Goal: Transaction & Acquisition: Purchase product/service

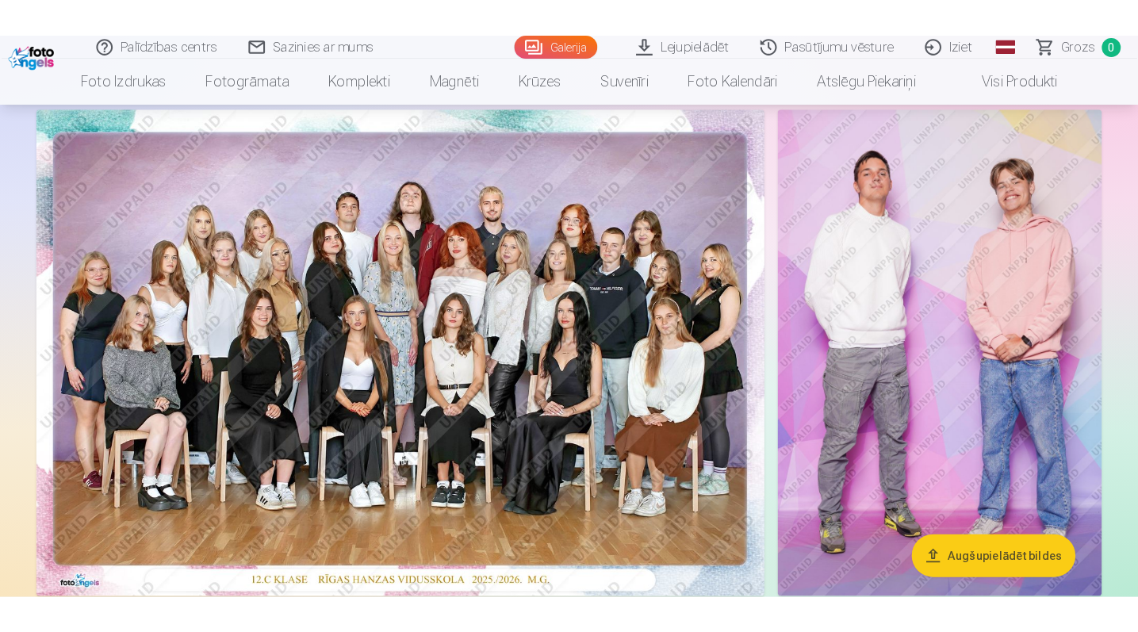
scroll to position [104, 0]
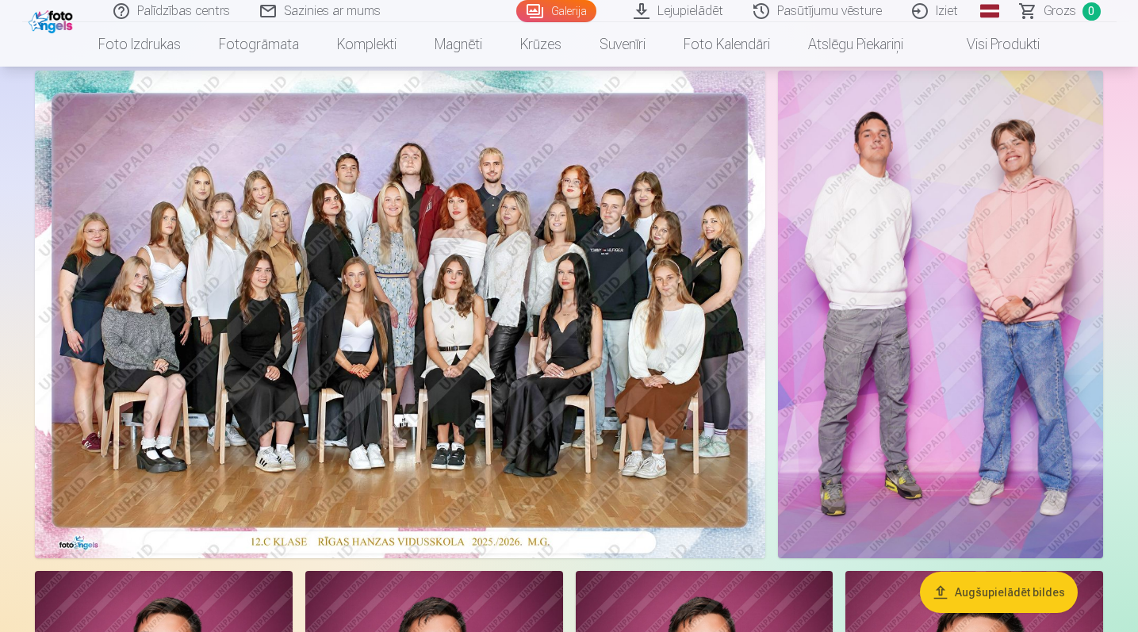
click at [201, 438] on img at bounding box center [400, 315] width 730 height 488
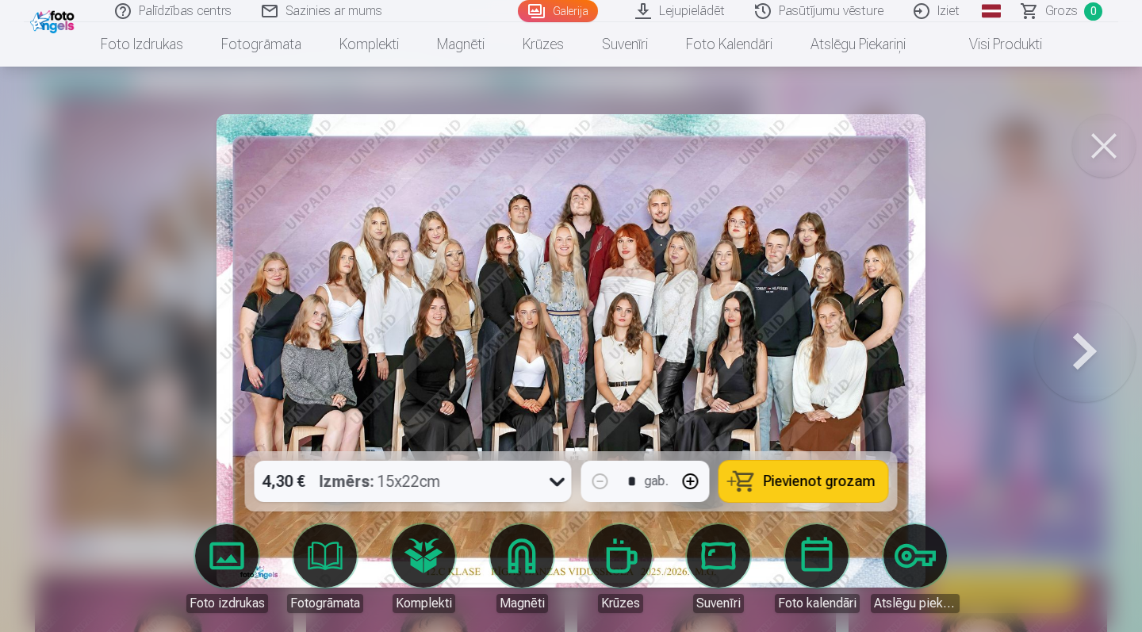
click at [556, 481] on icon at bounding box center [556, 482] width 15 height 9
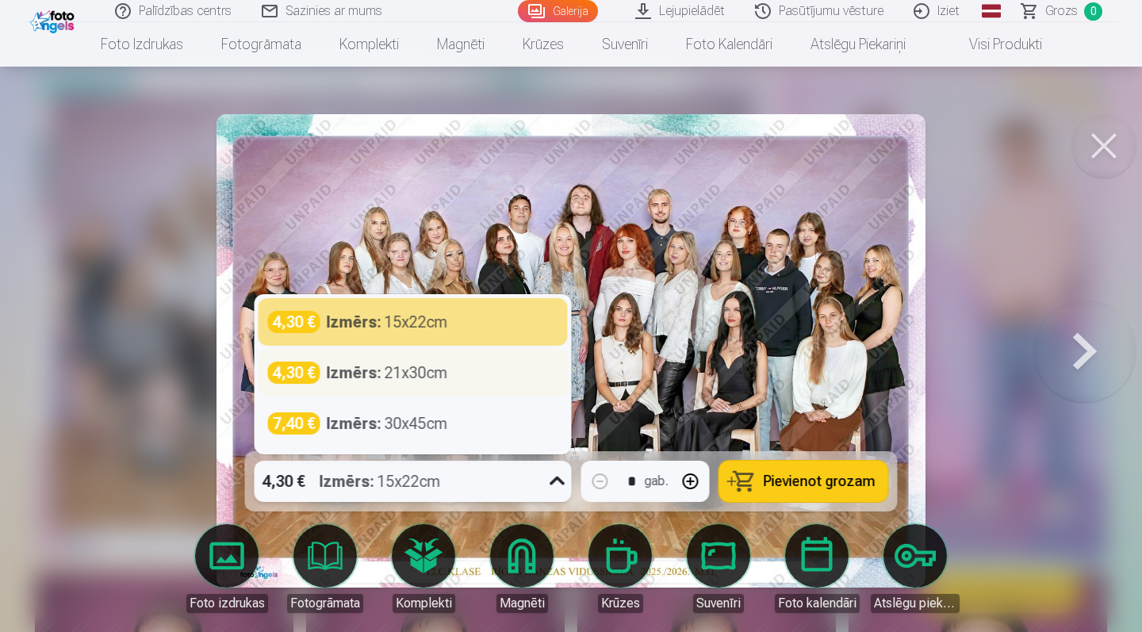
click at [418, 373] on div "Izmērs : 21x30cm" at bounding box center [387, 373] width 121 height 22
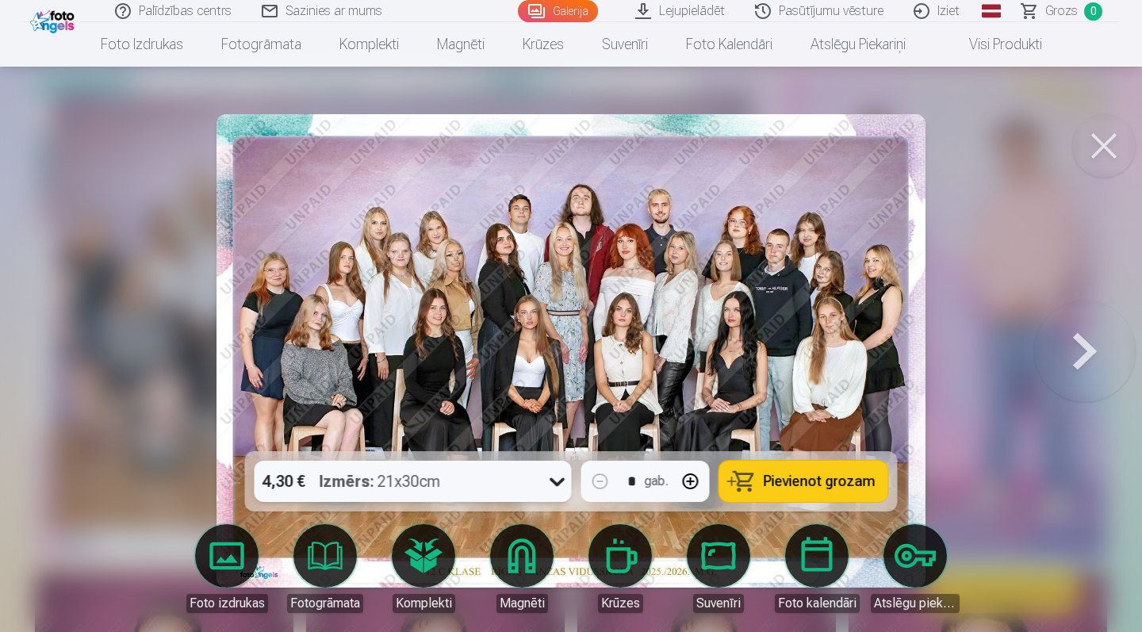
click at [563, 484] on icon at bounding box center [557, 481] width 25 height 25
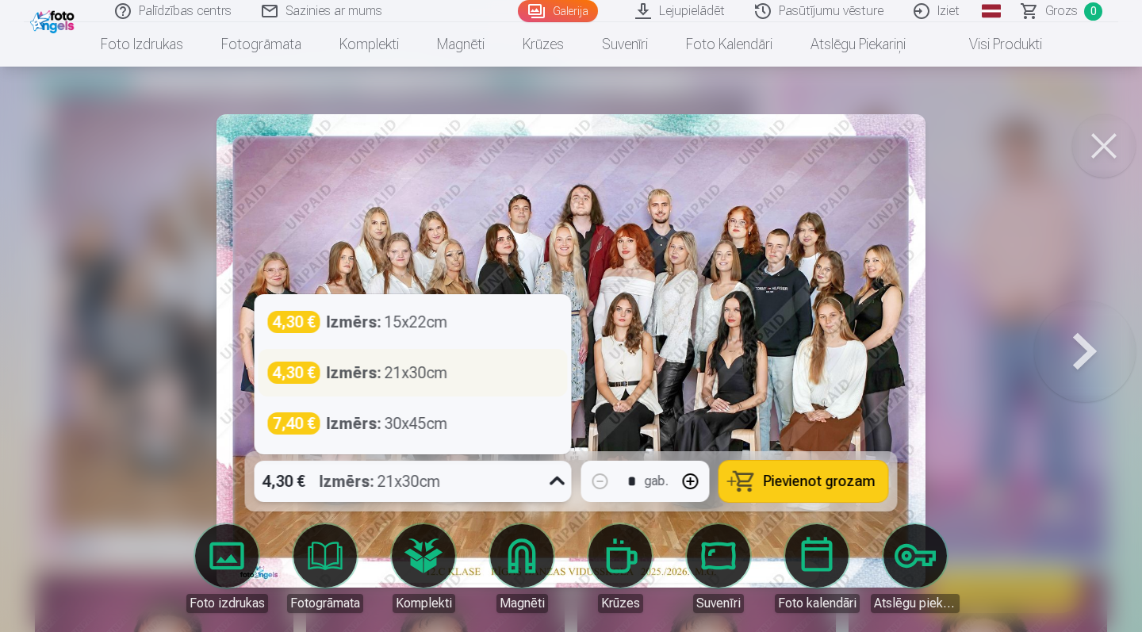
click at [460, 373] on div "4,30 € Izmērs : 21x30cm" at bounding box center [413, 373] width 290 height 22
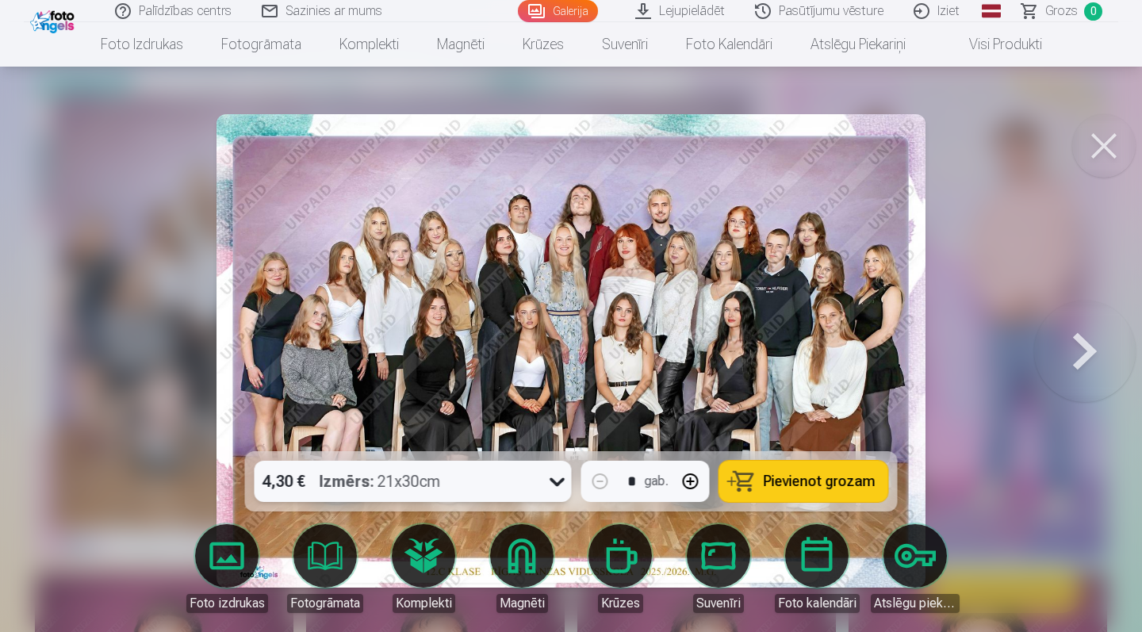
click at [560, 479] on icon at bounding box center [557, 481] width 25 height 25
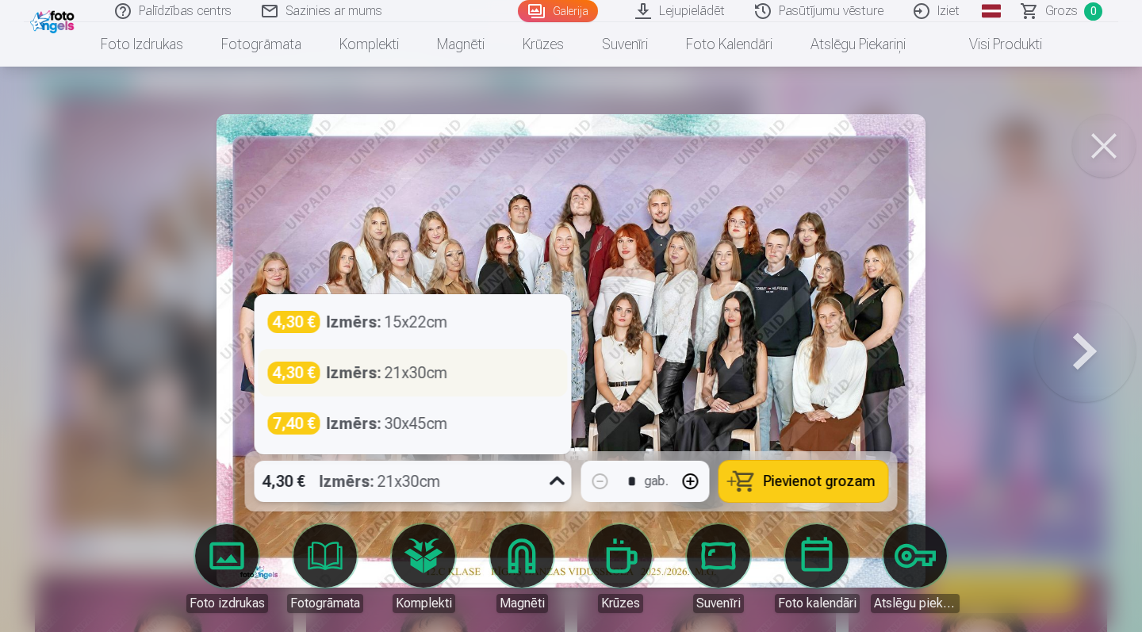
click at [506, 377] on div "4,30 € Izmērs : 21x30cm" at bounding box center [413, 373] width 290 height 22
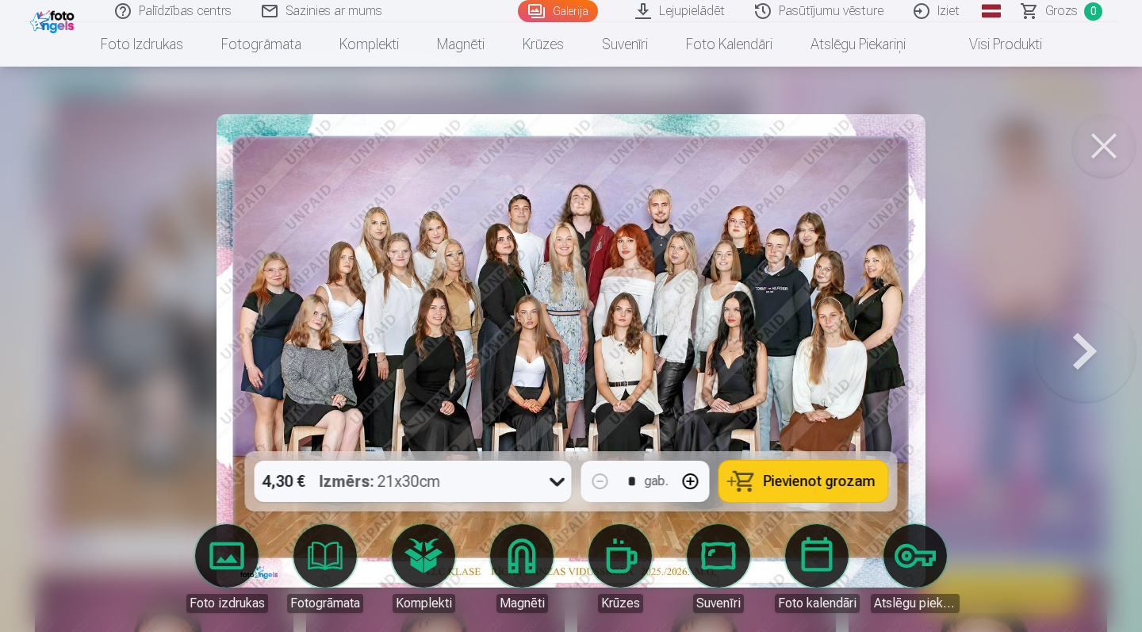
click at [788, 478] on span "Pievienot grozam" at bounding box center [819, 481] width 112 height 14
click at [1090, 352] on button at bounding box center [1084, 350] width 101 height 169
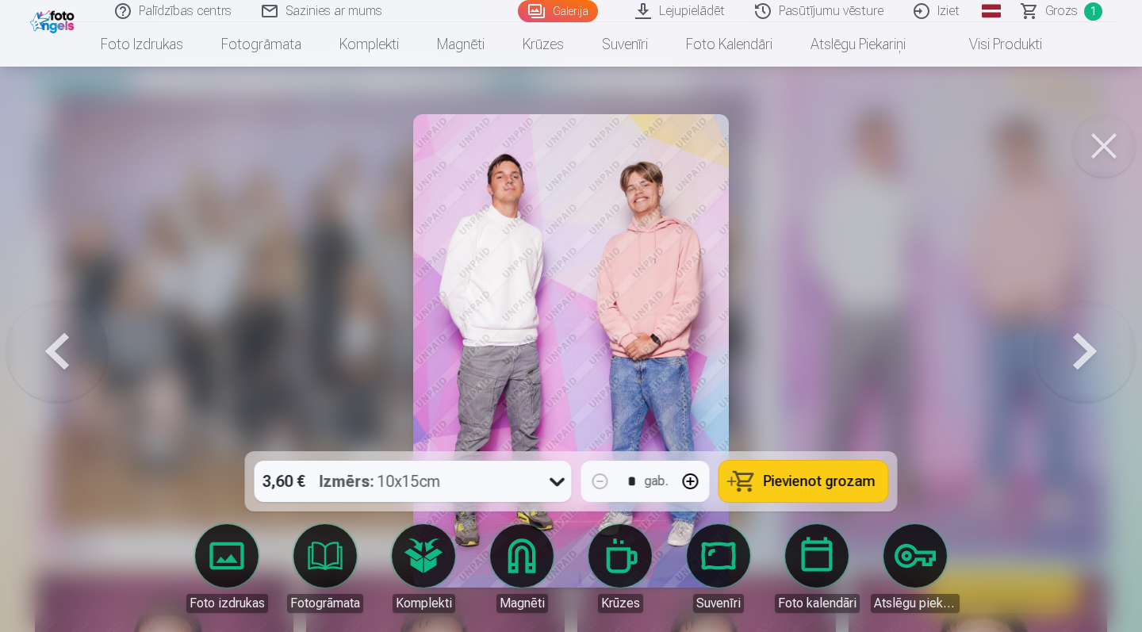
click at [1090, 352] on button at bounding box center [1084, 350] width 101 height 169
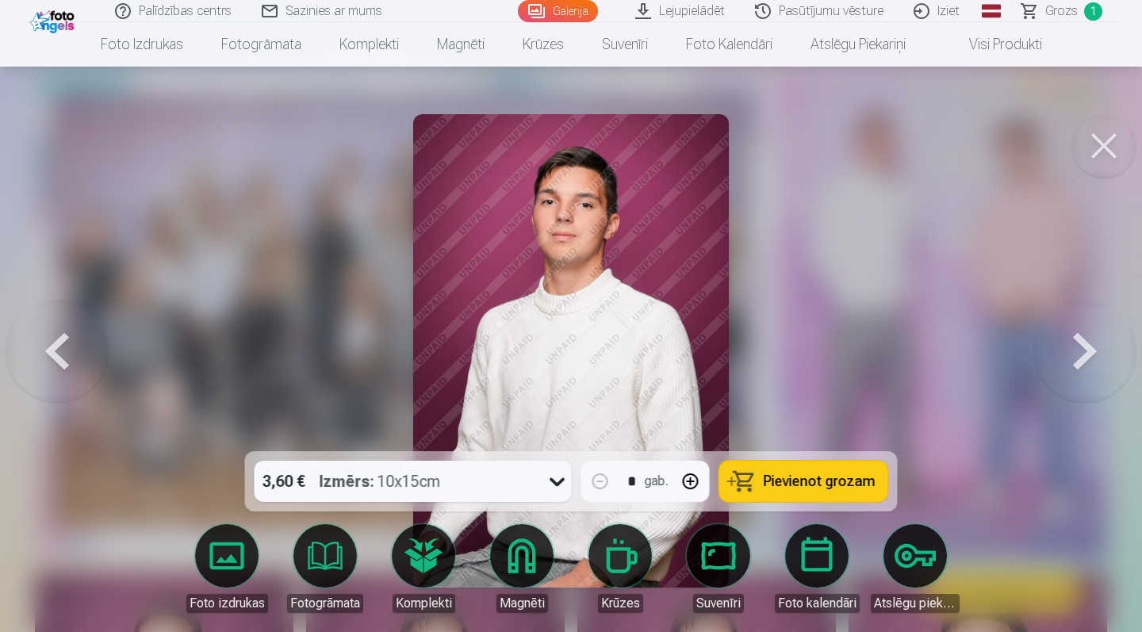
click at [55, 349] on button at bounding box center [56, 350] width 101 height 169
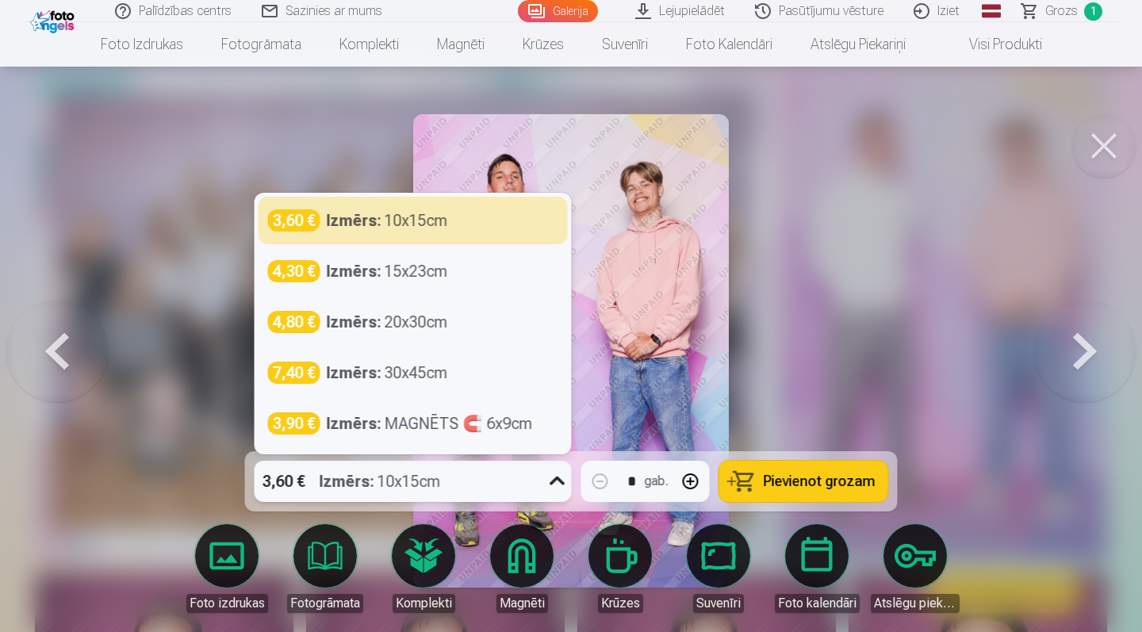
click at [555, 478] on icon at bounding box center [557, 481] width 25 height 25
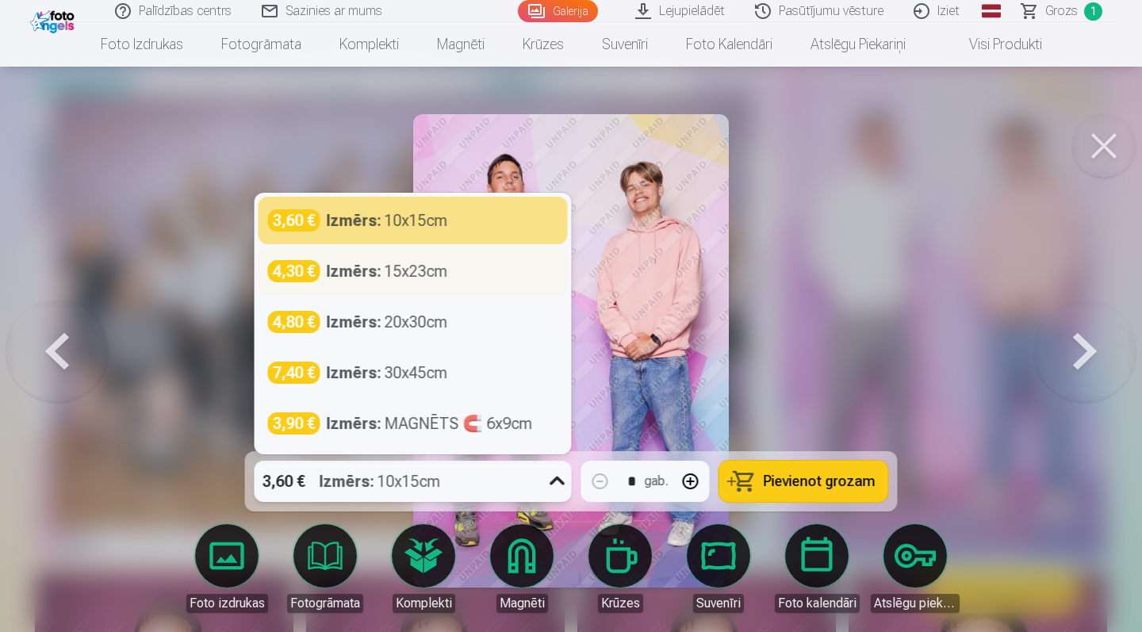
click at [427, 273] on div "Izmērs : 15x23cm" at bounding box center [387, 271] width 121 height 22
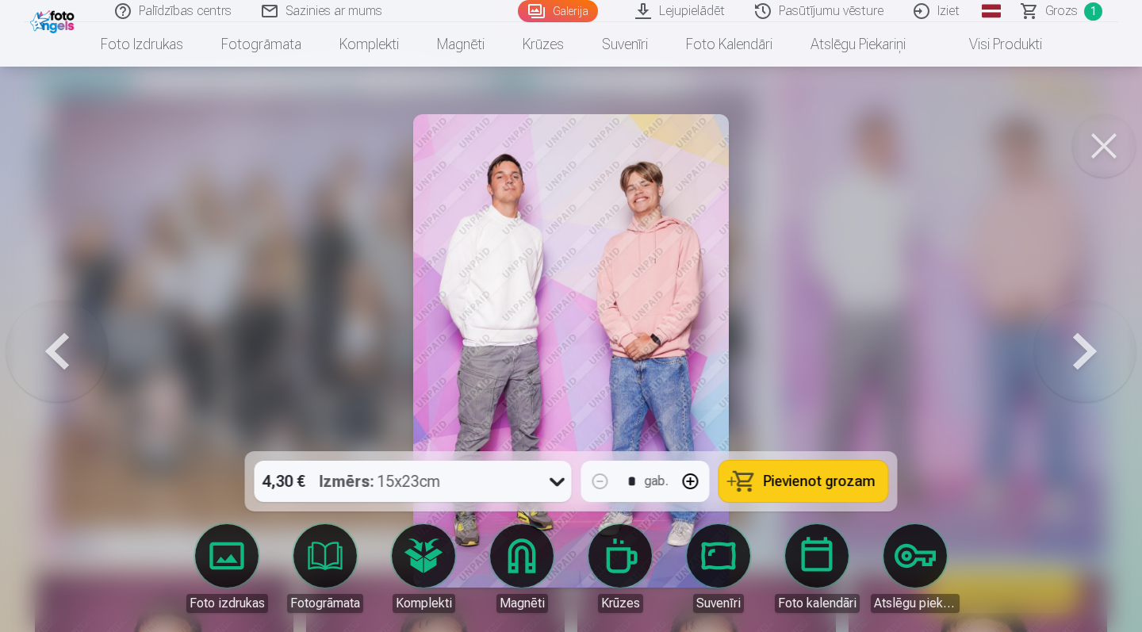
click at [817, 479] on span "Pievienot grozam" at bounding box center [819, 481] width 112 height 14
click at [1078, 360] on button at bounding box center [1084, 350] width 101 height 169
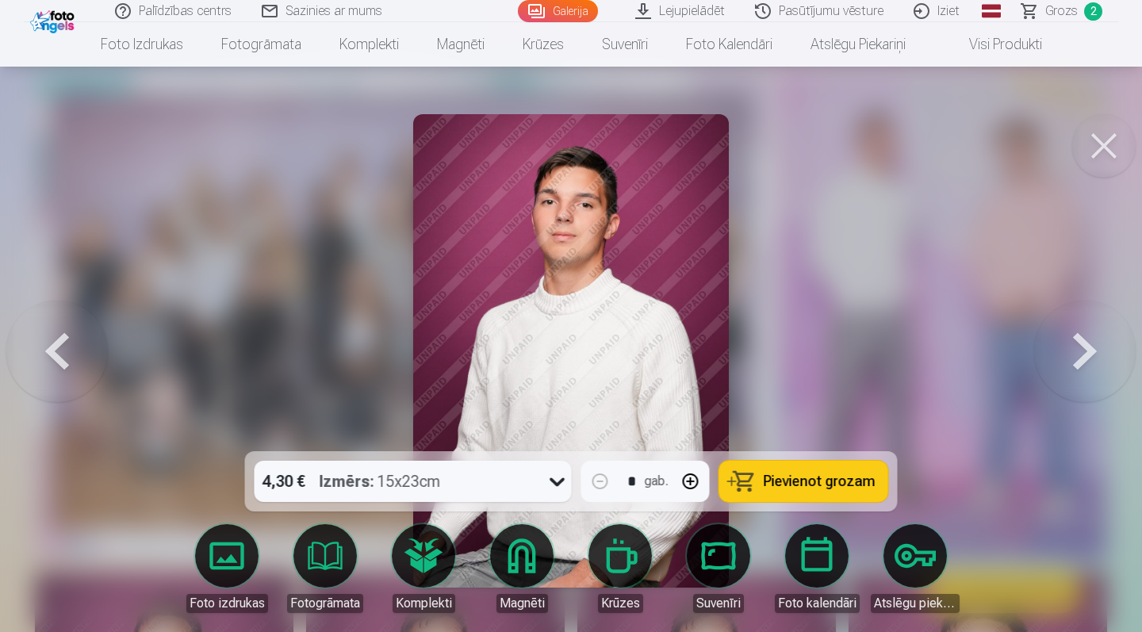
click at [1078, 360] on button at bounding box center [1084, 350] width 101 height 169
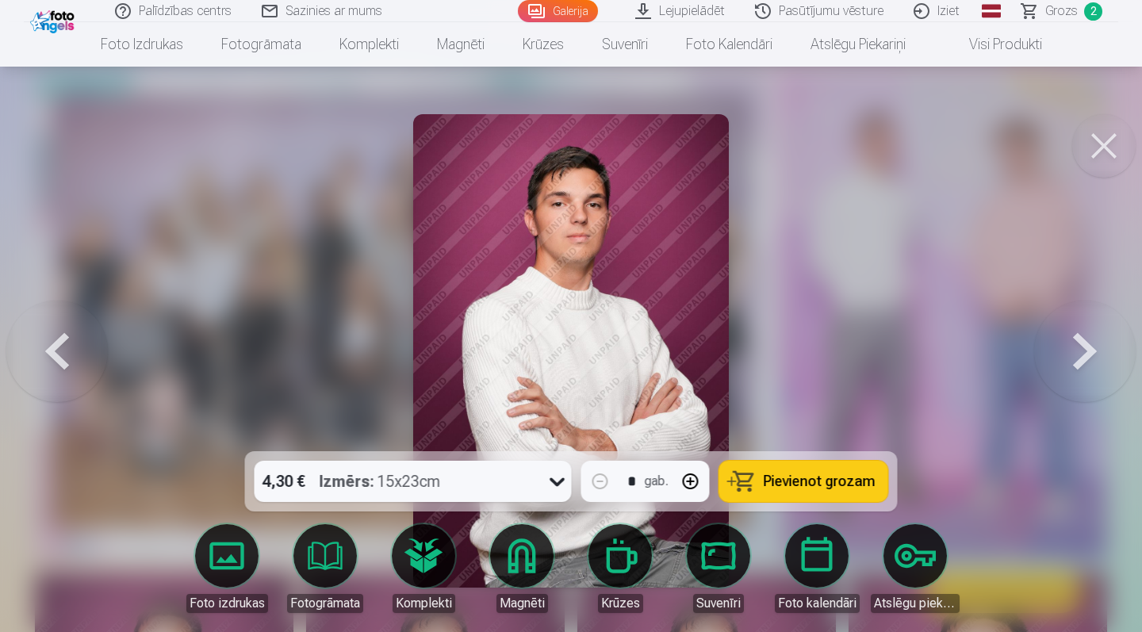
click at [1078, 360] on button at bounding box center [1084, 350] width 101 height 169
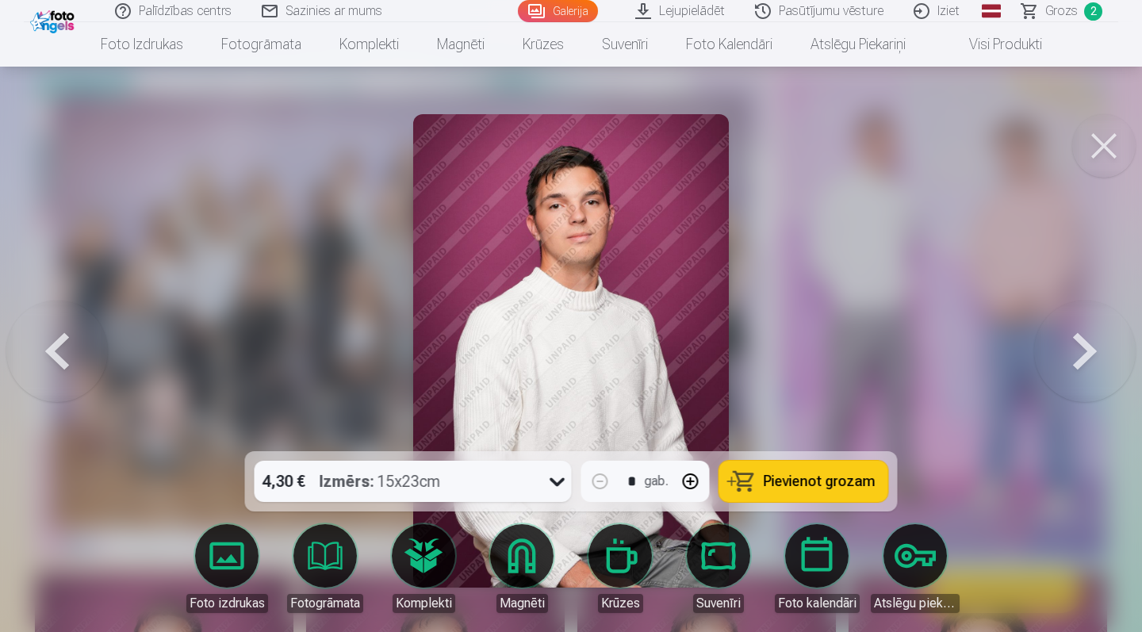
click at [1078, 360] on button at bounding box center [1084, 350] width 101 height 169
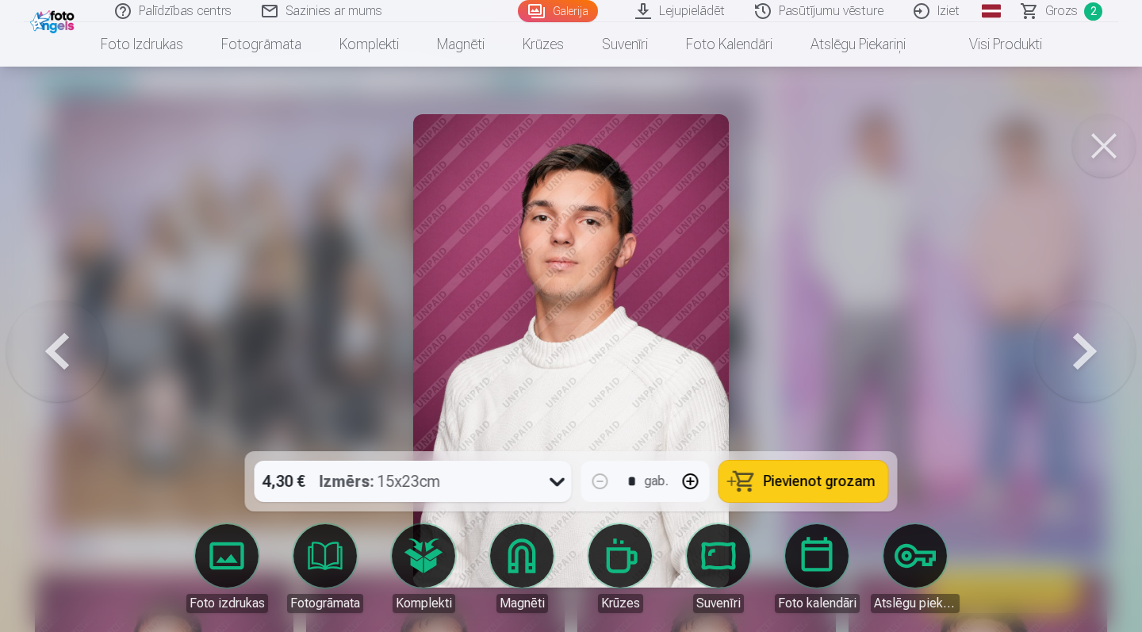
click at [1078, 360] on button at bounding box center [1084, 350] width 101 height 169
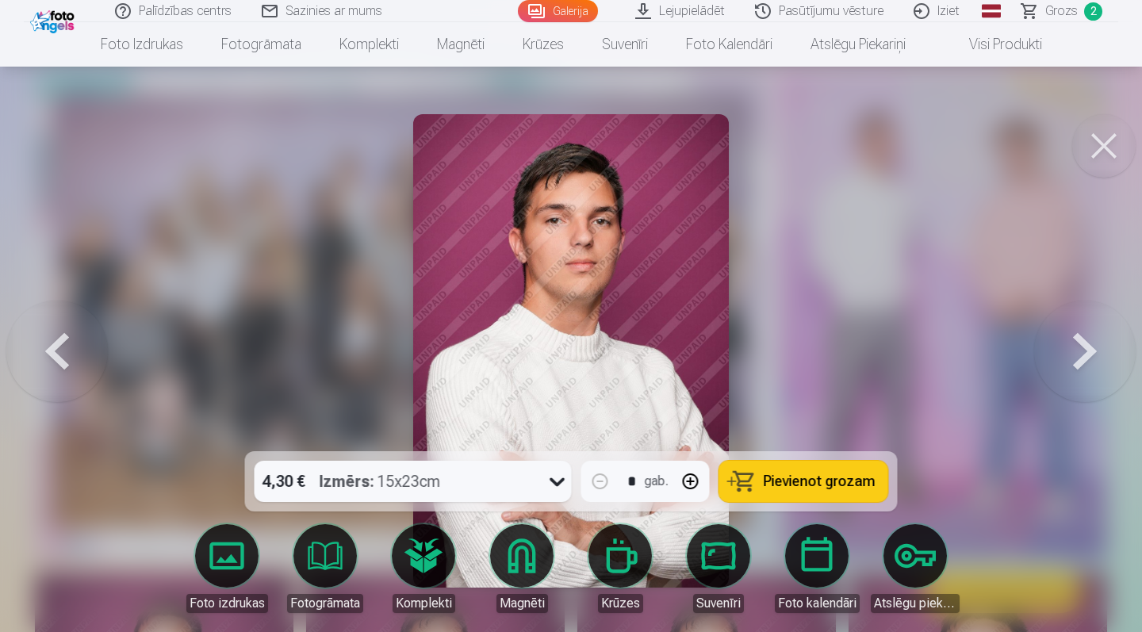
click at [1078, 360] on button at bounding box center [1084, 350] width 101 height 169
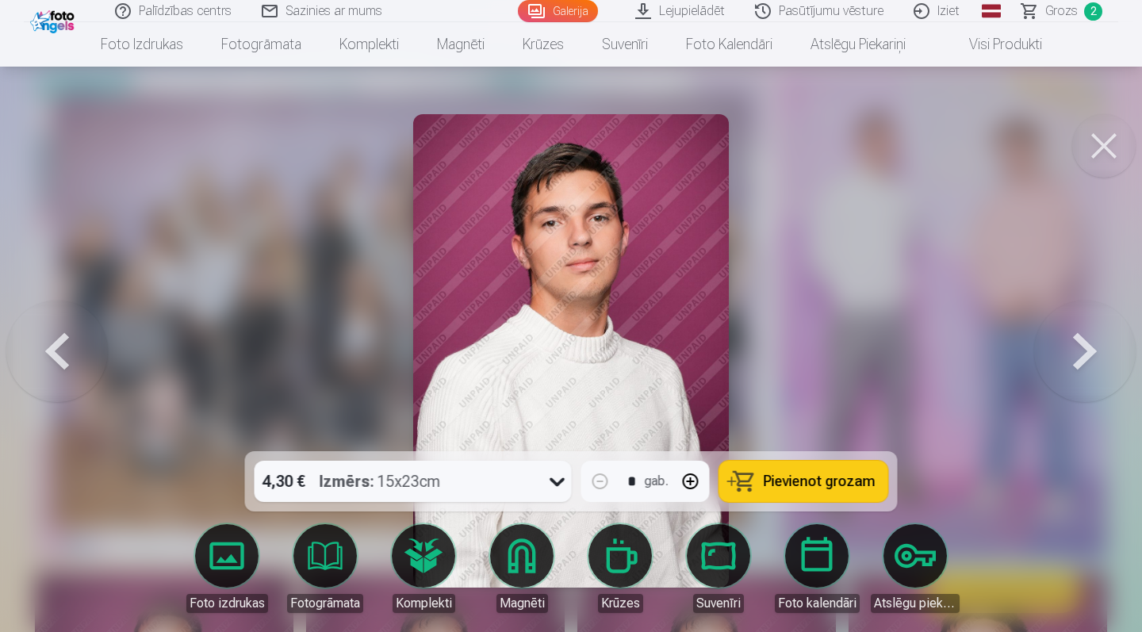
click at [1078, 360] on button at bounding box center [1084, 350] width 101 height 169
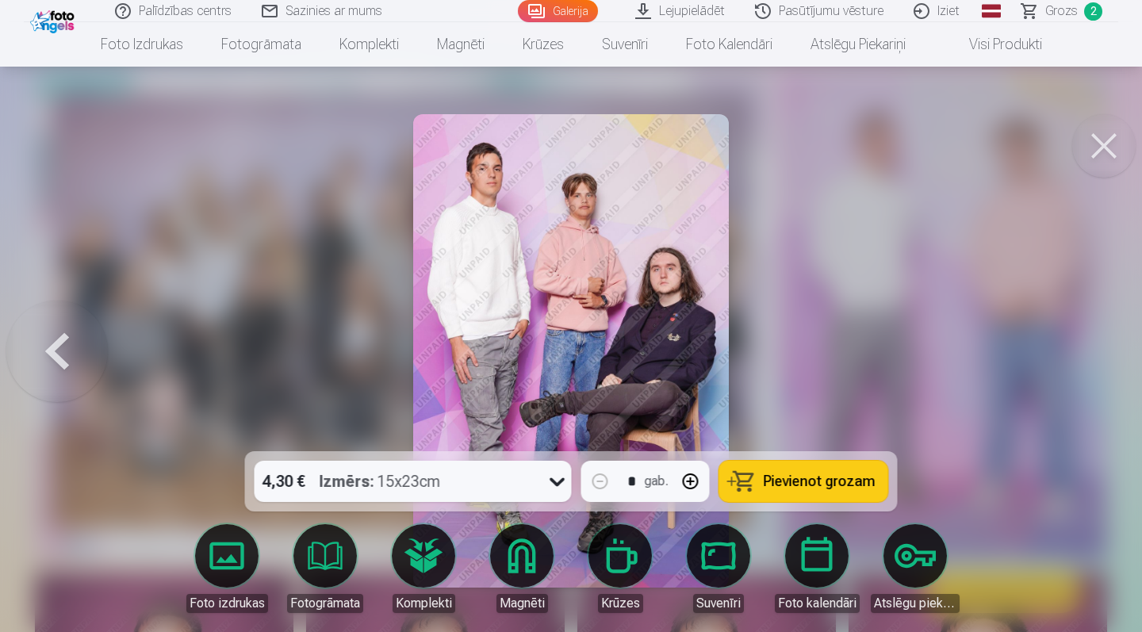
click at [1078, 361] on div at bounding box center [571, 316] width 1142 height 632
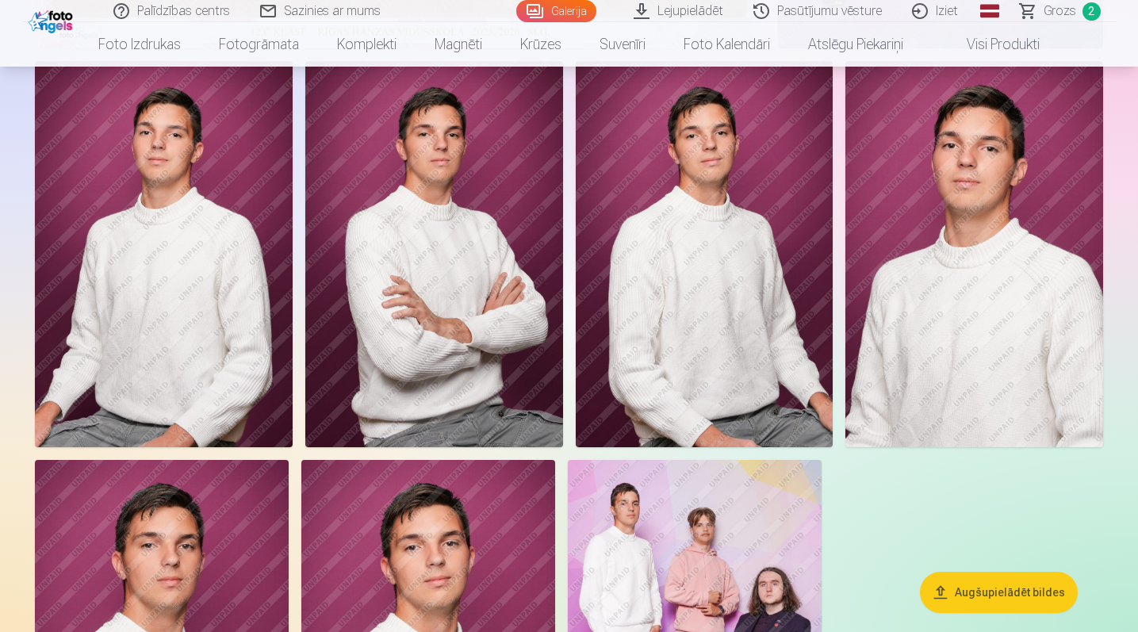
scroll to position [555, 0]
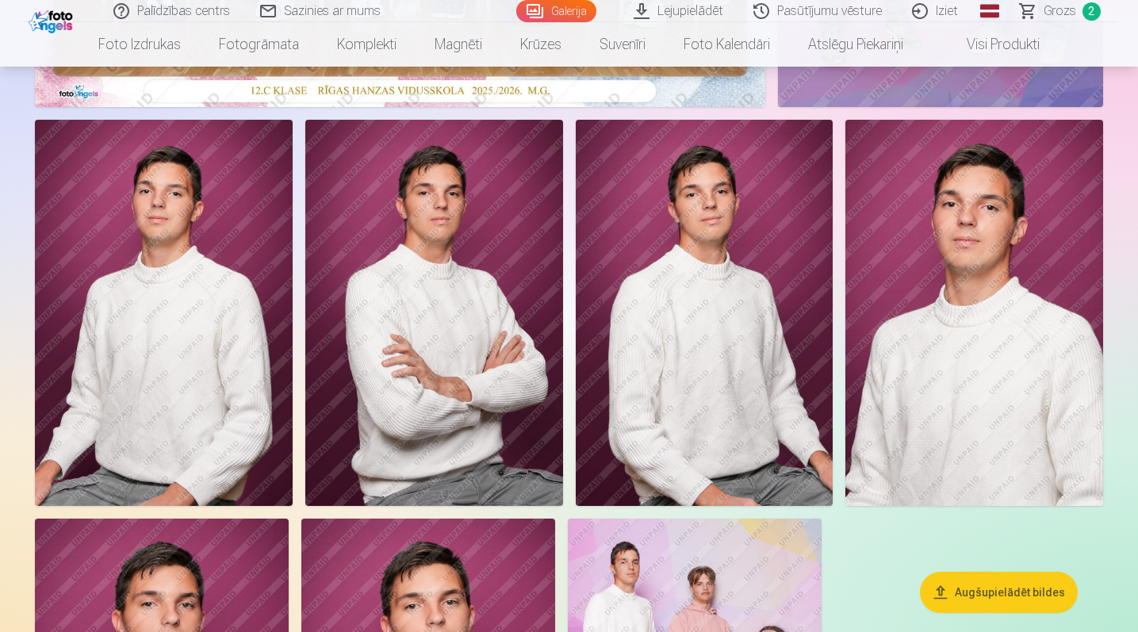
click at [209, 334] on img at bounding box center [164, 313] width 258 height 386
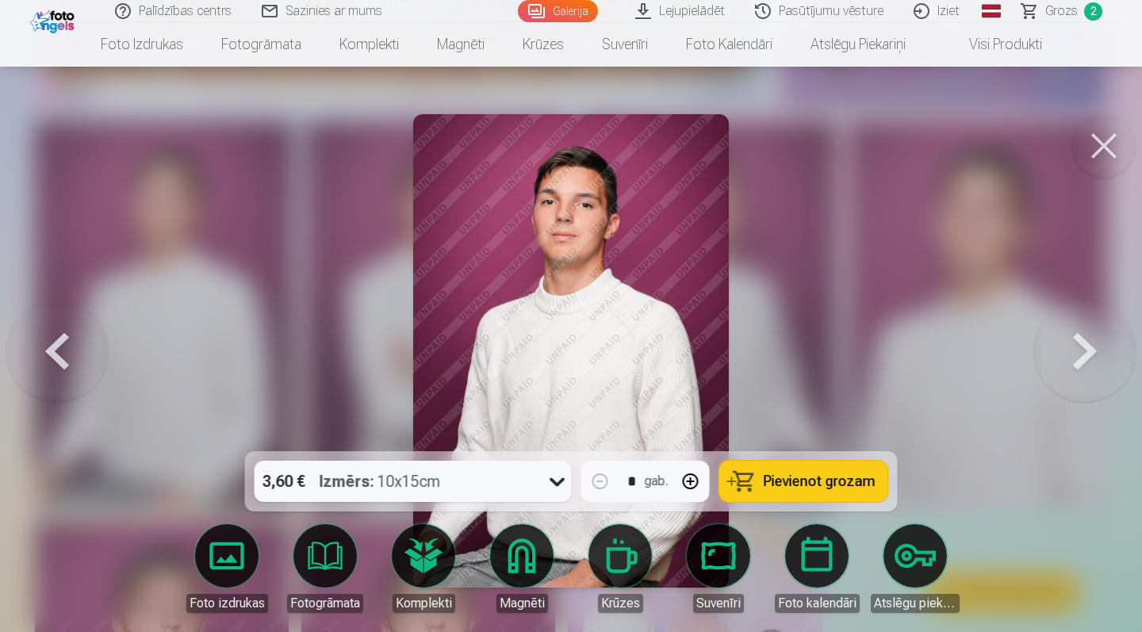
click at [1080, 351] on button at bounding box center [1084, 350] width 101 height 169
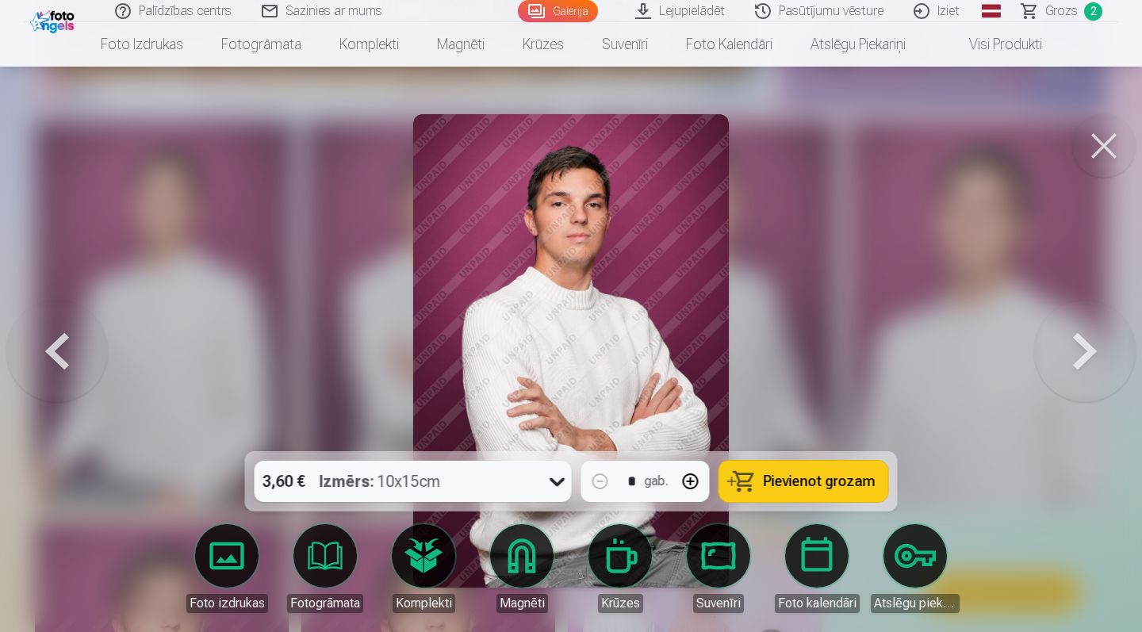
click at [556, 484] on icon at bounding box center [556, 482] width 15 height 9
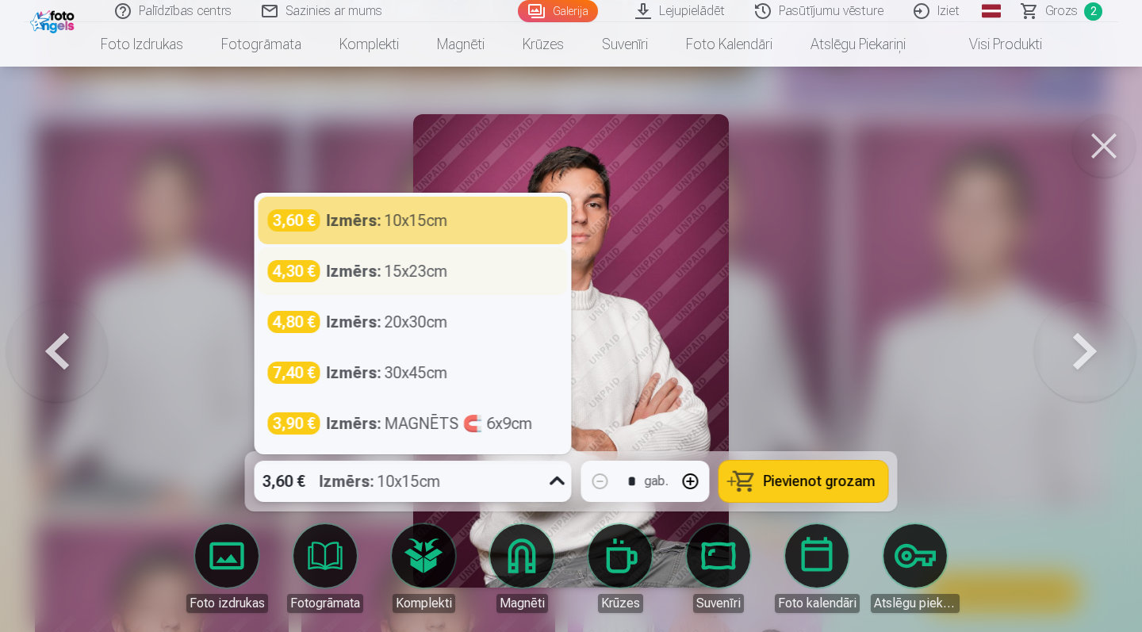
click at [431, 270] on div "Izmērs : 15x23cm" at bounding box center [387, 271] width 121 height 22
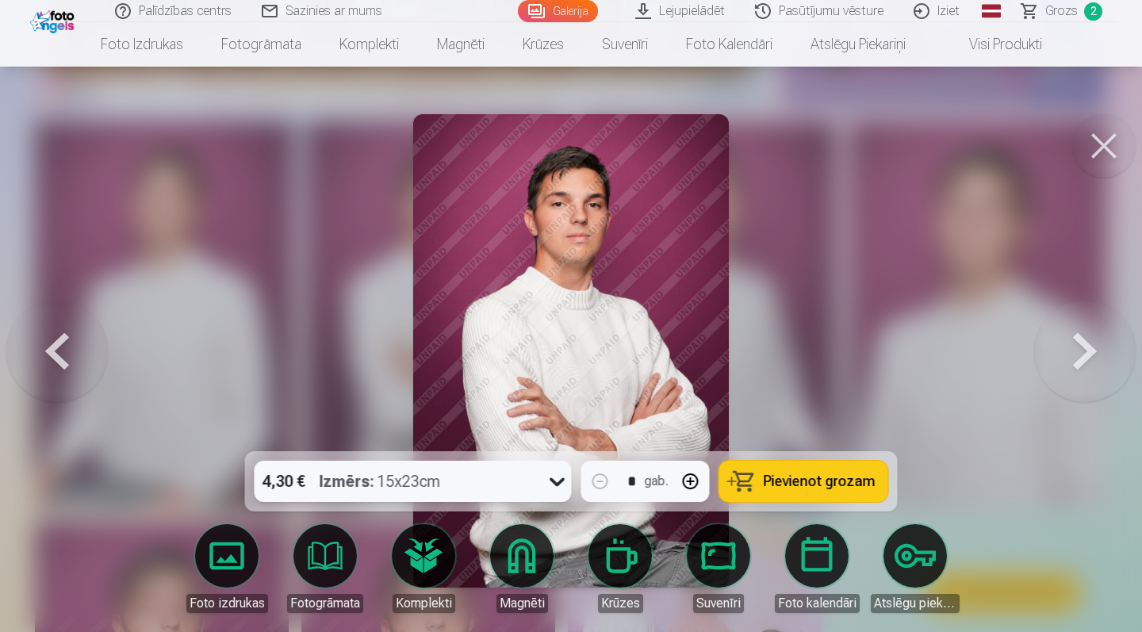
click at [811, 484] on span "Pievienot grozam" at bounding box center [819, 481] width 112 height 14
click at [1085, 352] on button at bounding box center [1084, 350] width 101 height 169
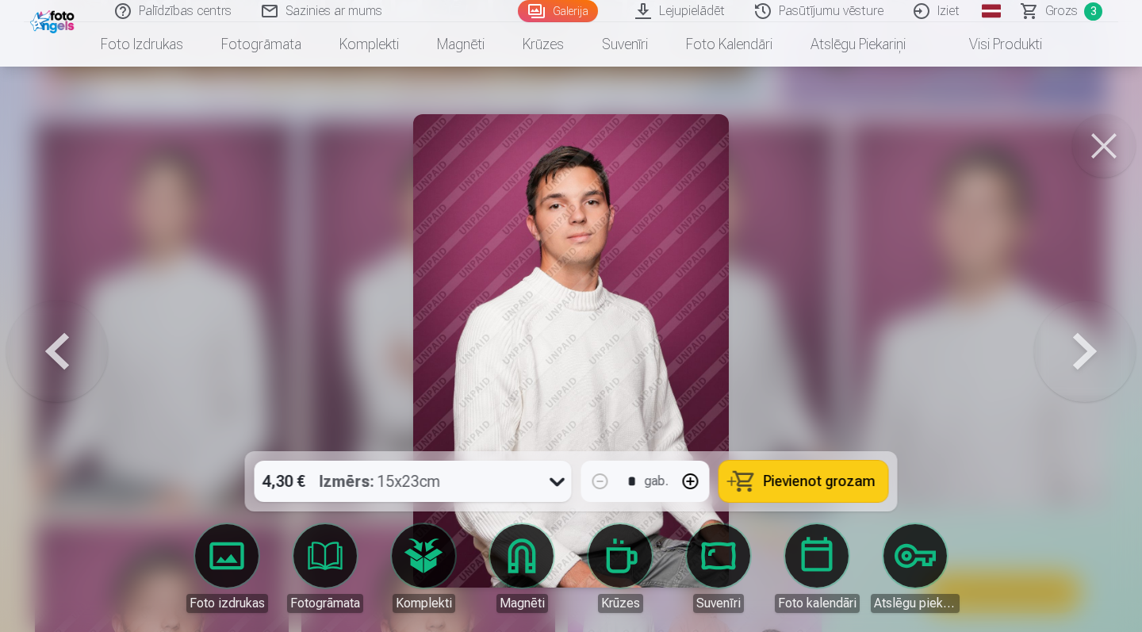
click at [61, 347] on button at bounding box center [56, 350] width 101 height 169
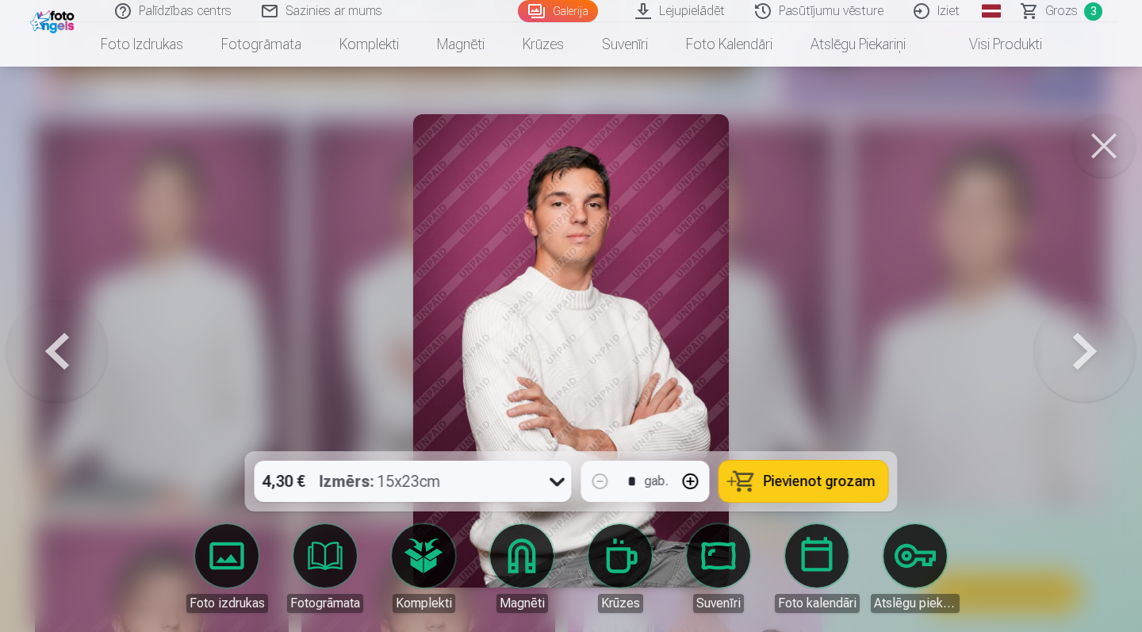
click at [1083, 346] on button at bounding box center [1084, 350] width 101 height 169
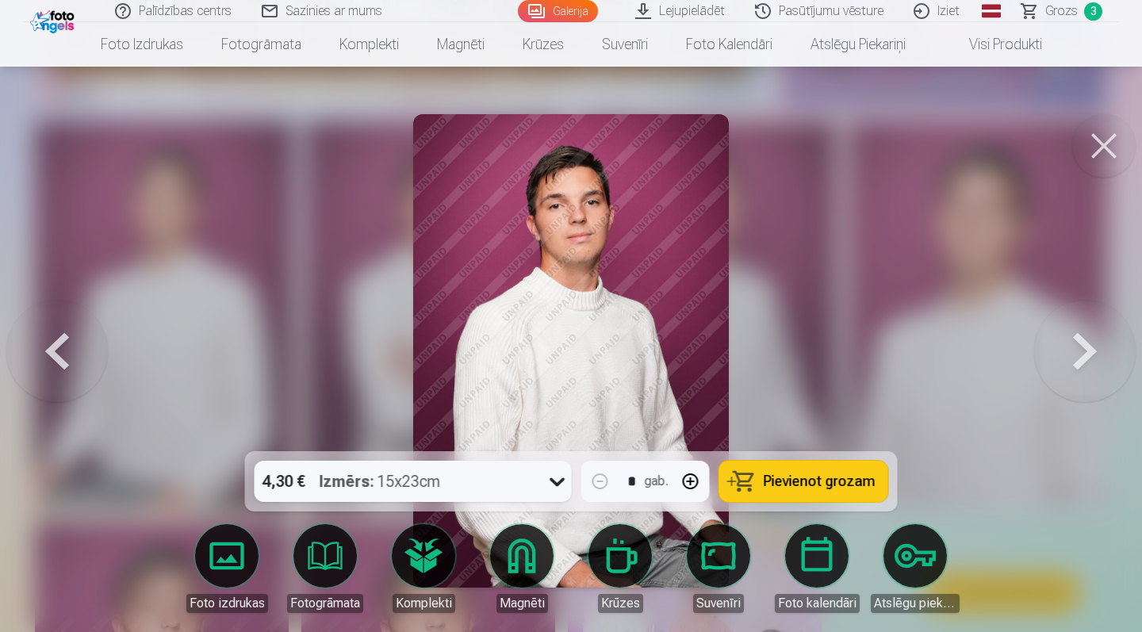
click at [553, 483] on icon at bounding box center [557, 481] width 25 height 25
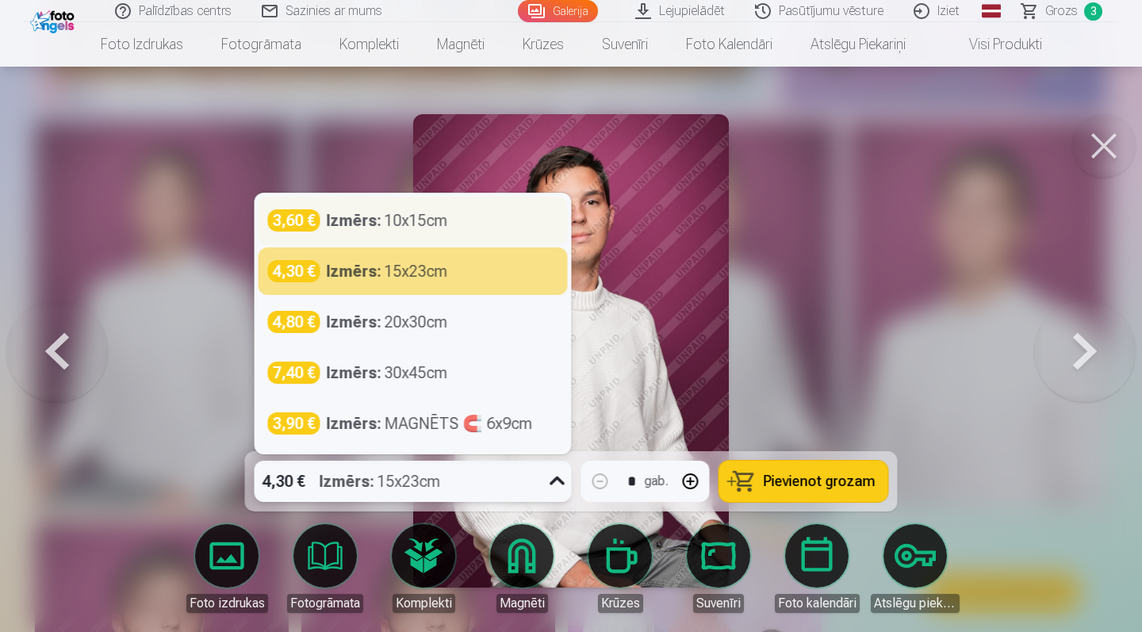
click at [415, 218] on div "Izmērs : 10x15cm" at bounding box center [387, 220] width 121 height 22
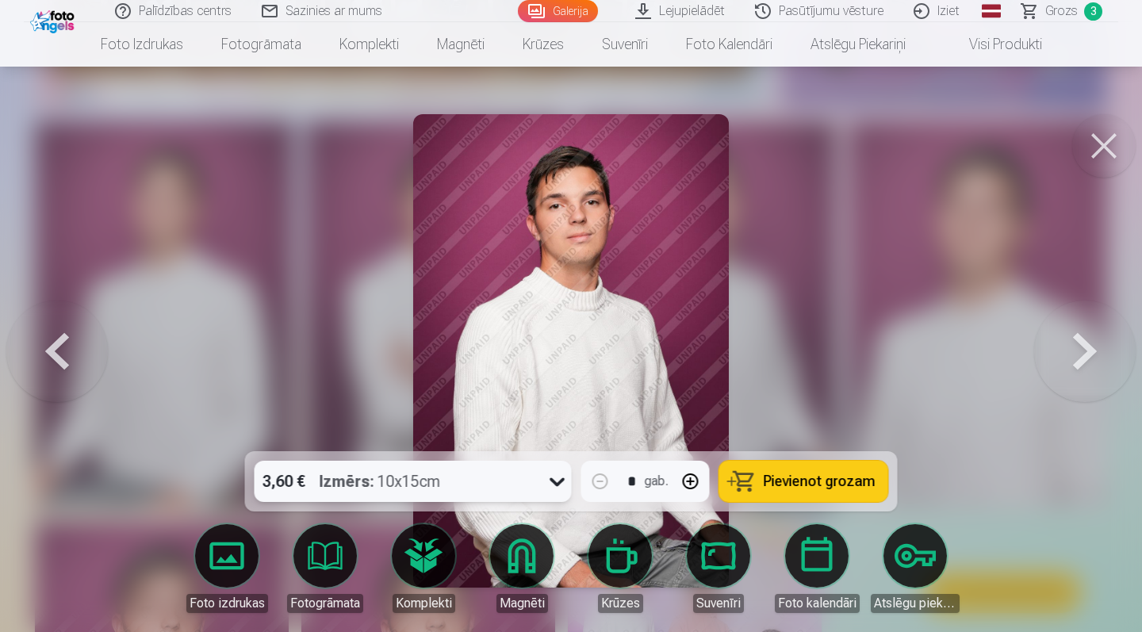
click at [829, 480] on span "Pievienot grozam" at bounding box center [819, 481] width 112 height 14
click at [1081, 361] on button at bounding box center [1084, 350] width 101 height 169
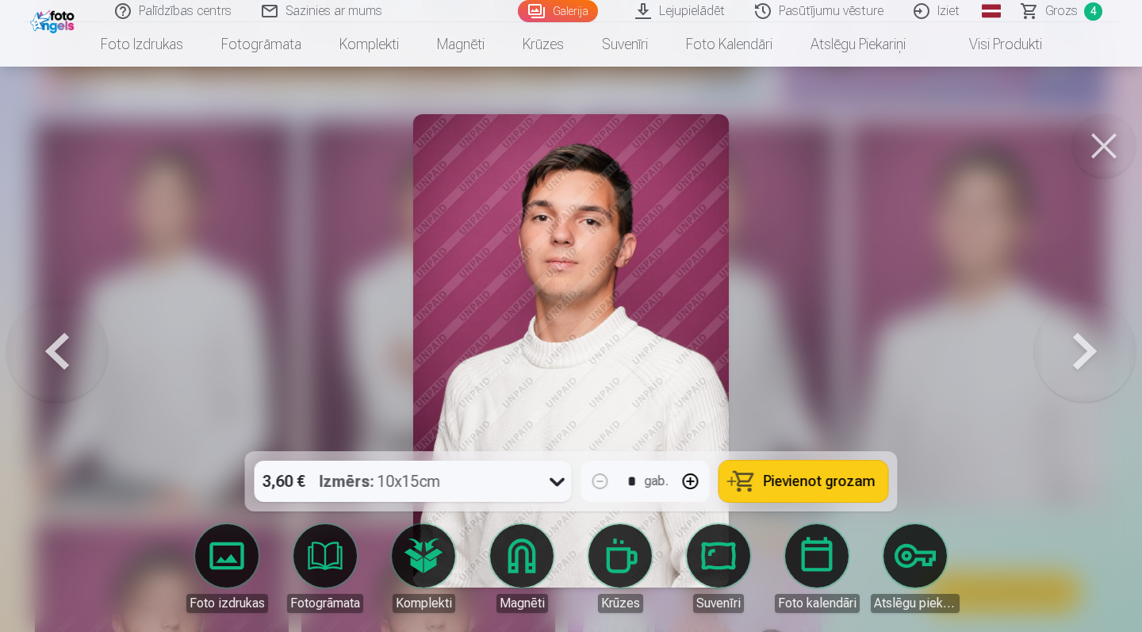
click at [1081, 361] on button at bounding box center [1084, 350] width 101 height 169
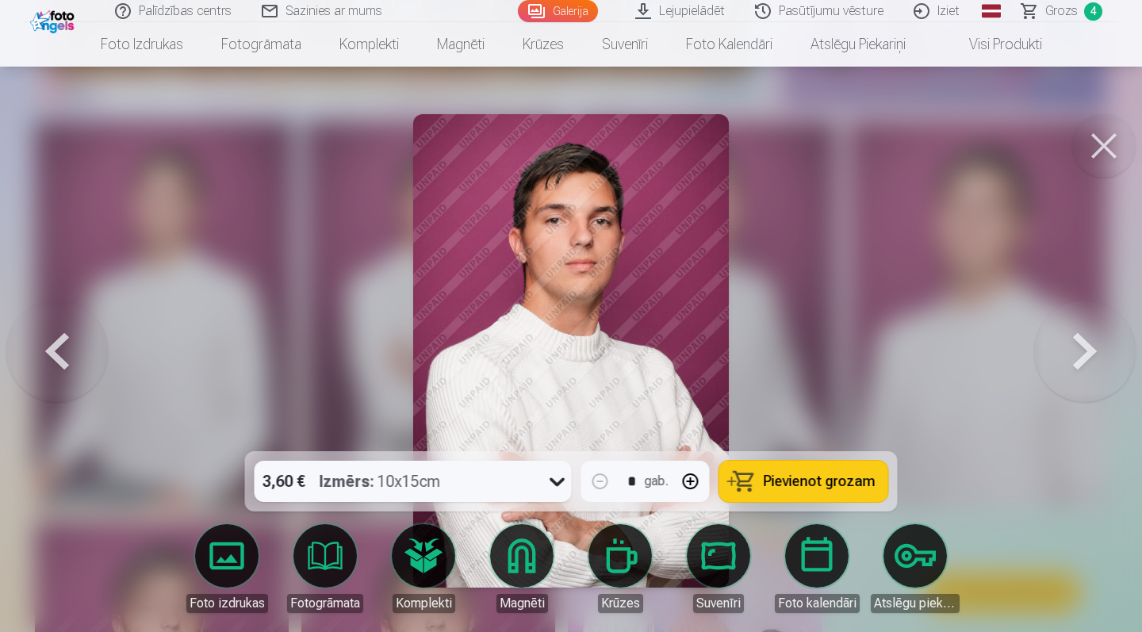
click at [1081, 361] on button at bounding box center [1084, 350] width 101 height 169
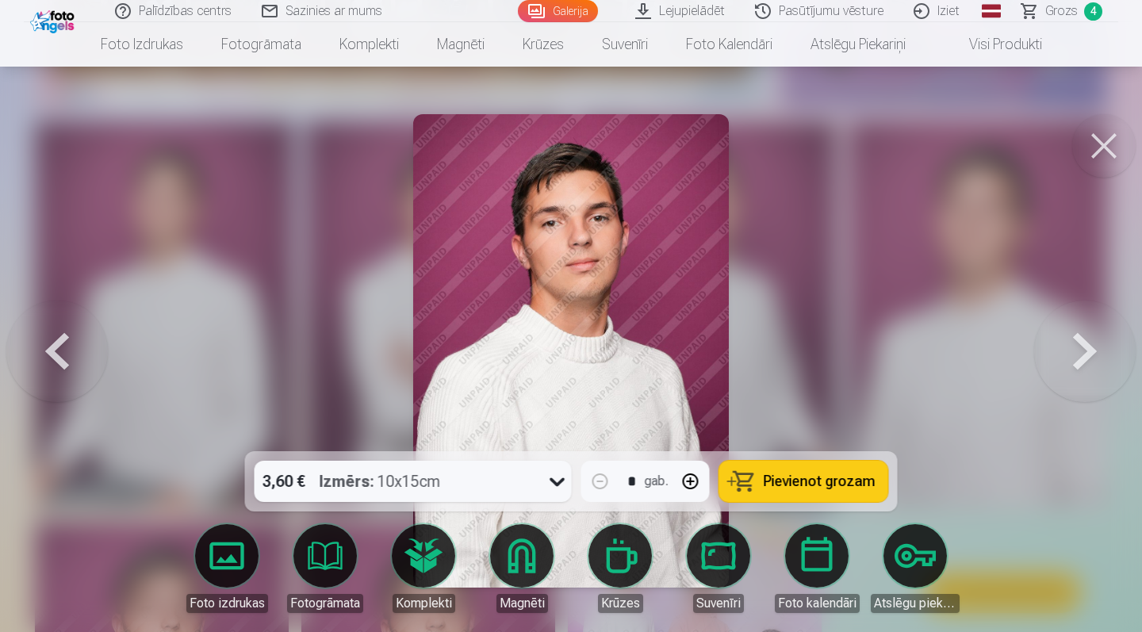
click at [1081, 361] on button at bounding box center [1084, 350] width 101 height 169
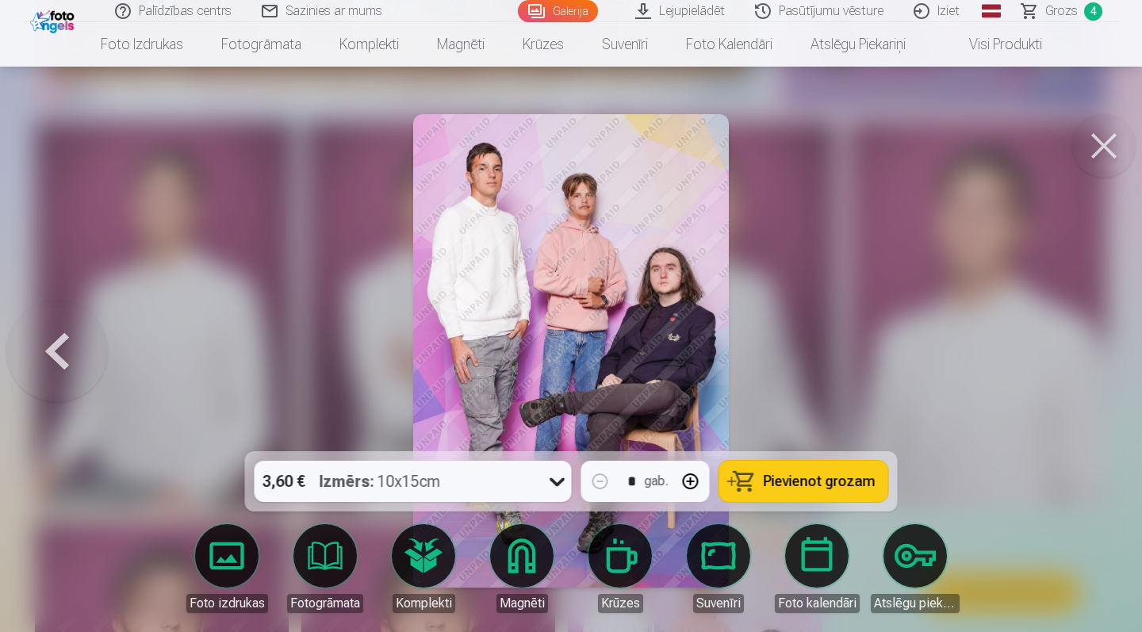
click at [63, 346] on button at bounding box center [56, 350] width 101 height 169
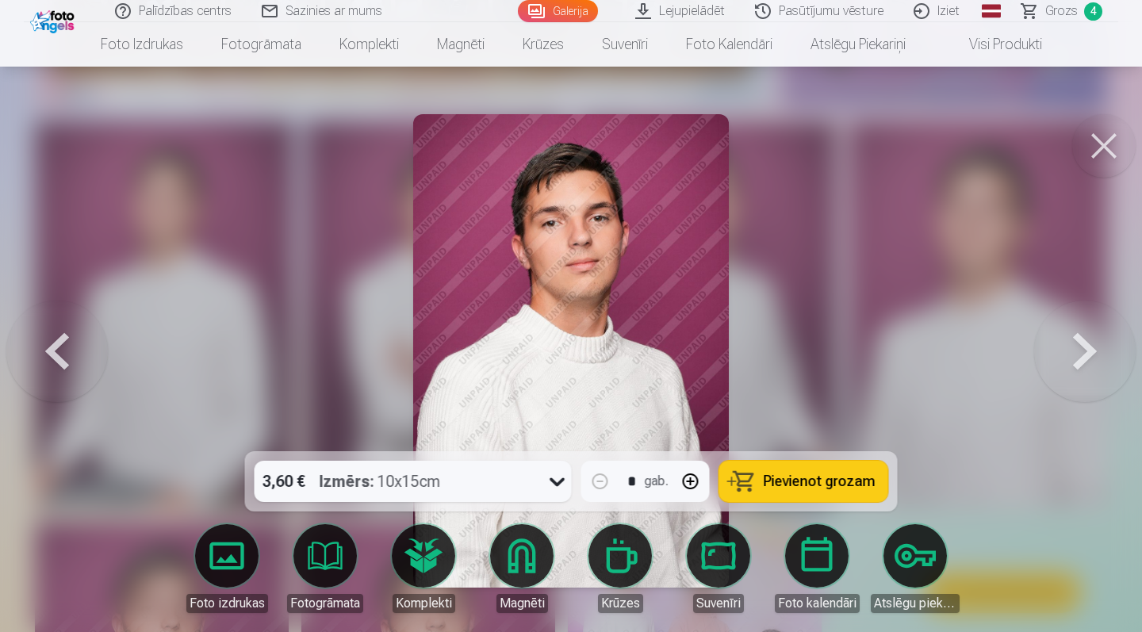
click at [63, 346] on button at bounding box center [56, 350] width 101 height 169
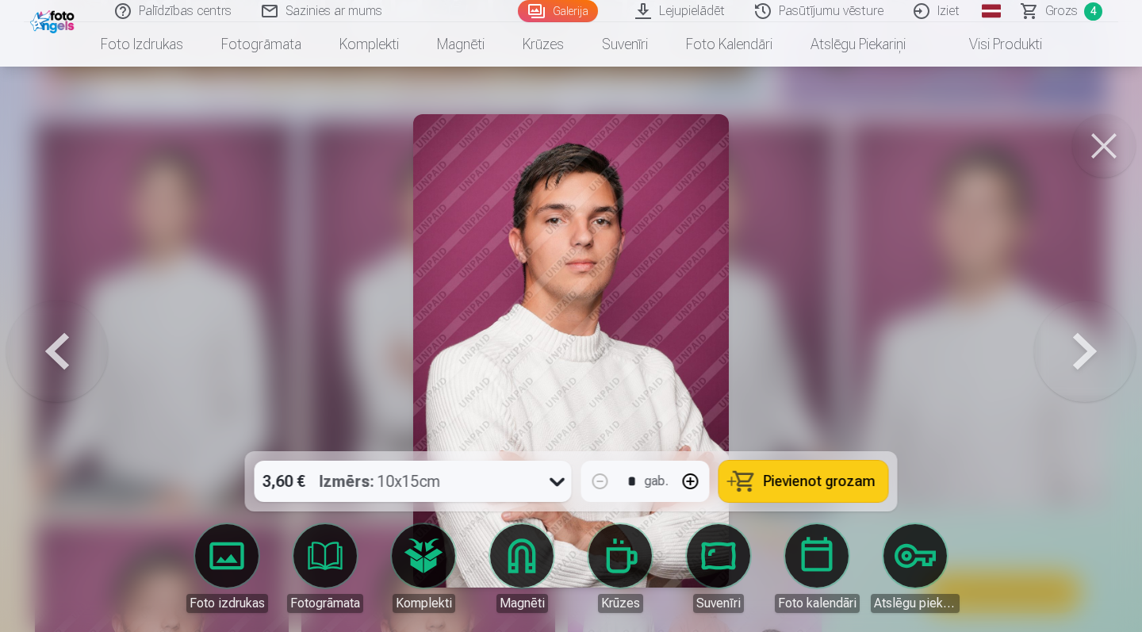
click at [561, 485] on icon at bounding box center [557, 481] width 25 height 25
click at [1001, 254] on div at bounding box center [571, 316] width 1142 height 632
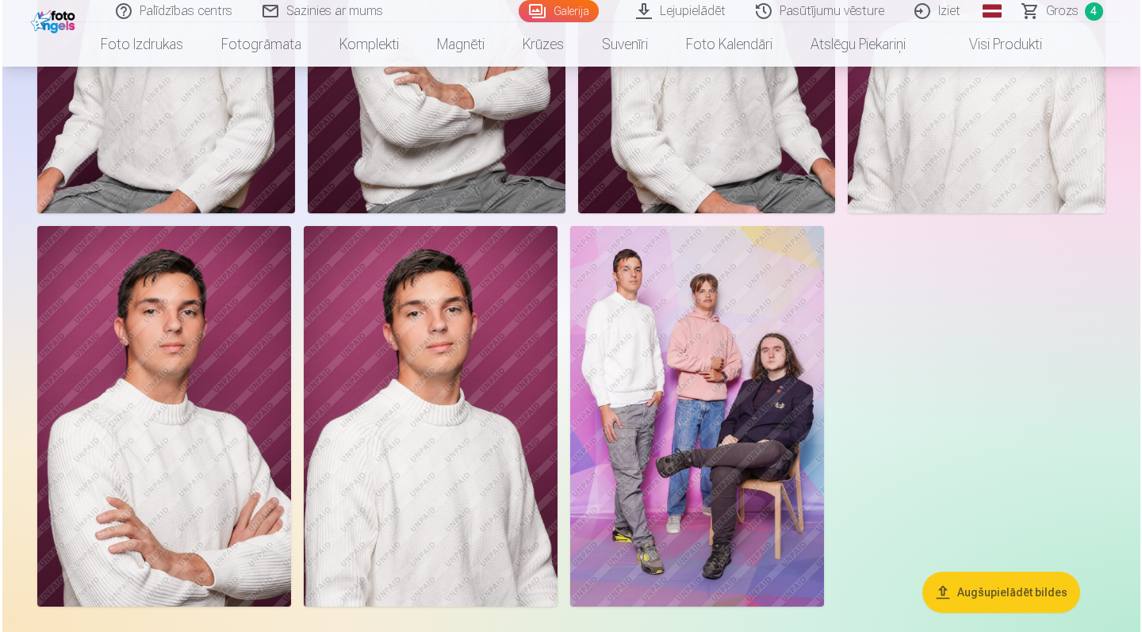
scroll to position [870, 0]
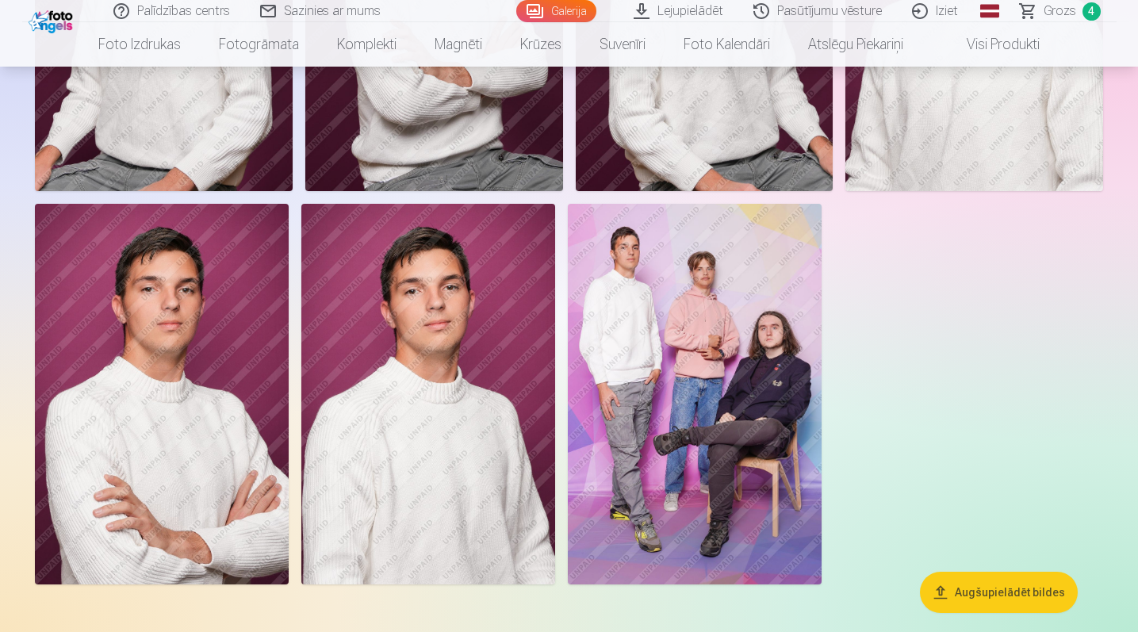
click at [721, 360] on img at bounding box center [695, 394] width 254 height 381
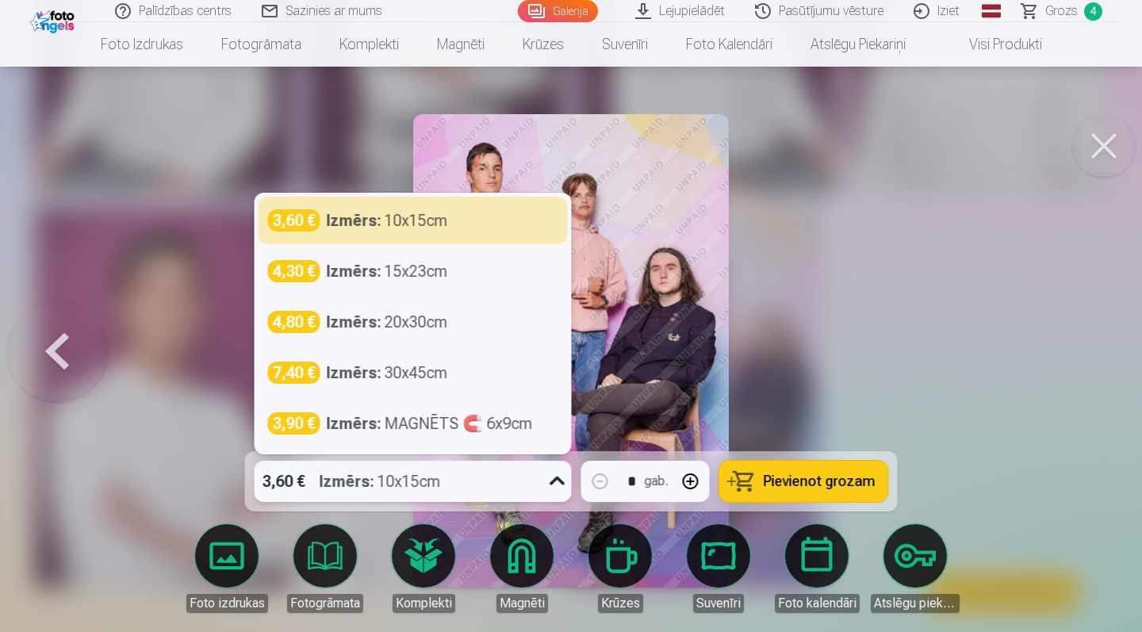
click at [557, 481] on icon at bounding box center [556, 480] width 15 height 9
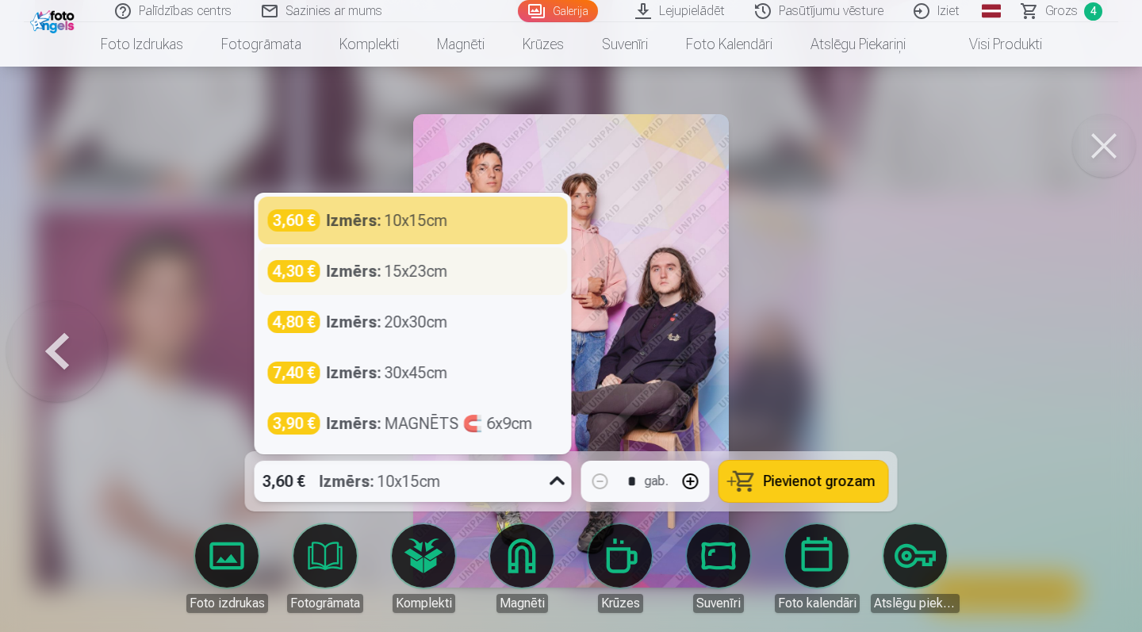
click at [422, 266] on div "Izmērs : 15x23cm" at bounding box center [387, 271] width 121 height 22
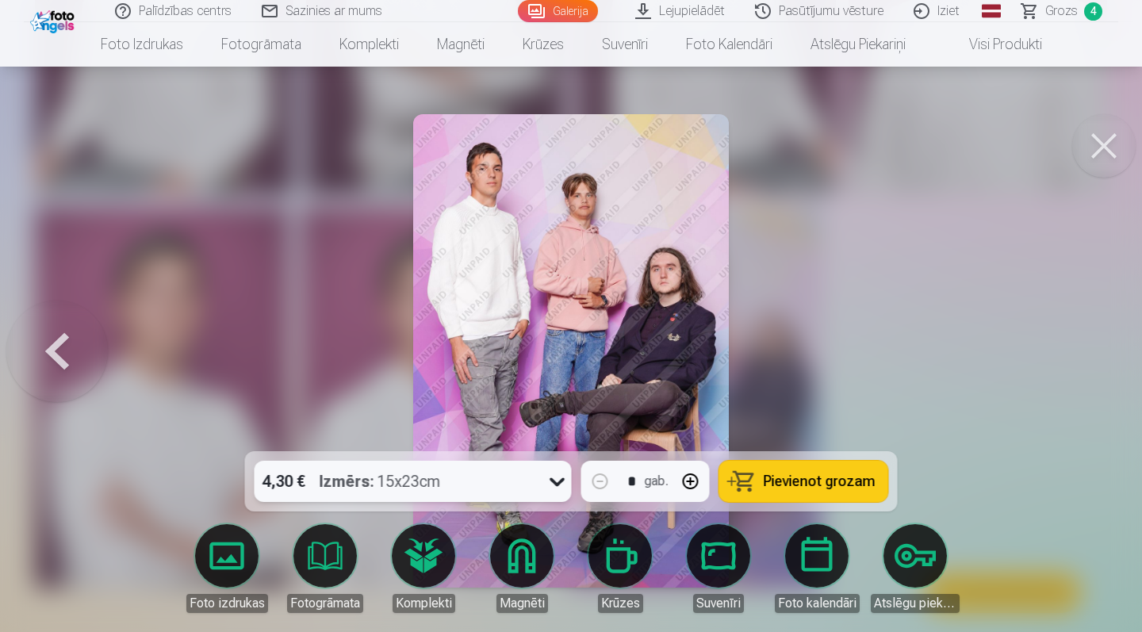
click at [812, 482] on span "Pievienot grozam" at bounding box center [819, 481] width 112 height 14
click at [1058, 10] on span "Grozs" at bounding box center [1061, 11] width 33 height 19
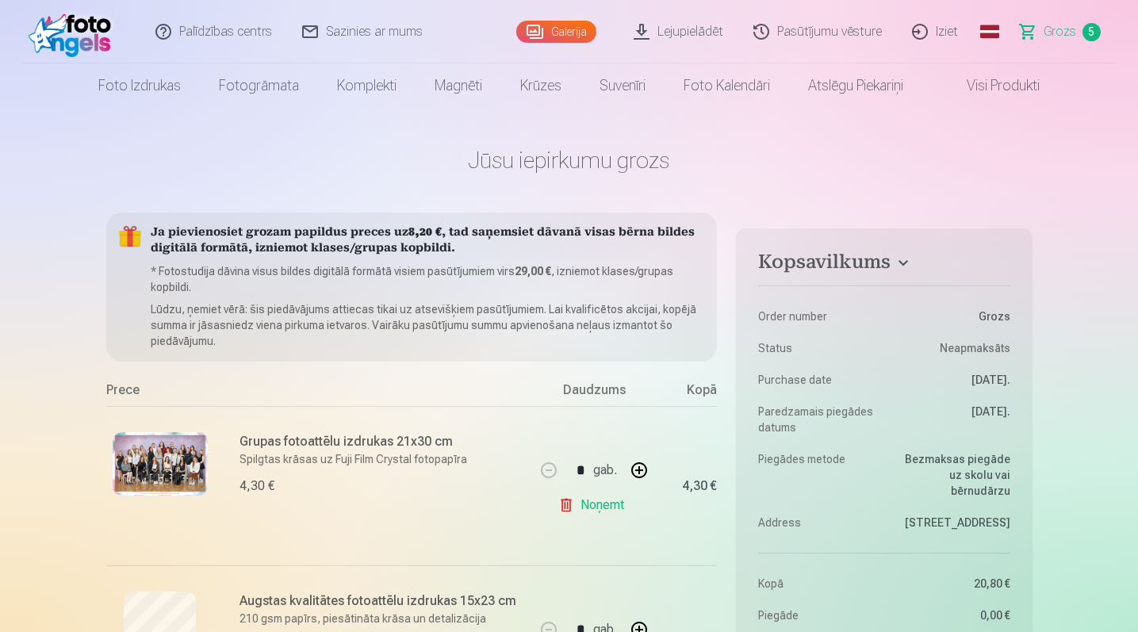
scroll to position [870, 0]
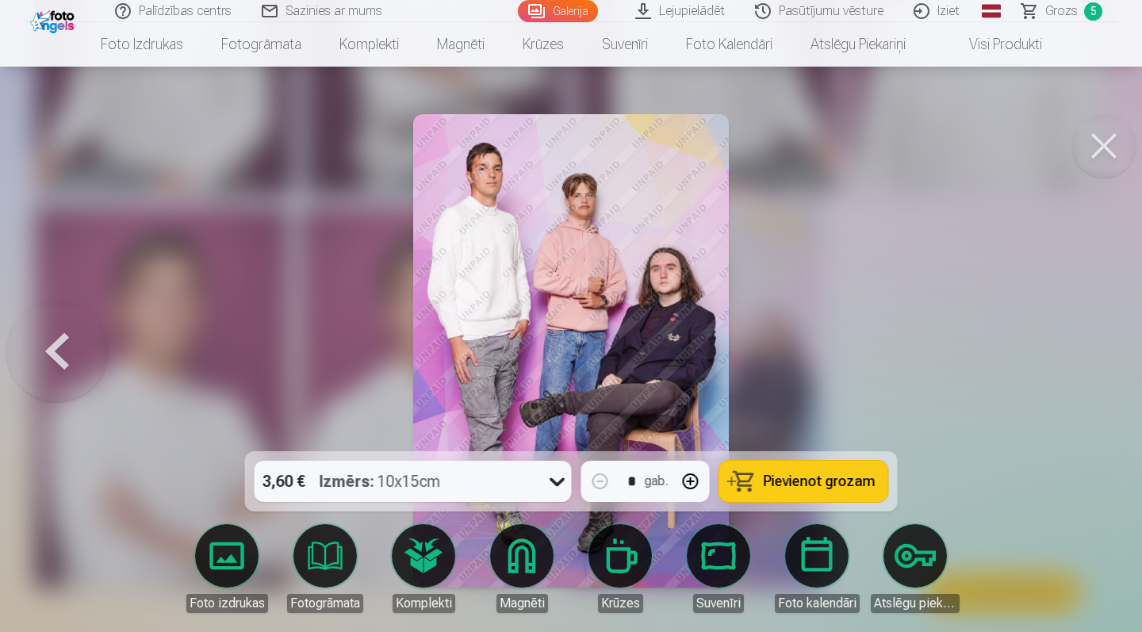
click at [59, 351] on button at bounding box center [56, 350] width 101 height 169
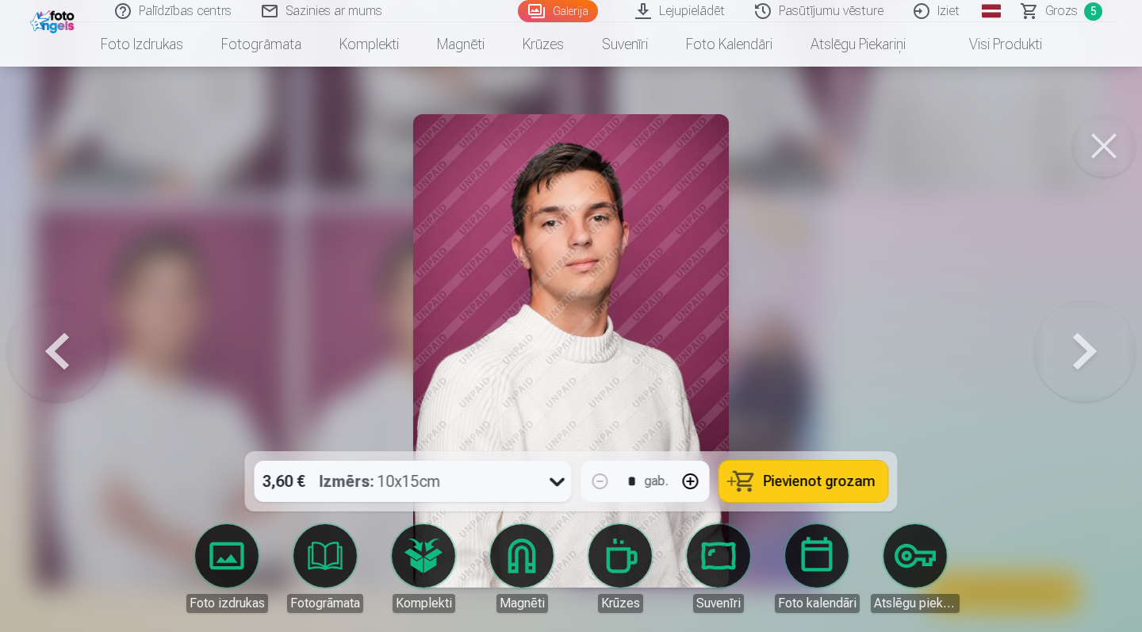
click at [59, 350] on button at bounding box center [56, 350] width 101 height 169
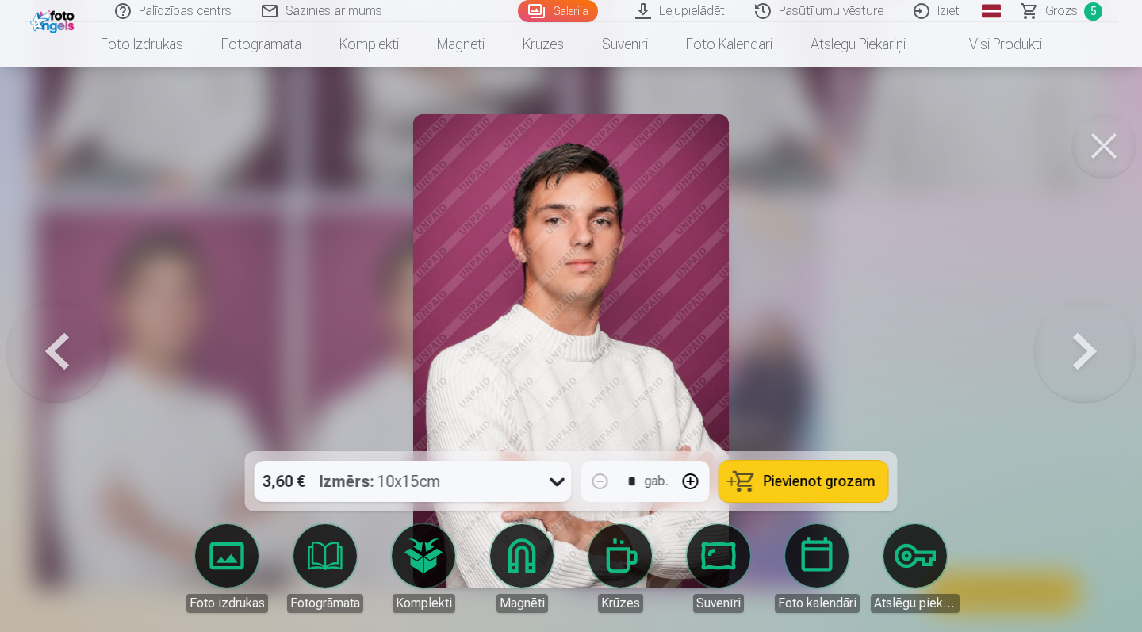
click at [59, 350] on button at bounding box center [56, 350] width 101 height 169
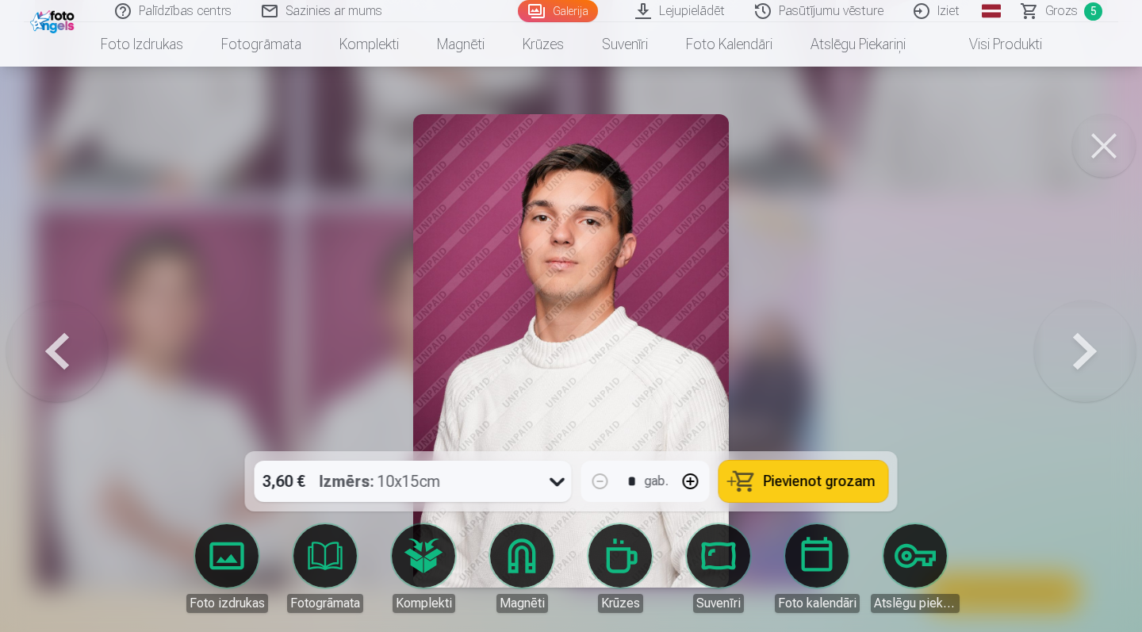
click at [59, 350] on button at bounding box center [56, 350] width 101 height 169
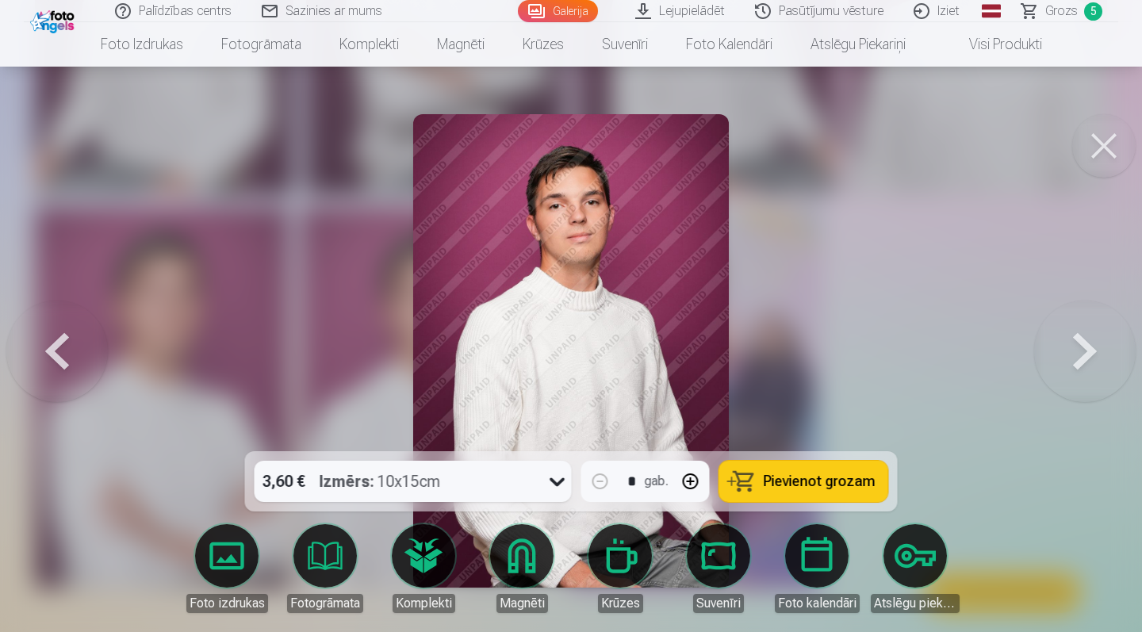
click at [59, 350] on button at bounding box center [56, 350] width 101 height 169
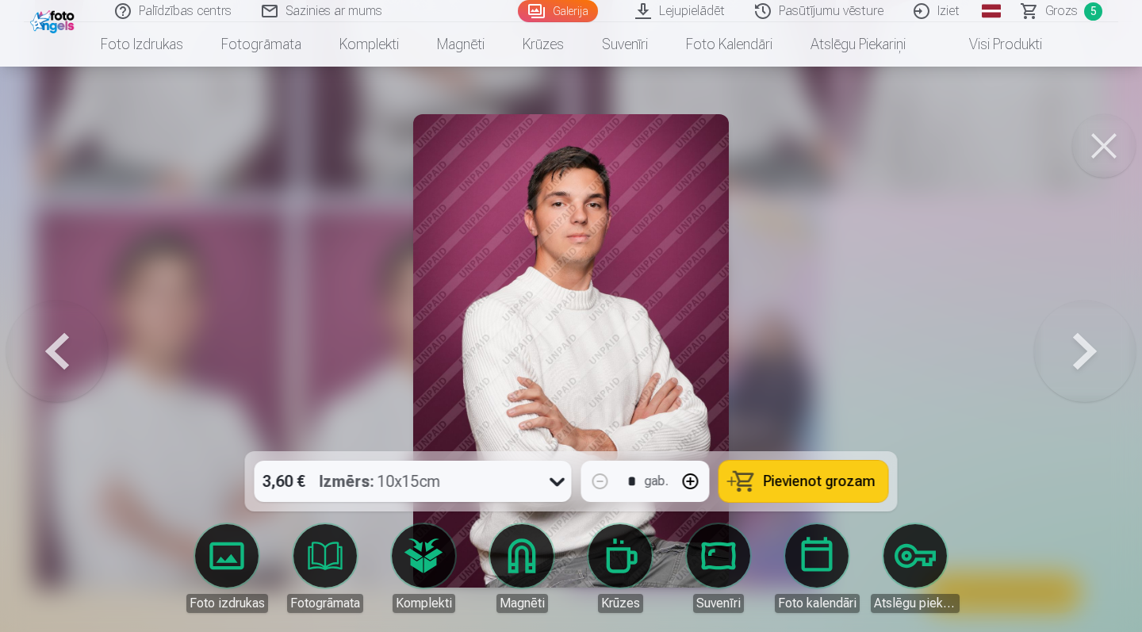
click at [59, 350] on button at bounding box center [56, 350] width 101 height 169
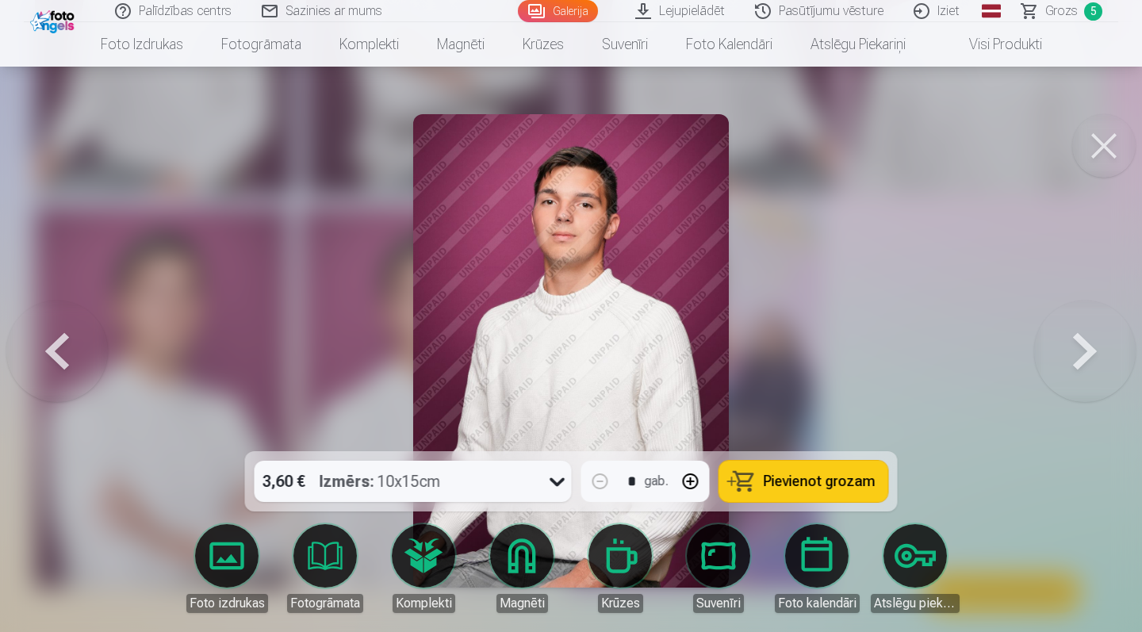
click at [59, 350] on button at bounding box center [56, 350] width 101 height 169
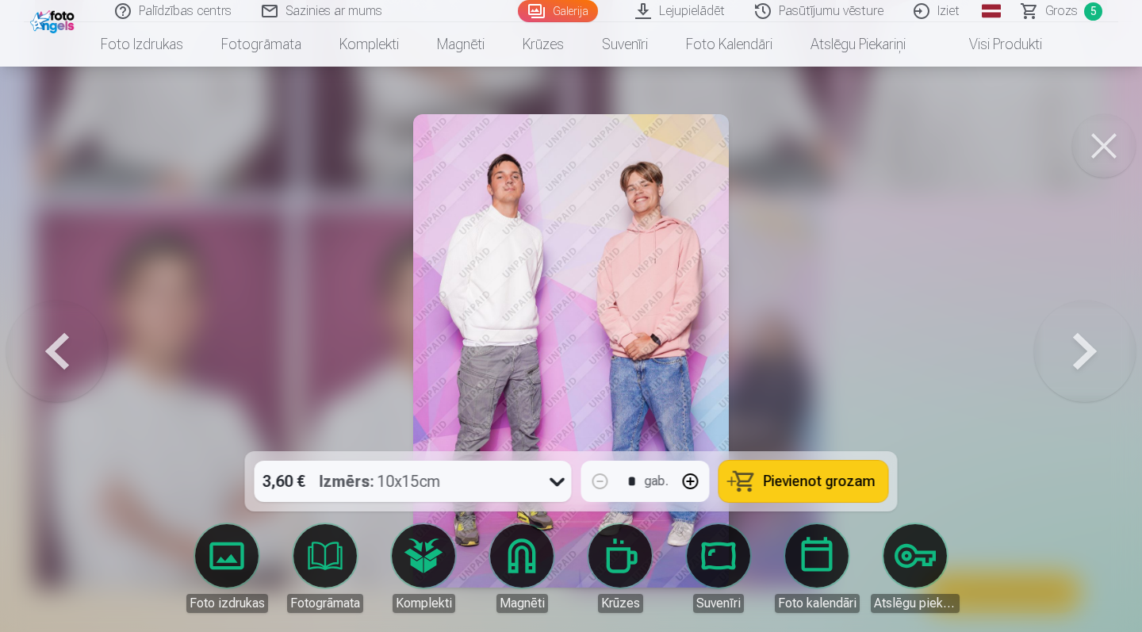
click at [1081, 354] on button at bounding box center [1084, 350] width 101 height 169
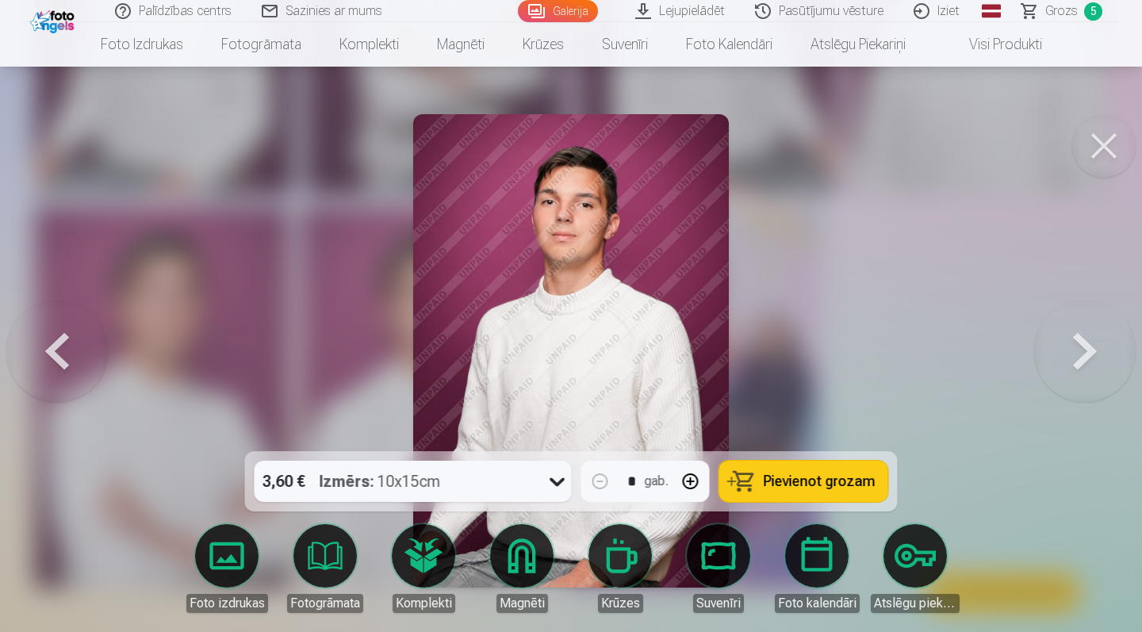
click at [1081, 354] on button at bounding box center [1084, 350] width 101 height 169
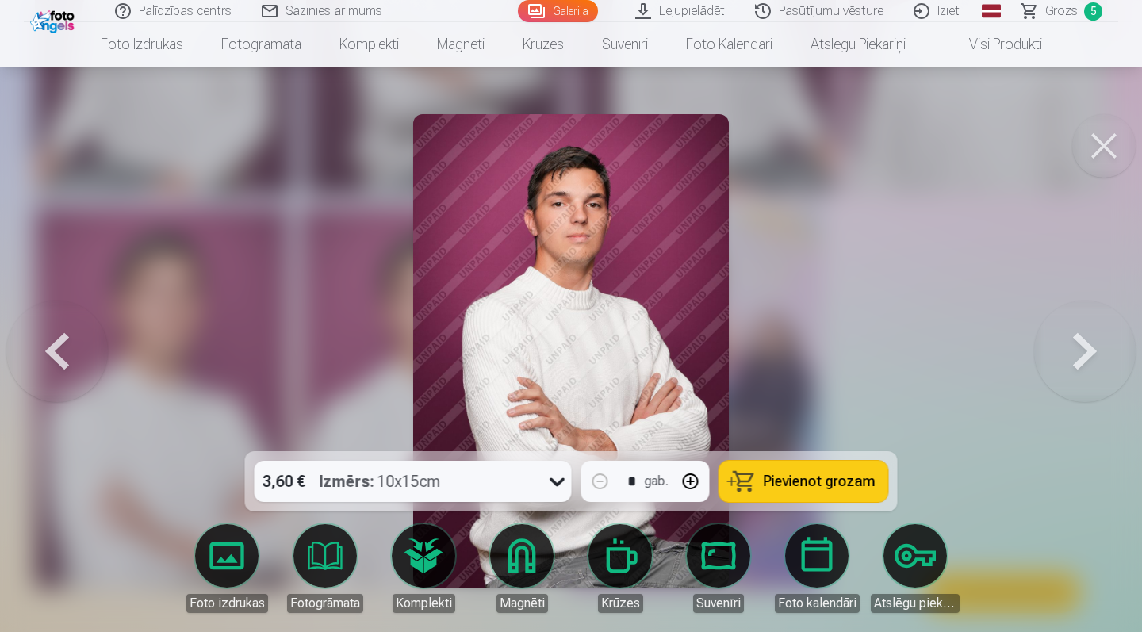
click at [1081, 354] on button at bounding box center [1084, 350] width 101 height 169
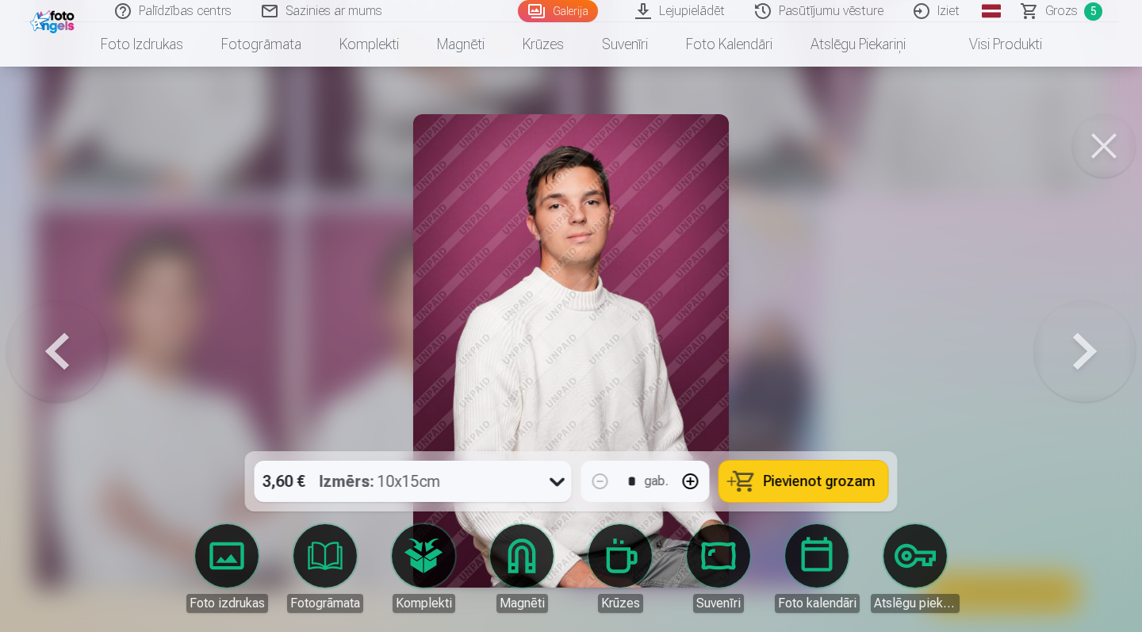
click at [1081, 354] on button at bounding box center [1084, 350] width 101 height 169
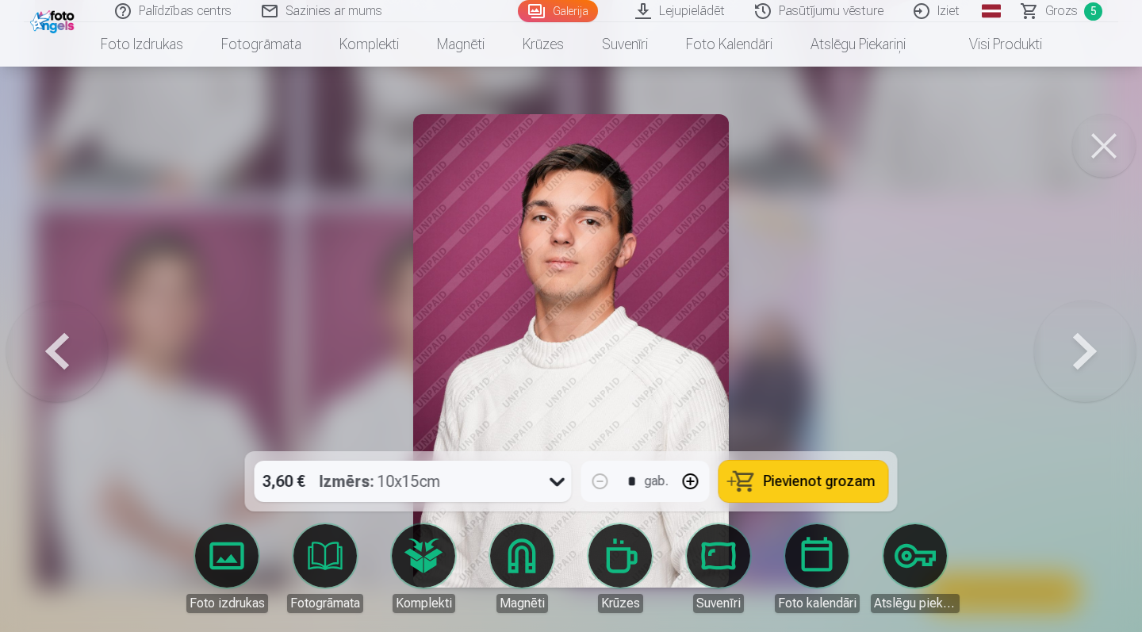
click at [1081, 354] on button at bounding box center [1084, 350] width 101 height 169
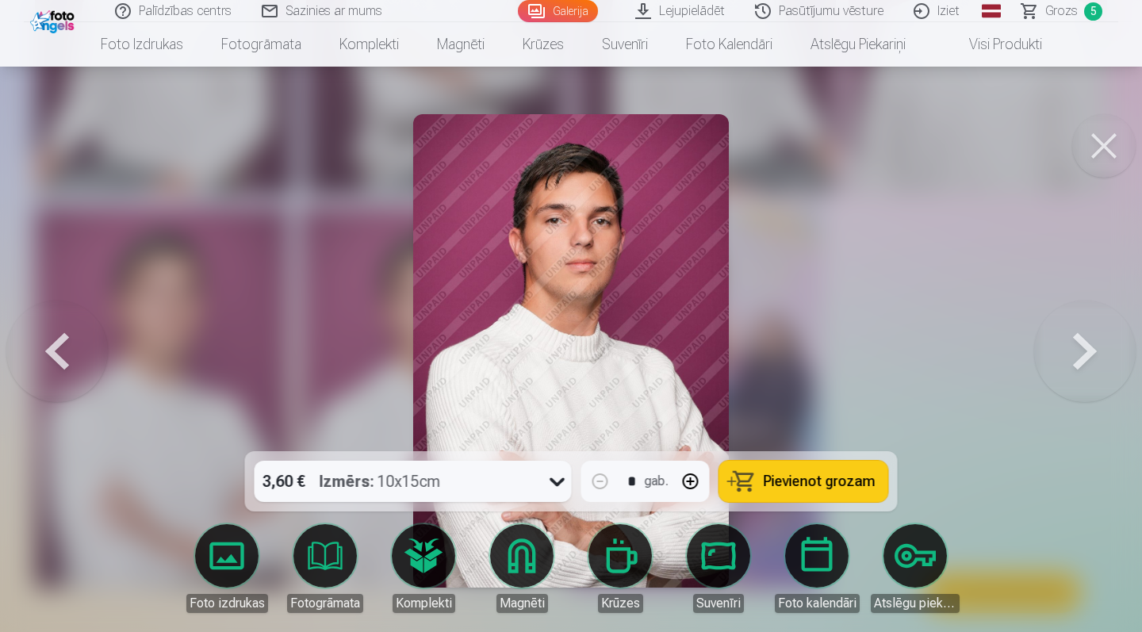
click at [555, 486] on icon at bounding box center [557, 481] width 25 height 25
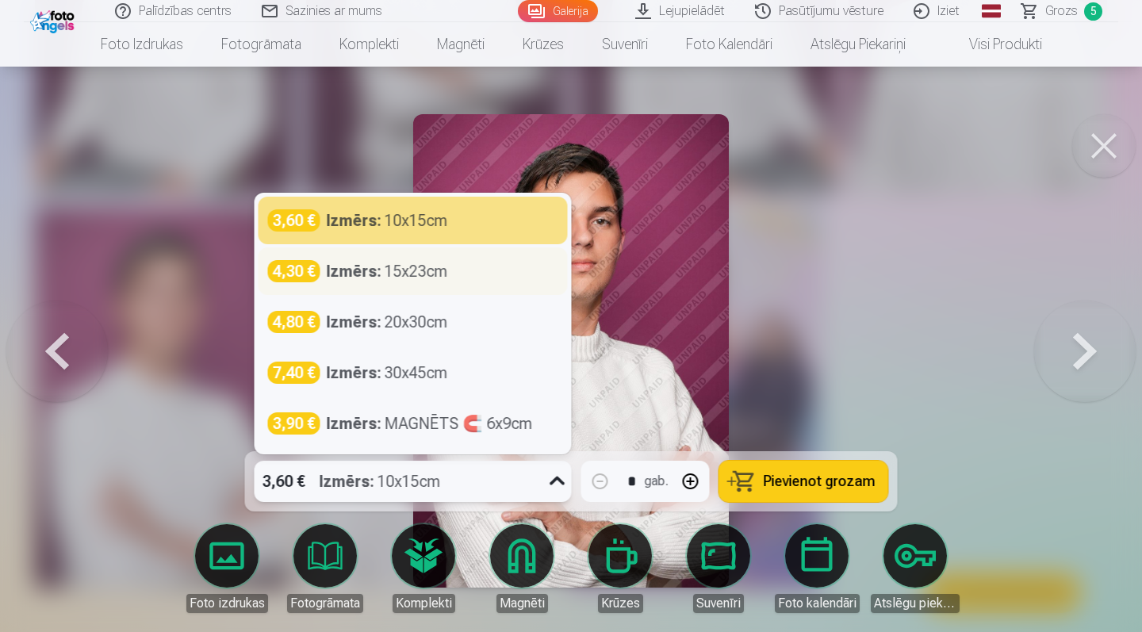
click at [417, 274] on div "Izmērs : 15x23cm" at bounding box center [387, 271] width 121 height 22
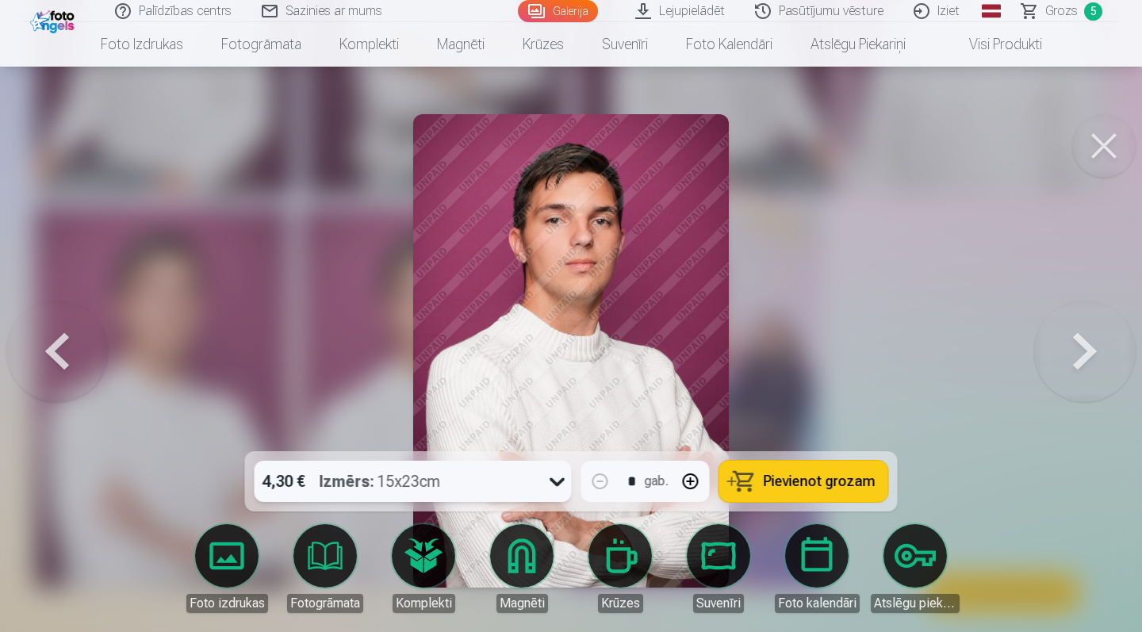
click at [554, 481] on icon at bounding box center [556, 482] width 15 height 9
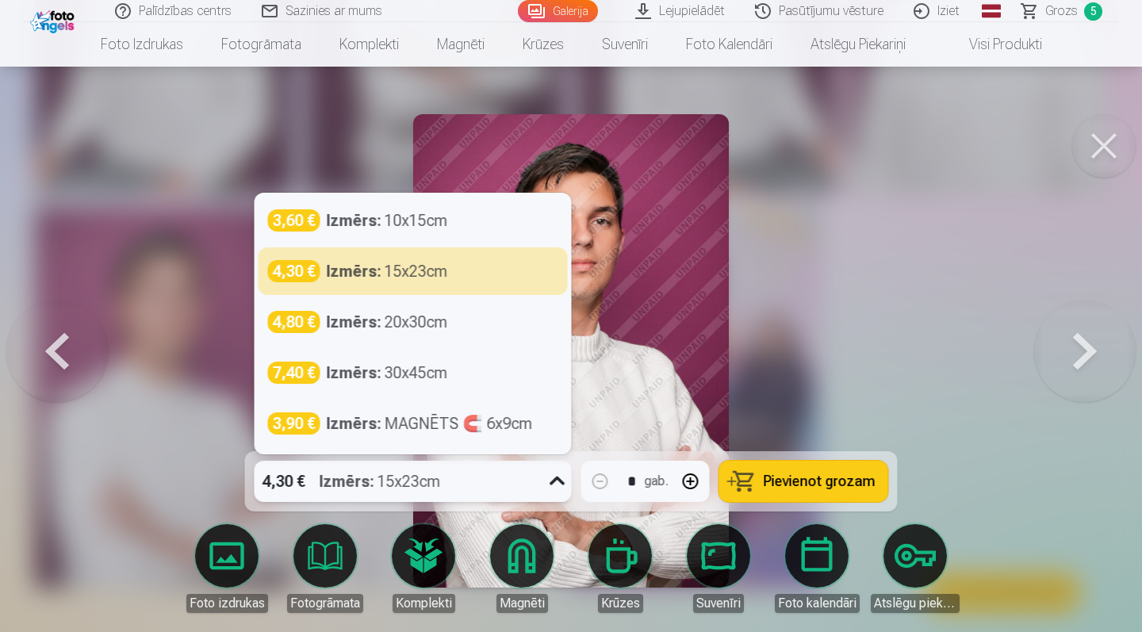
click at [554, 481] on icon at bounding box center [556, 480] width 15 height 9
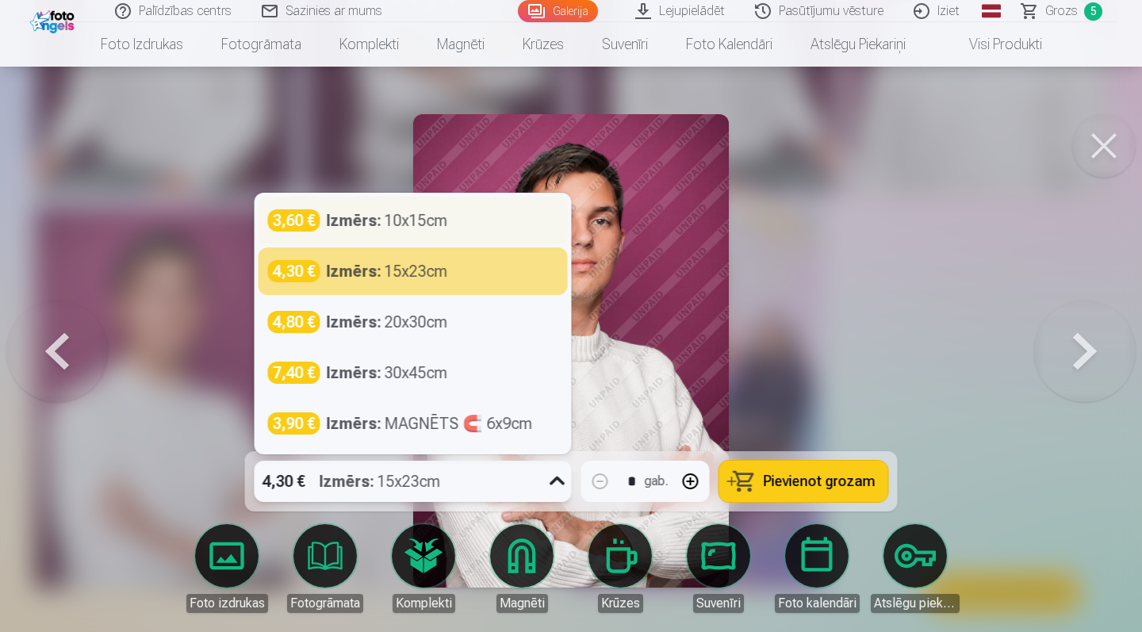
click at [422, 216] on div "Izmērs : 10x15cm" at bounding box center [387, 220] width 121 height 22
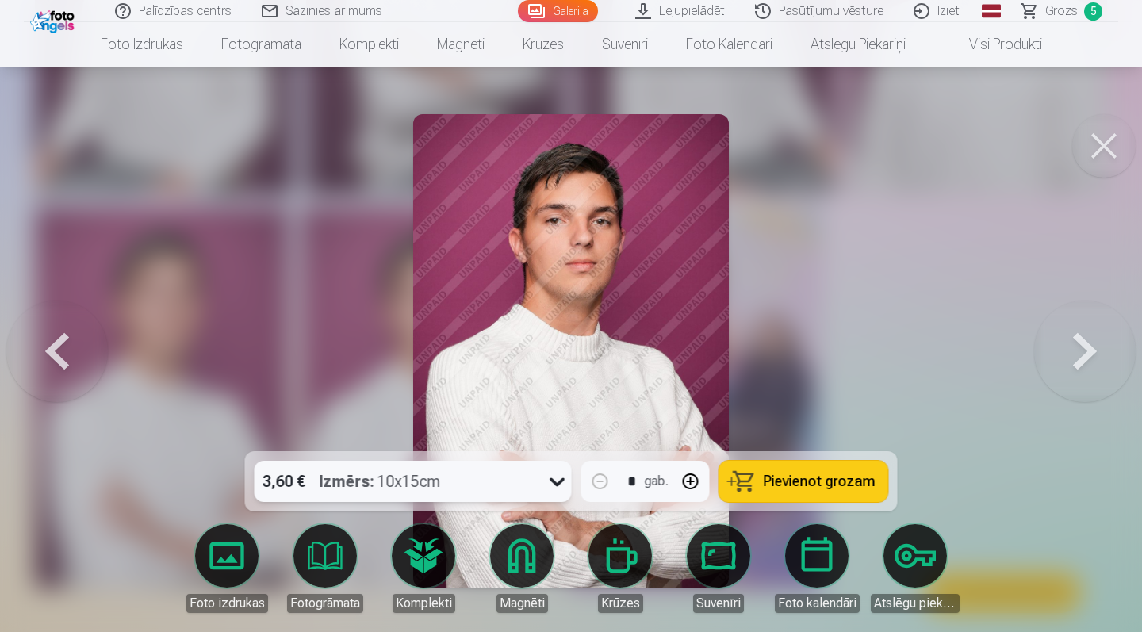
click at [766, 484] on button "Pievienot grozam" at bounding box center [803, 481] width 169 height 41
click at [1080, 359] on button at bounding box center [1084, 350] width 101 height 169
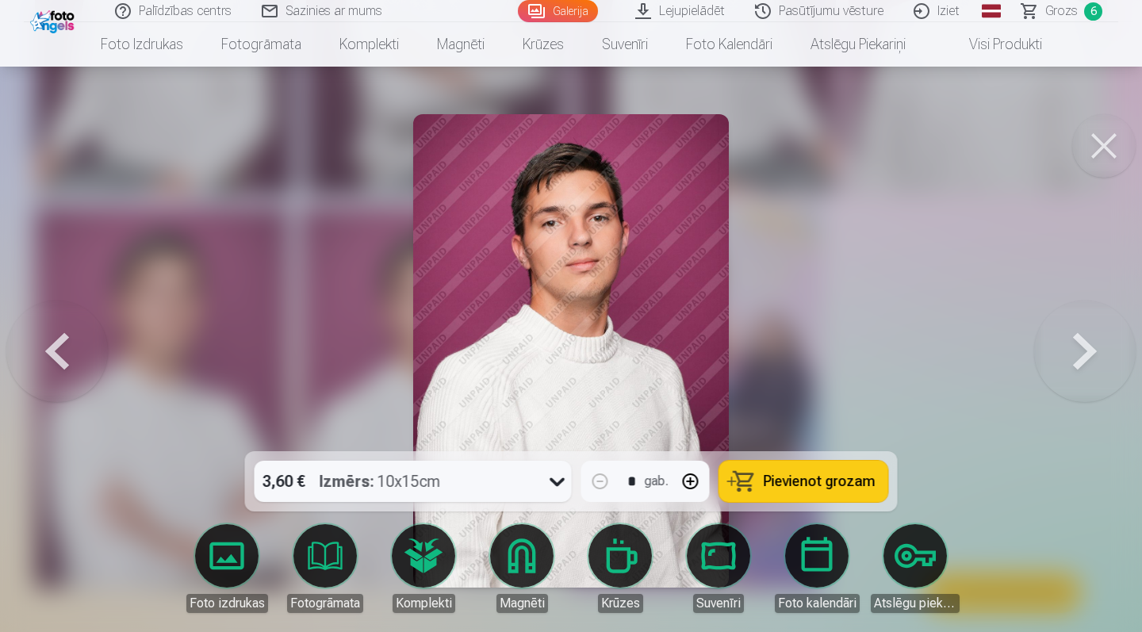
click at [1080, 359] on button at bounding box center [1084, 350] width 101 height 169
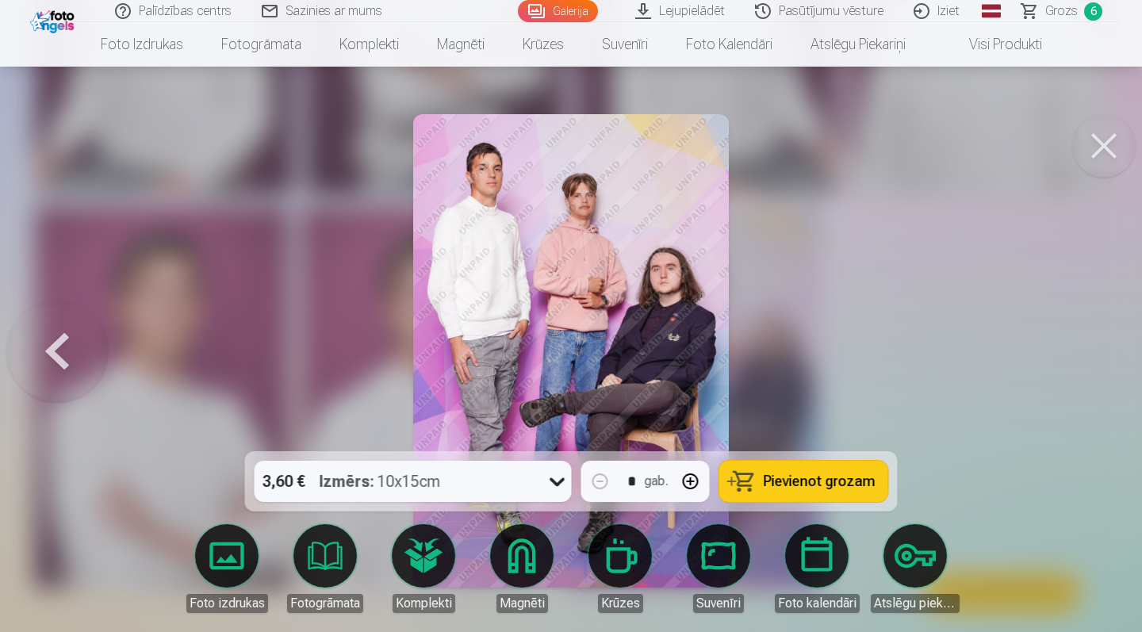
click at [1080, 359] on div at bounding box center [571, 316] width 1142 height 632
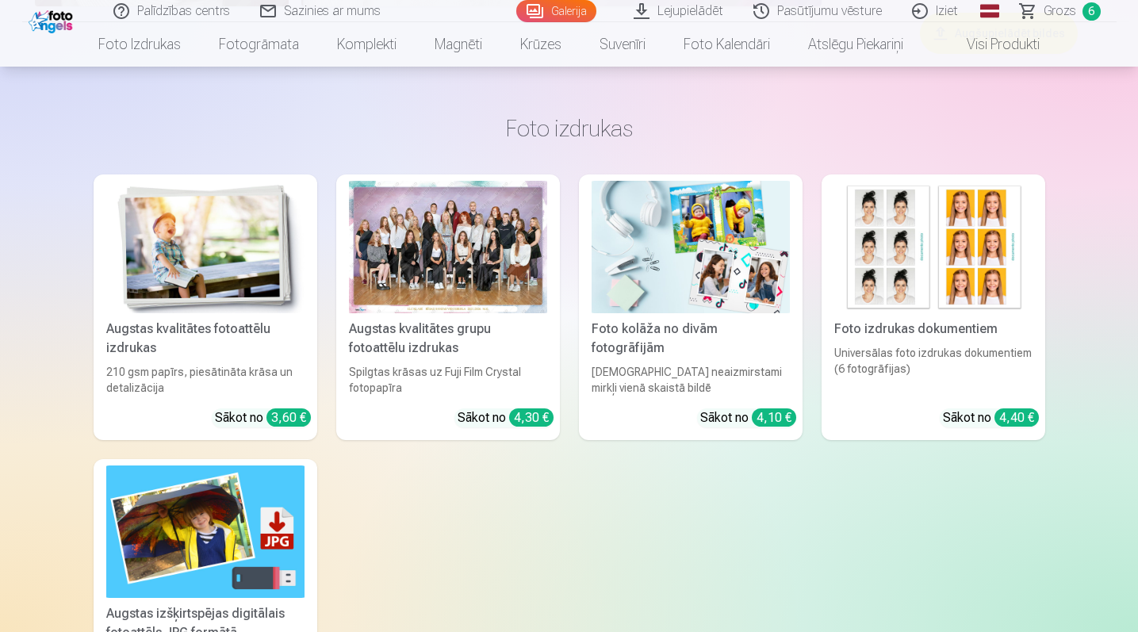
scroll to position [1449, 0]
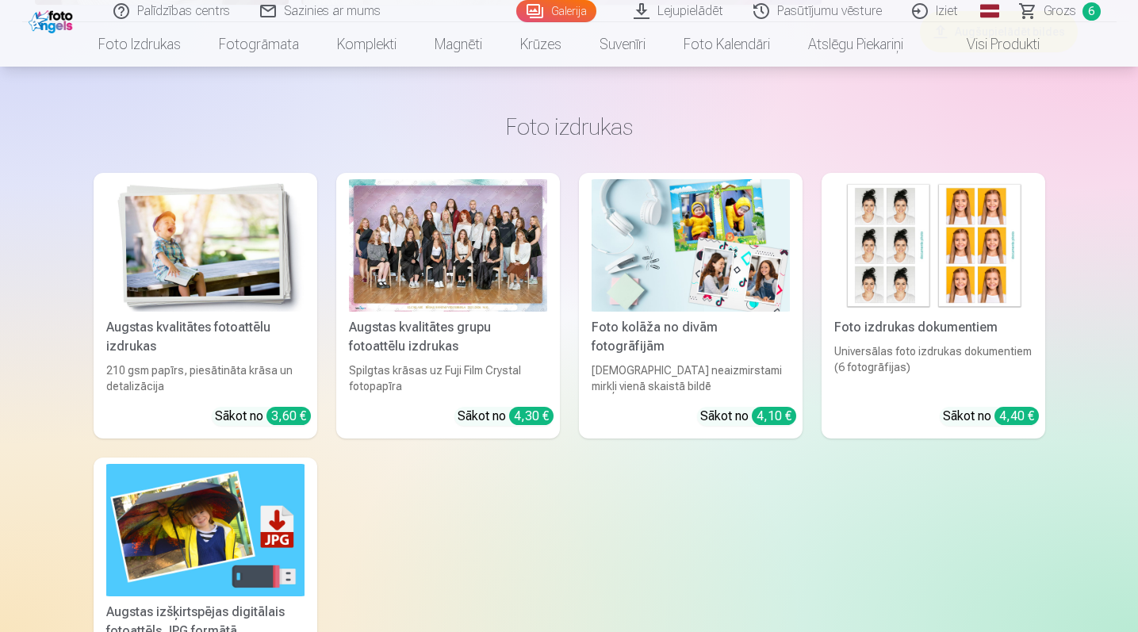
click at [914, 284] on img at bounding box center [933, 245] width 198 height 132
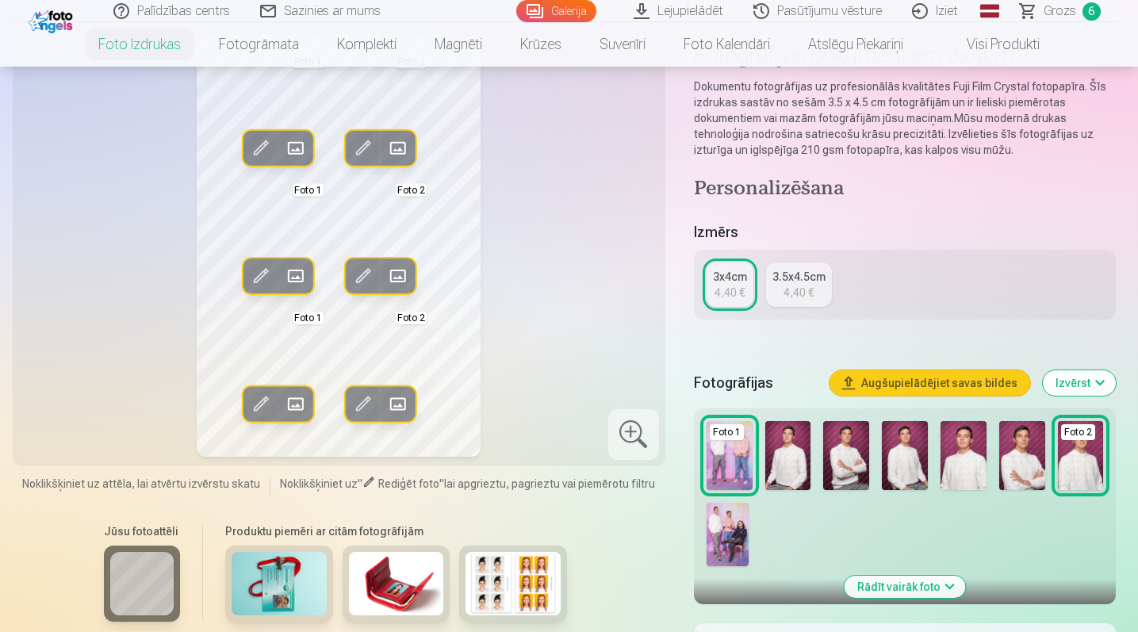
scroll to position [114, 0]
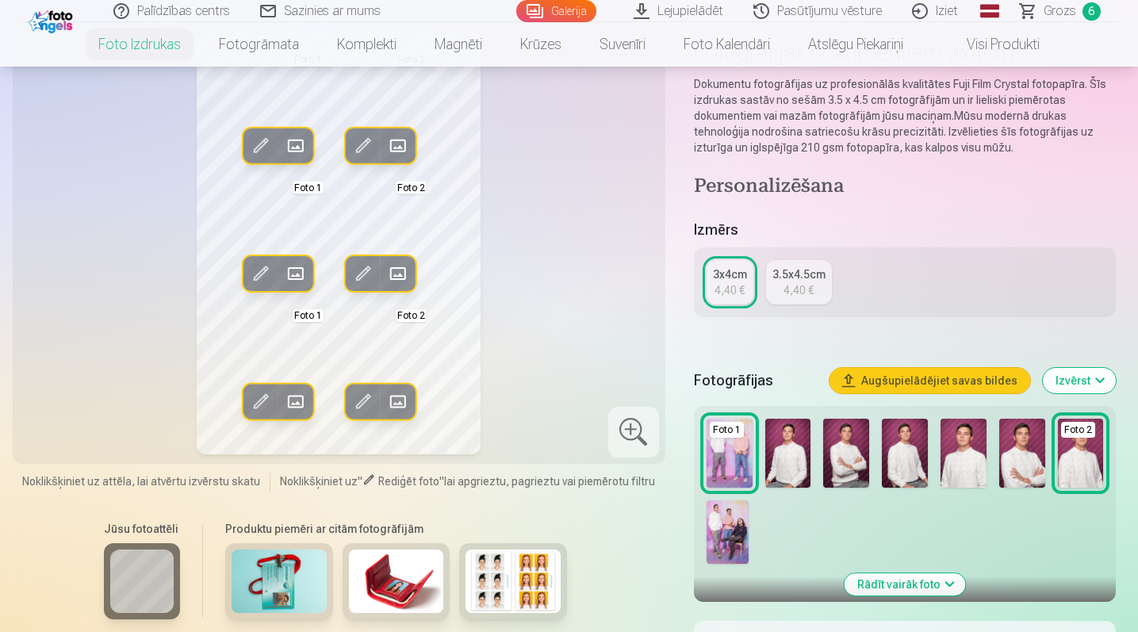
click at [1016, 468] on img at bounding box center [1022, 453] width 46 height 69
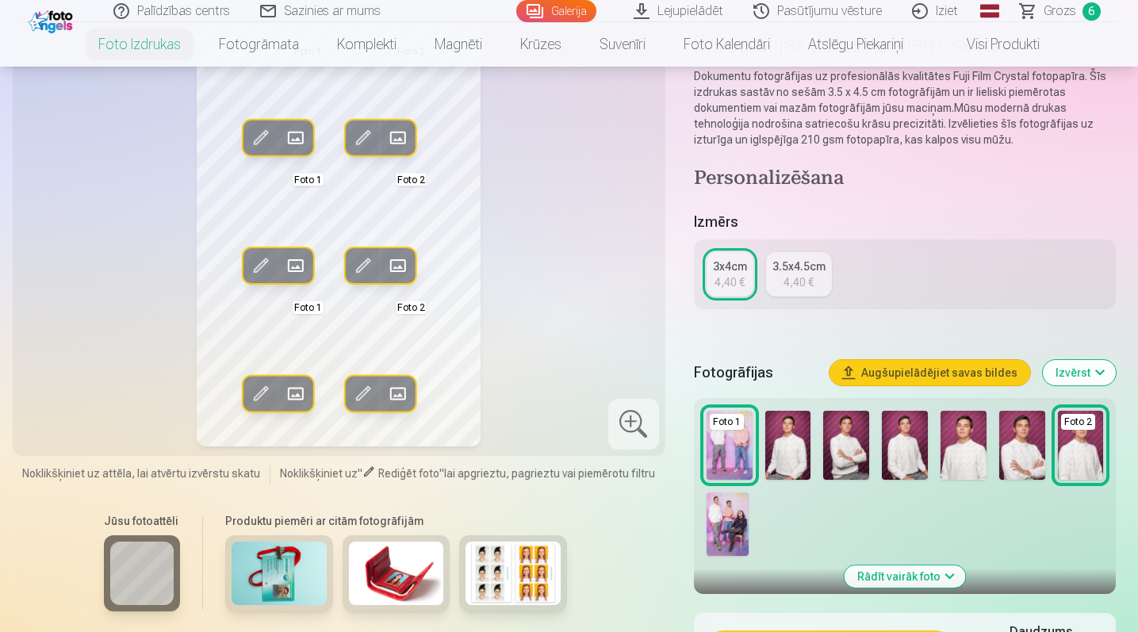
scroll to position [120, 0]
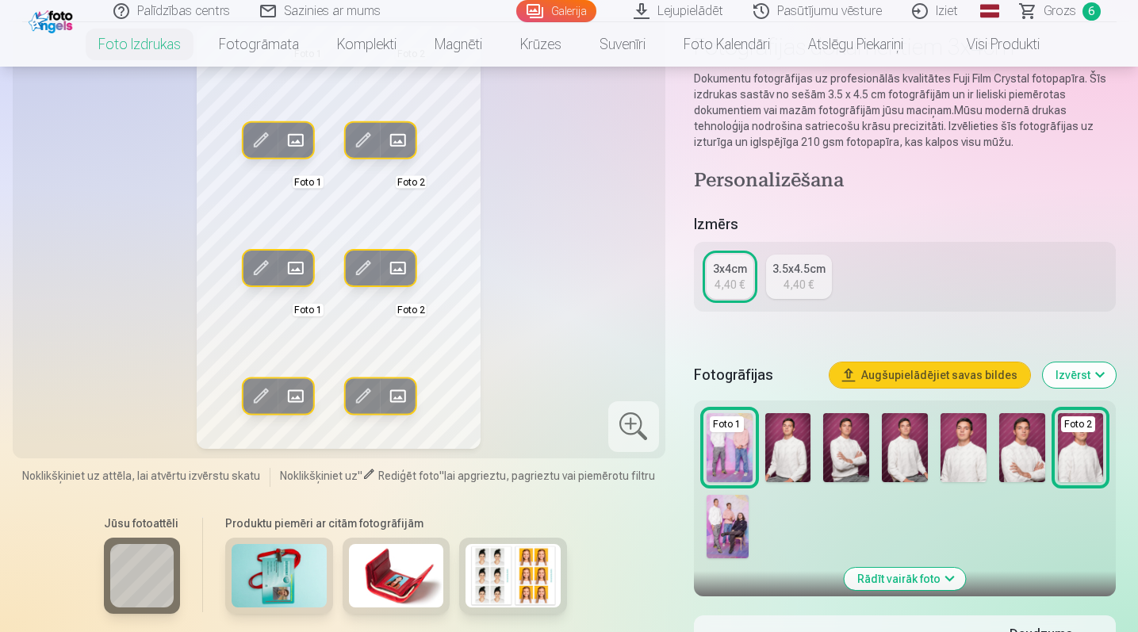
click at [730, 457] on img at bounding box center [729, 447] width 46 height 69
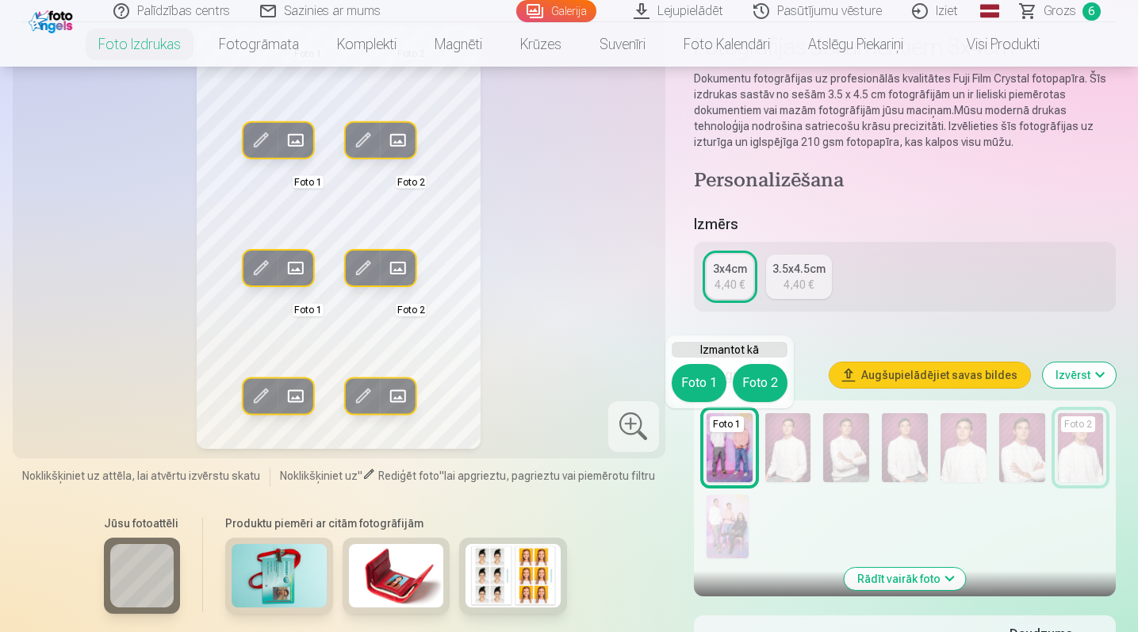
click at [731, 459] on img at bounding box center [729, 447] width 46 height 69
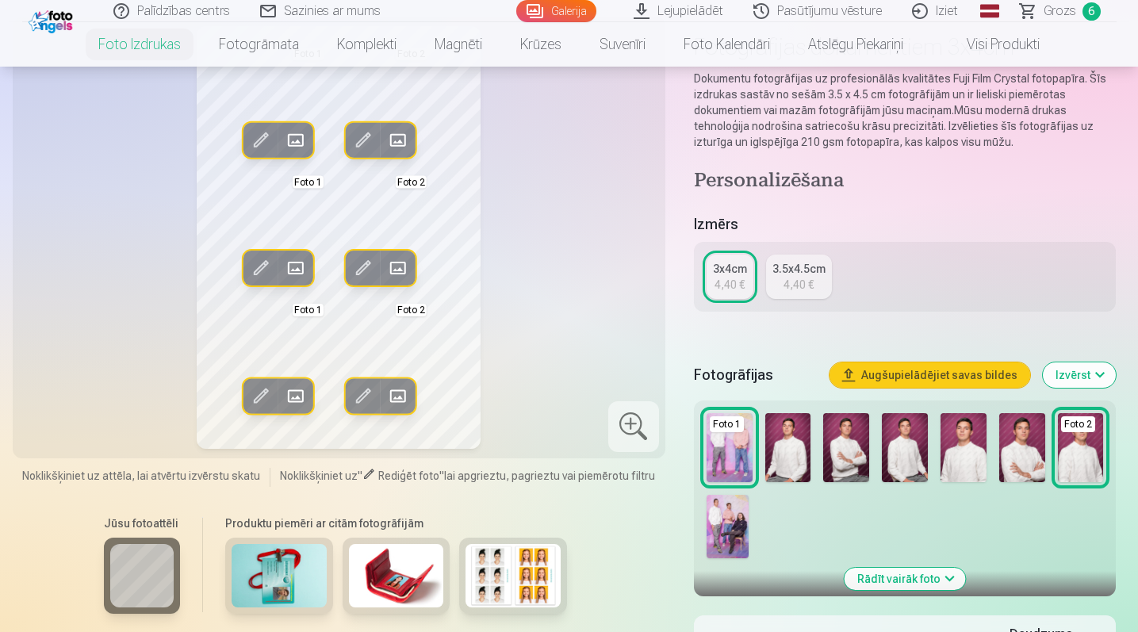
click at [1020, 444] on img at bounding box center [1022, 447] width 46 height 69
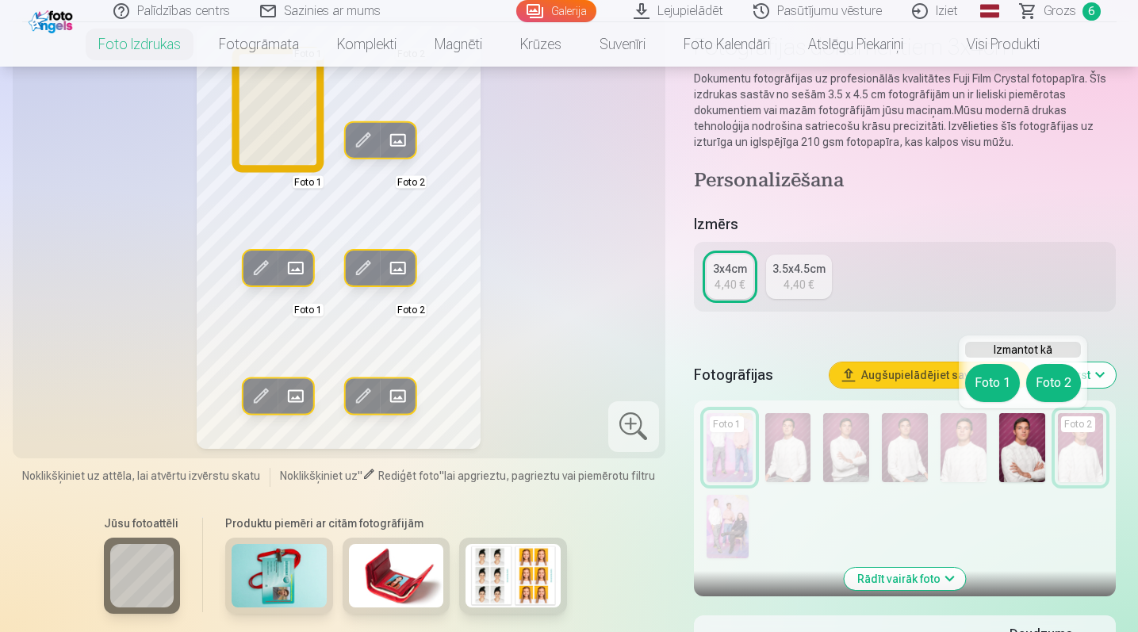
click at [988, 368] on button "Foto 1" at bounding box center [992, 383] width 55 height 38
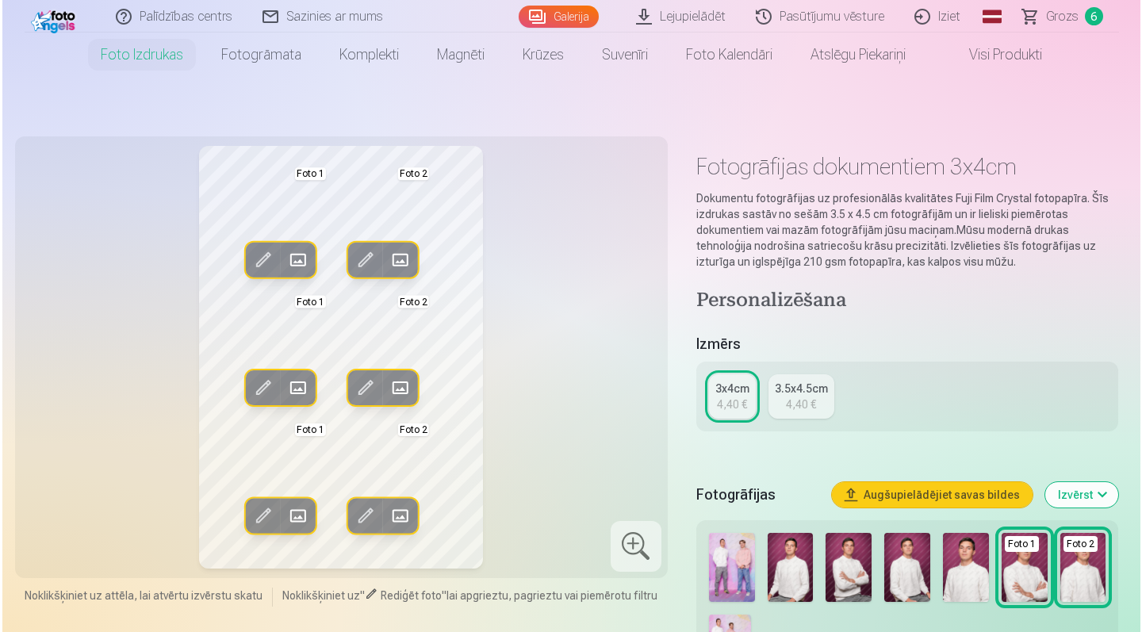
scroll to position [63, 0]
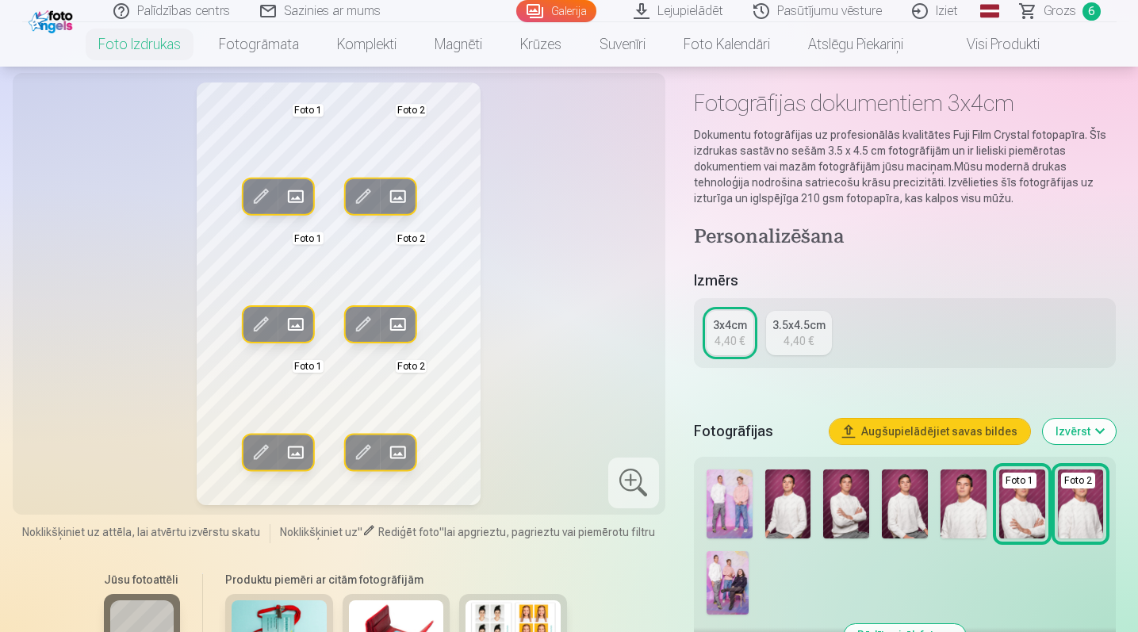
click at [849, 502] on img at bounding box center [846, 503] width 46 height 69
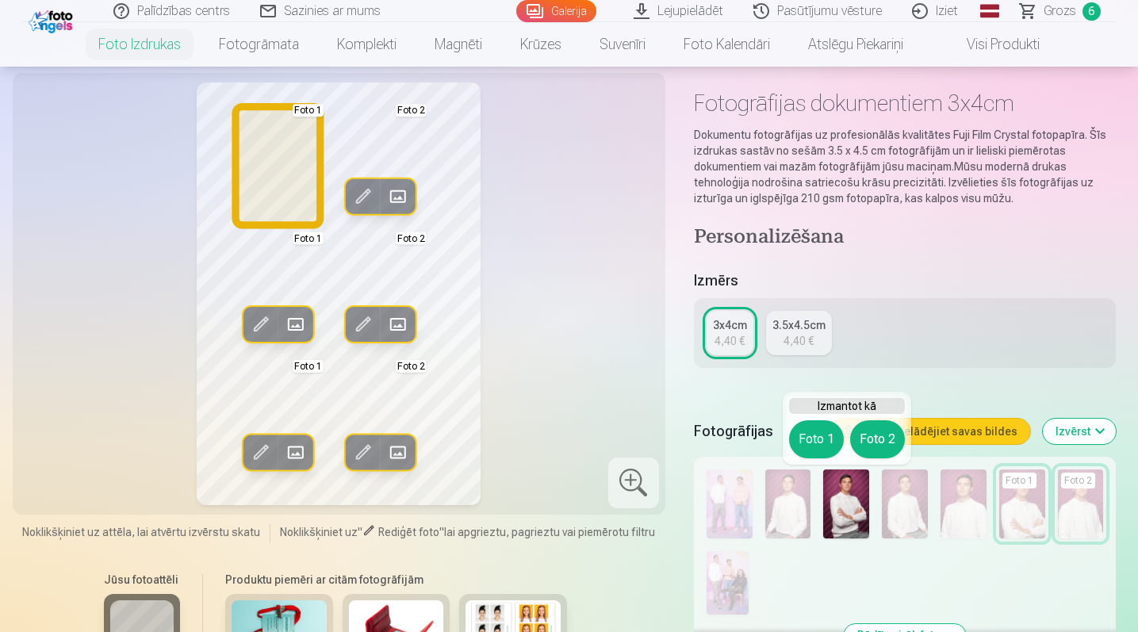
click at [824, 447] on button "Foto 1" at bounding box center [816, 439] width 55 height 38
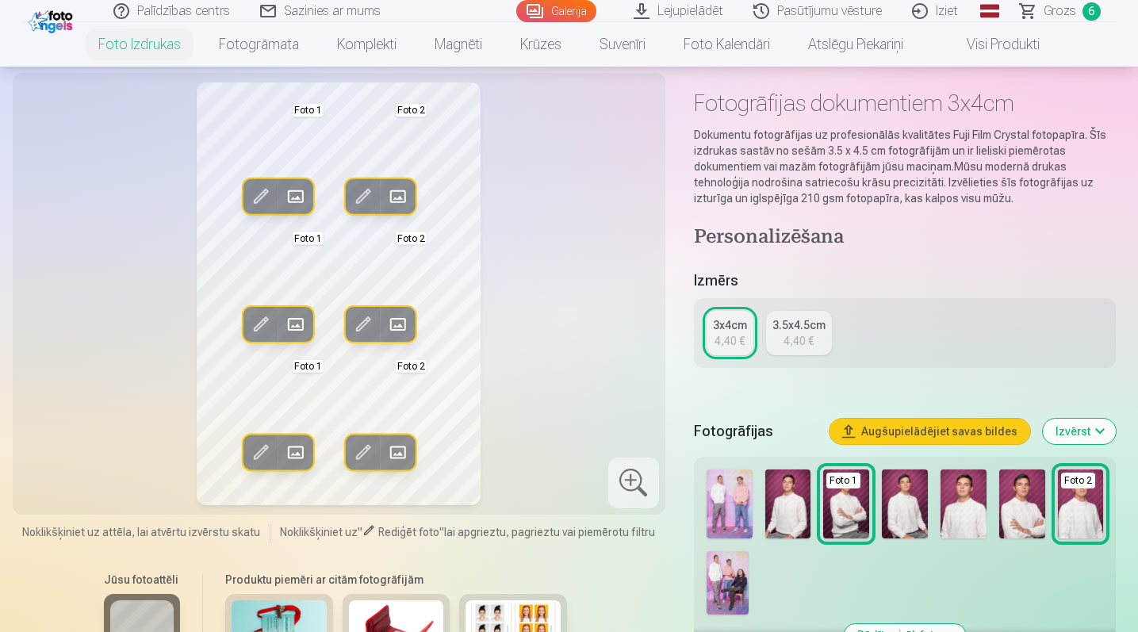
click at [1016, 498] on img at bounding box center [1022, 503] width 46 height 69
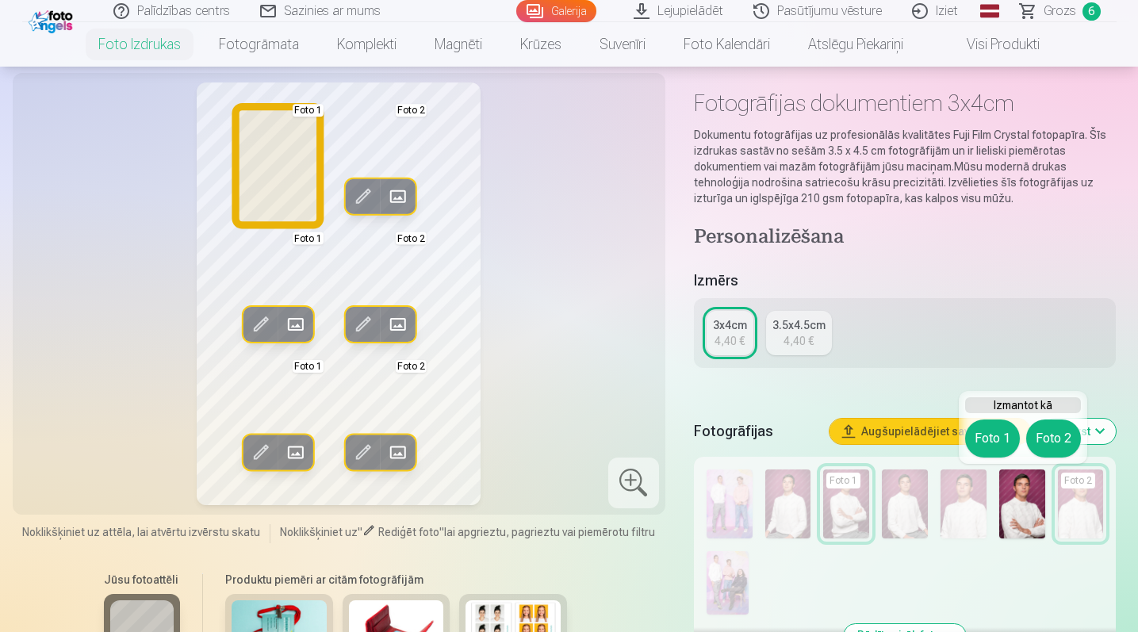
click at [993, 441] on button "Foto 1" at bounding box center [992, 438] width 55 height 38
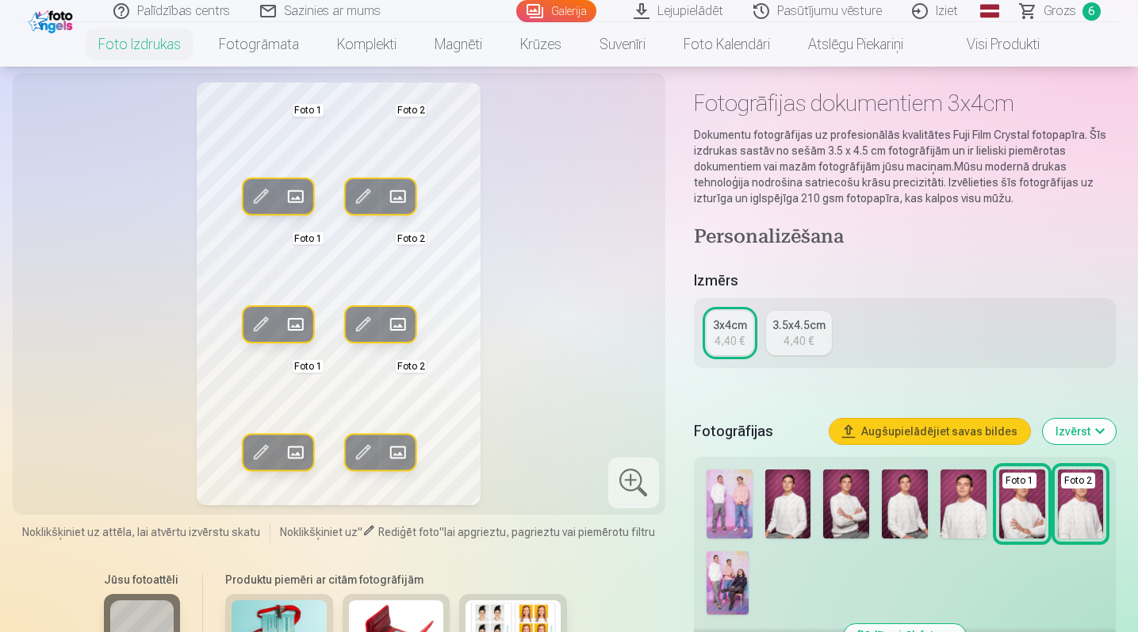
click at [1085, 512] on img at bounding box center [1081, 503] width 46 height 69
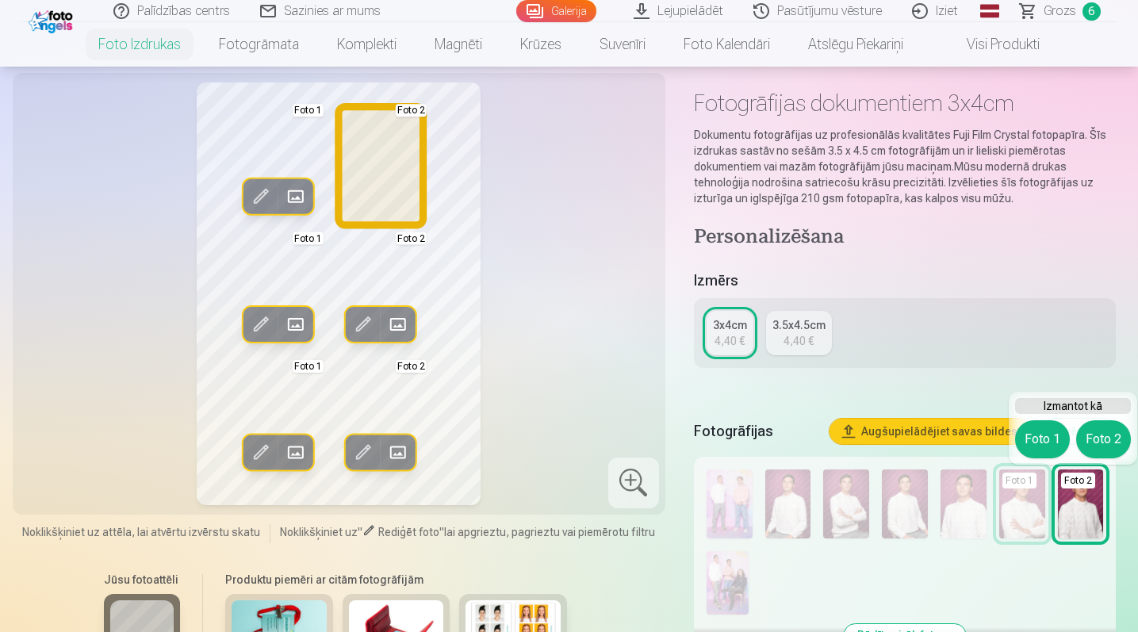
click at [1096, 440] on button "Foto 2" at bounding box center [1103, 439] width 55 height 38
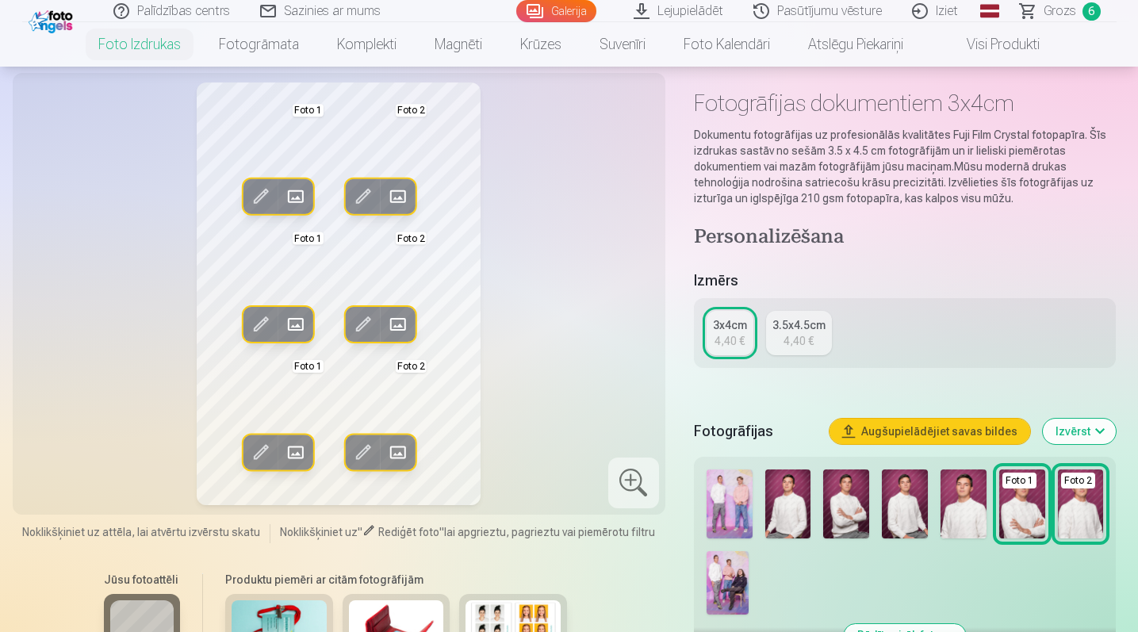
click at [627, 479] on div at bounding box center [633, 482] width 51 height 51
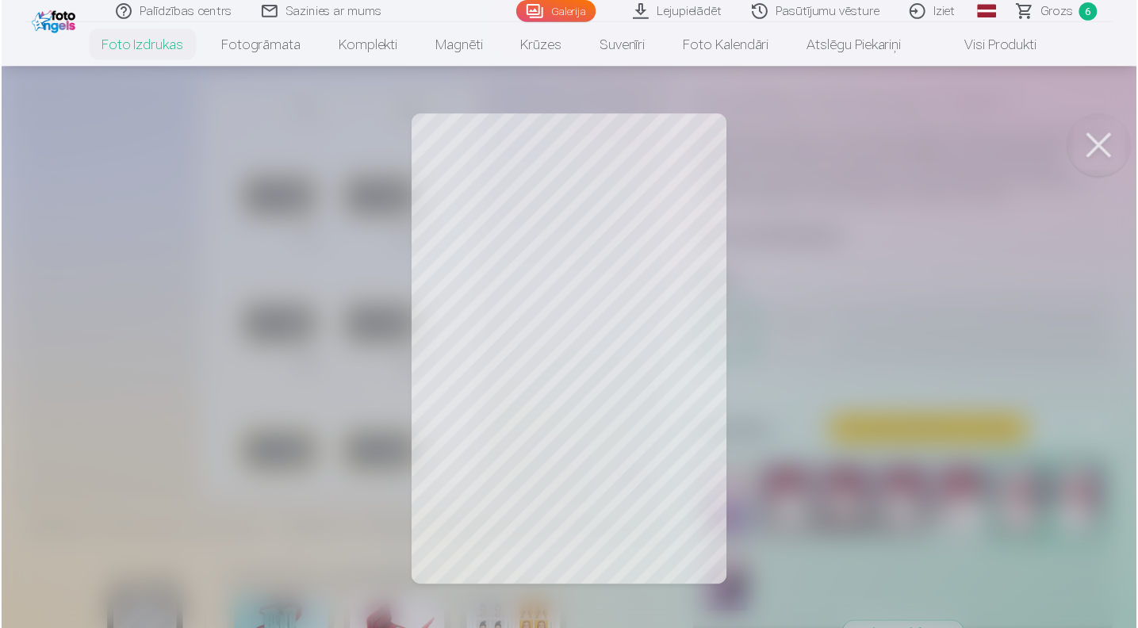
scroll to position [31, 0]
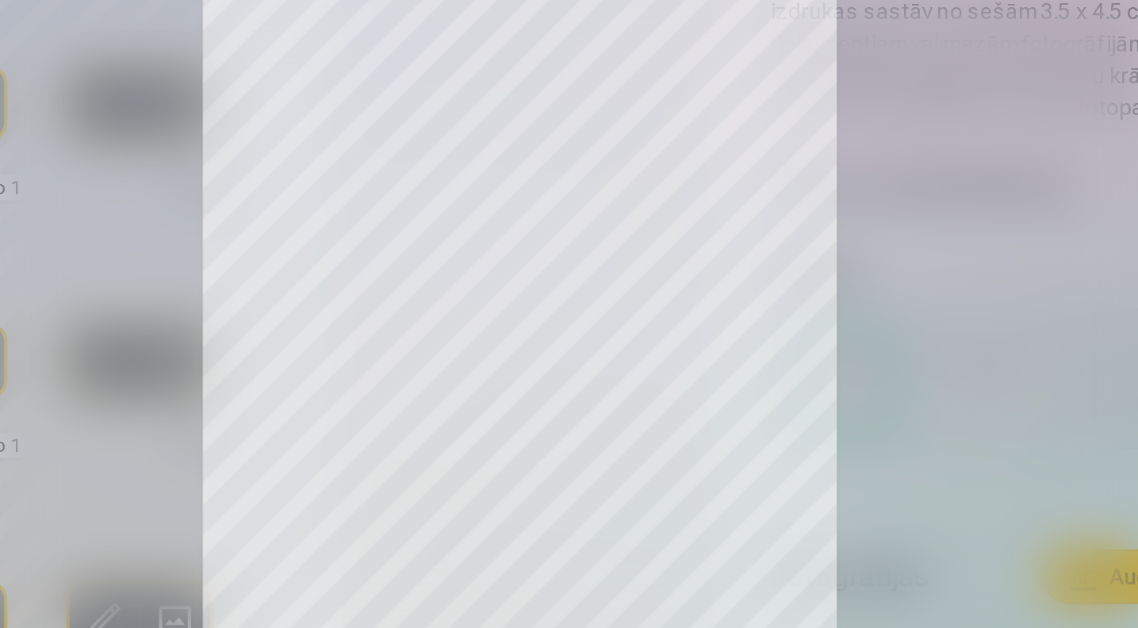
click at [455, 135] on div at bounding box center [569, 314] width 1138 height 628
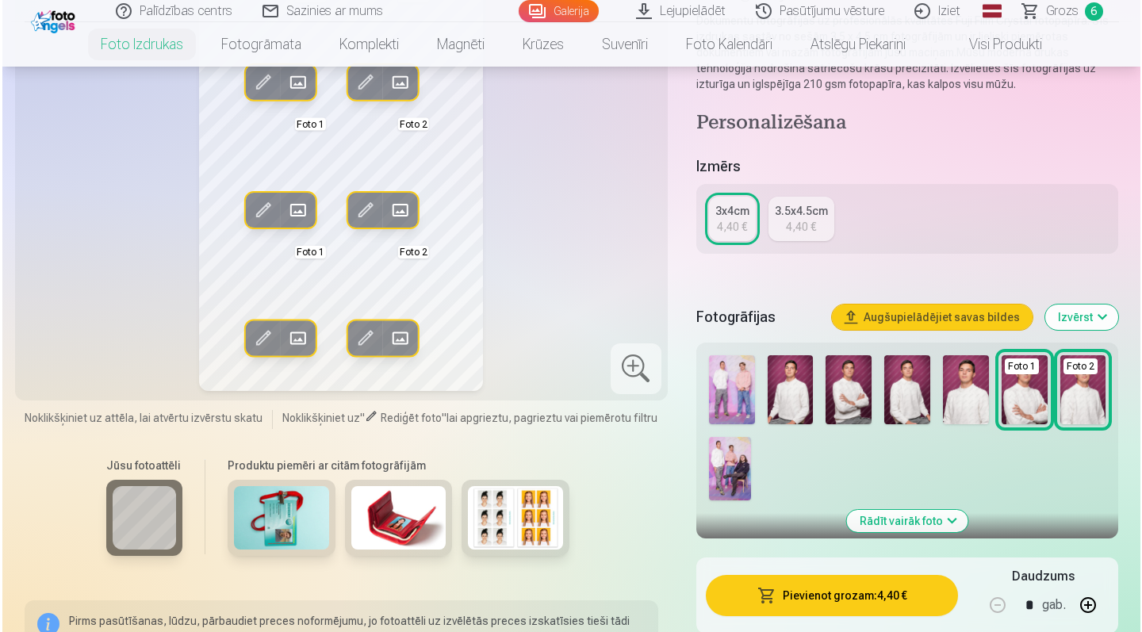
scroll to position [256, 0]
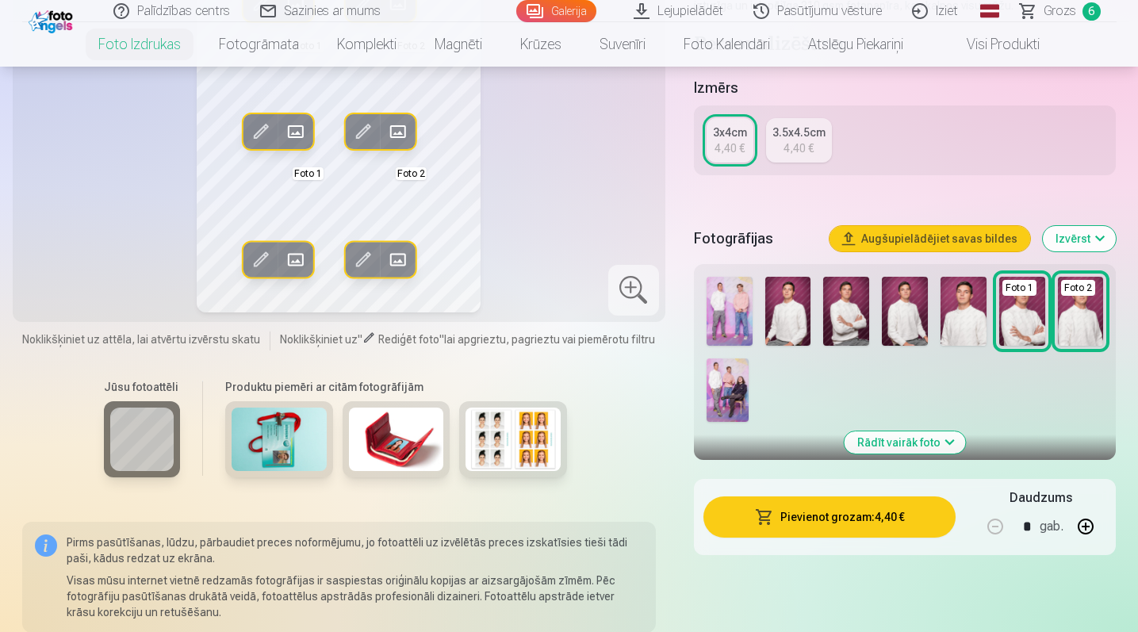
click at [822, 521] on button "Pievienot grozam : 4,40 €" at bounding box center [829, 516] width 253 height 41
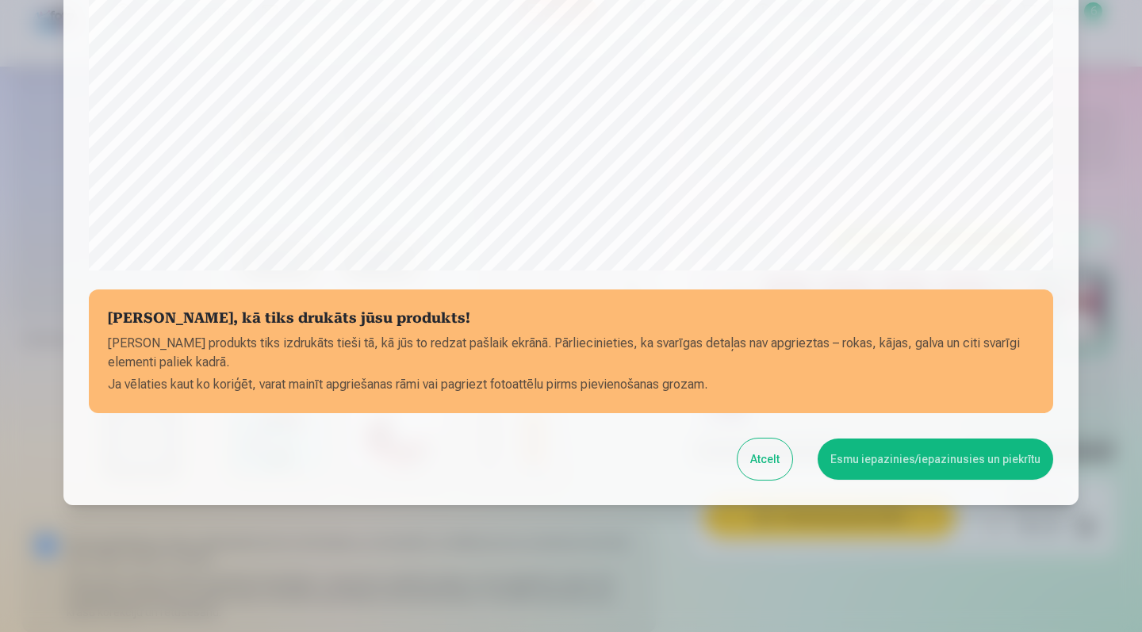
scroll to position [510, 0]
click at [876, 461] on button "Esmu iepazinies/iepazinusies un piekrītu" at bounding box center [934, 458] width 235 height 41
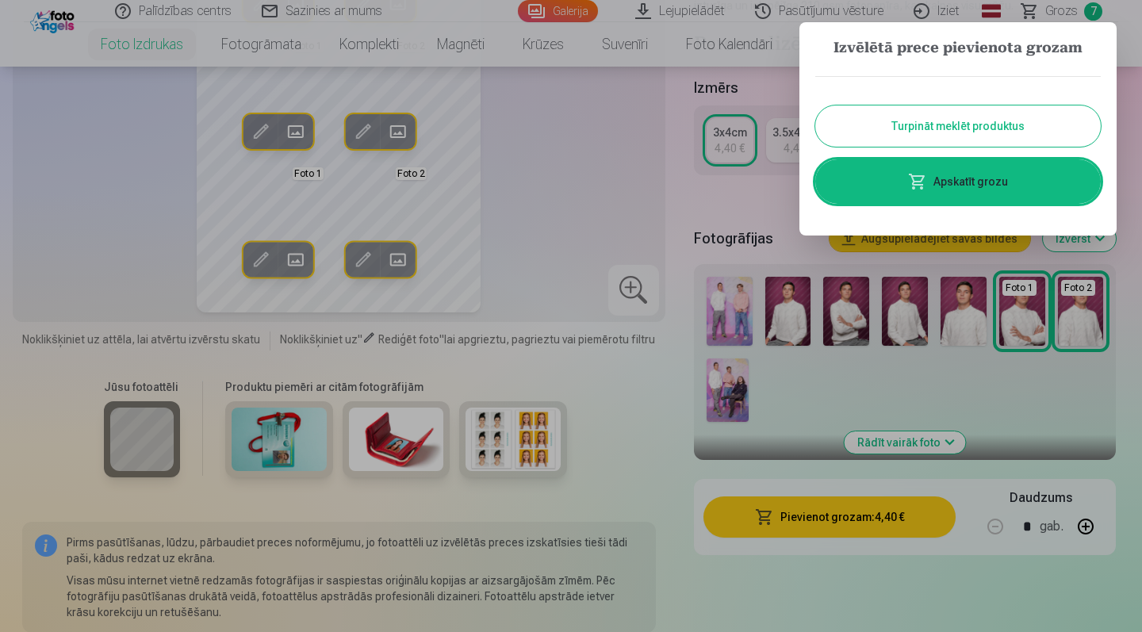
click at [950, 182] on link "Apskatīt grozu" at bounding box center [957, 181] width 285 height 44
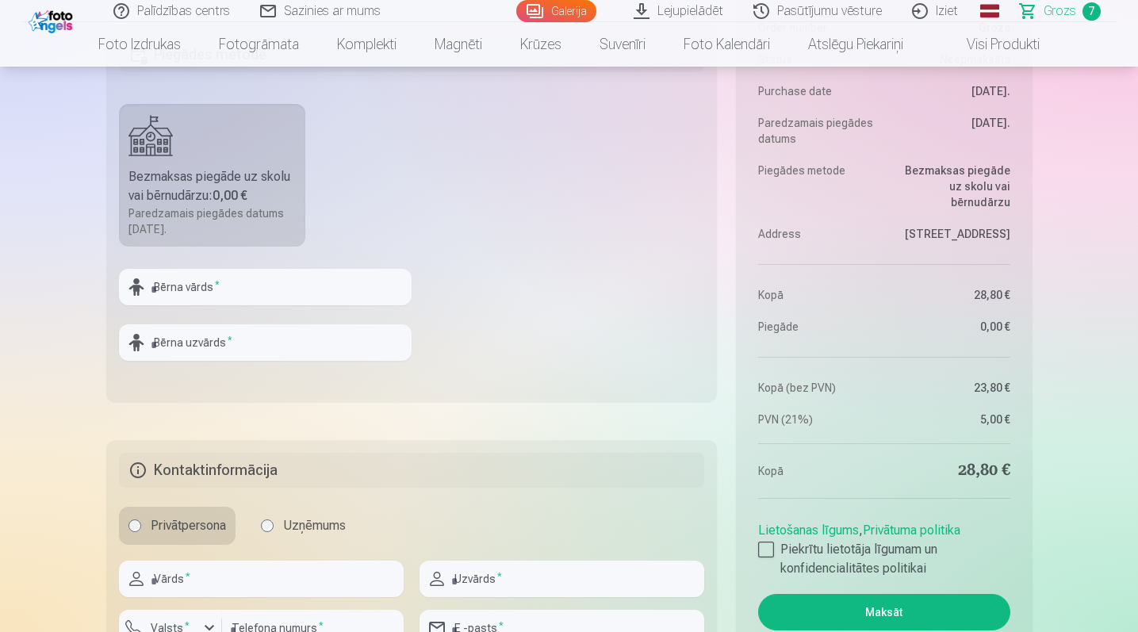
scroll to position [1514, 0]
type input "*******"
click at [378, 197] on fieldset "Piegādes metode Bezmaksas piegāde uz skolu vai bērnudārzu : 0,00 € Paredzamais …" at bounding box center [411, 214] width 611 height 377
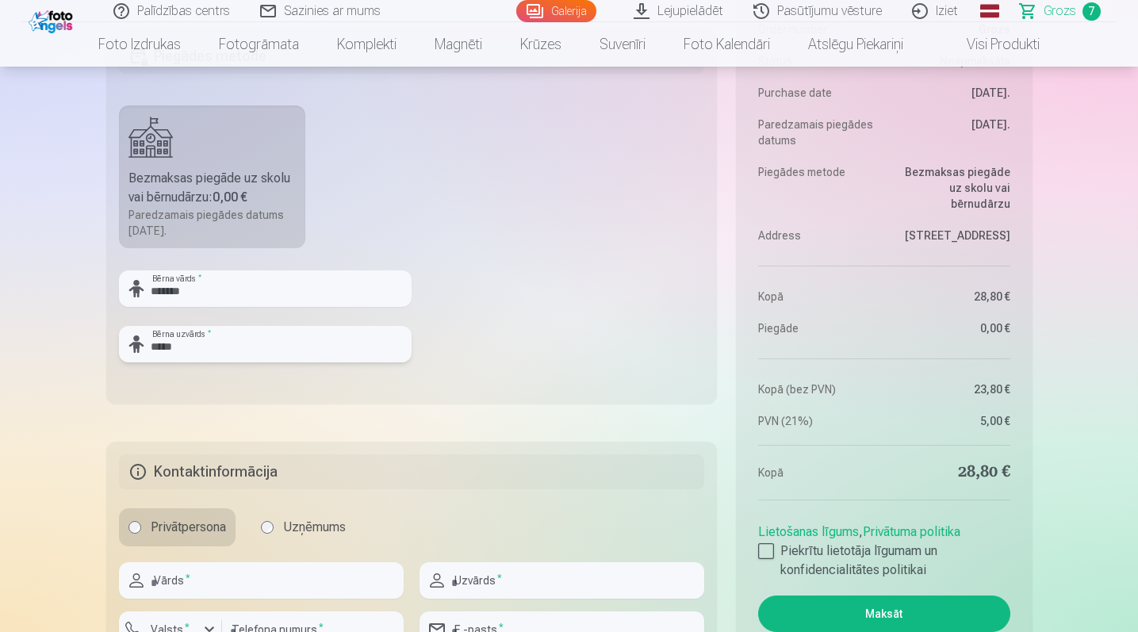
type input "*****"
click at [499, 334] on fieldset "Piegādes metode Bezmaksas piegāde uz skolu vai bērnudārzu : 0,00 € Paredzamais …" at bounding box center [411, 214] width 611 height 377
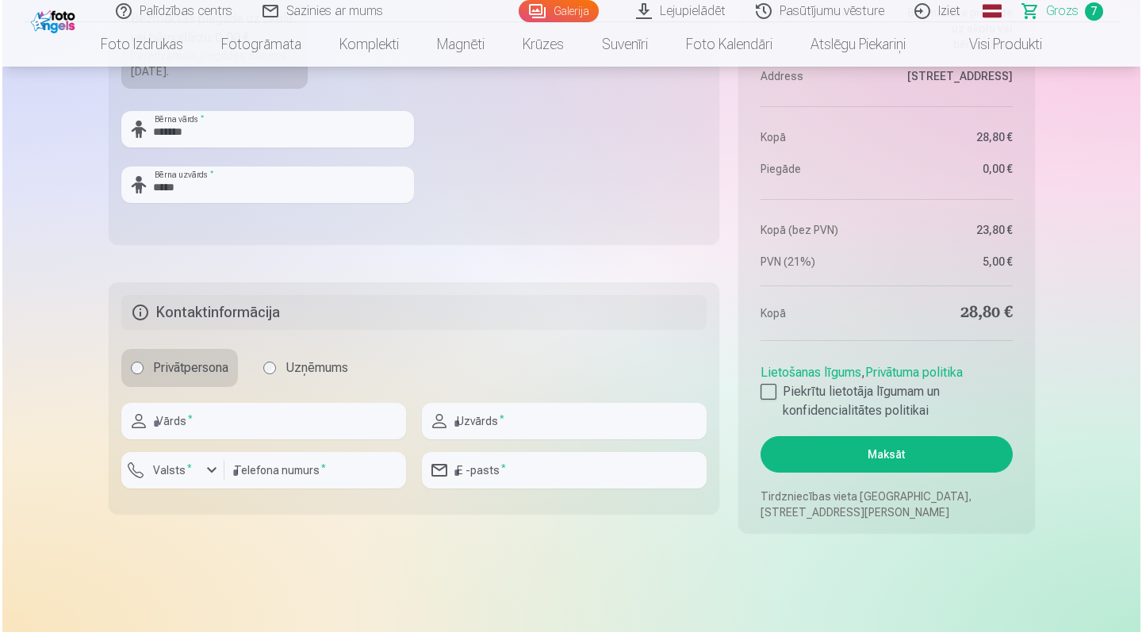
scroll to position [1686, 0]
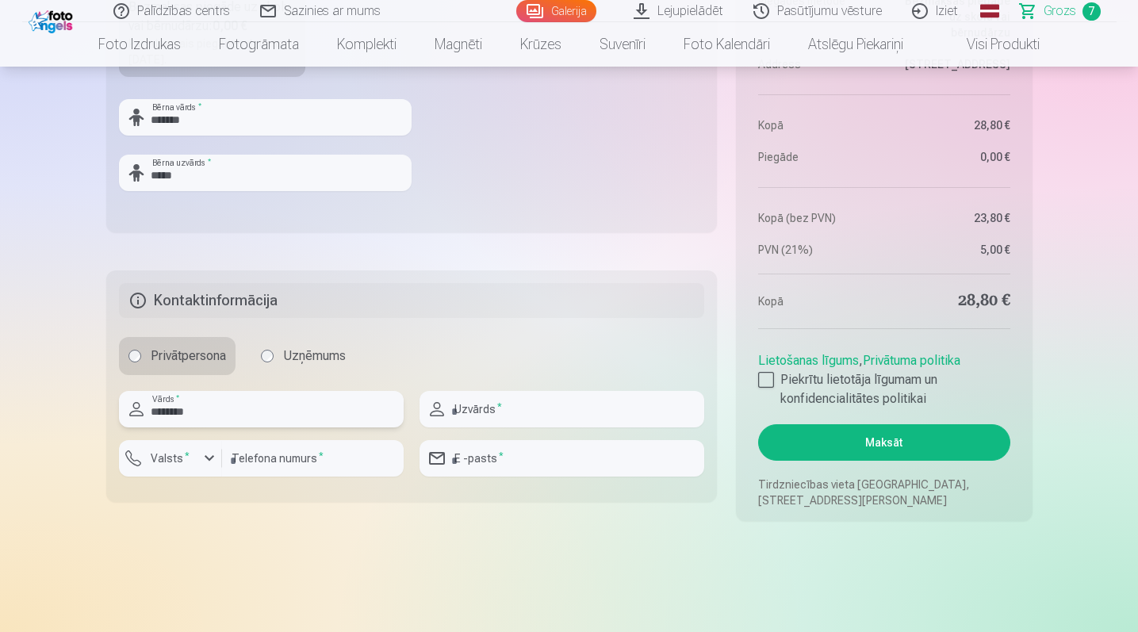
type input "********"
type input "*******"
click at [207, 459] on div "button" at bounding box center [209, 458] width 19 height 19
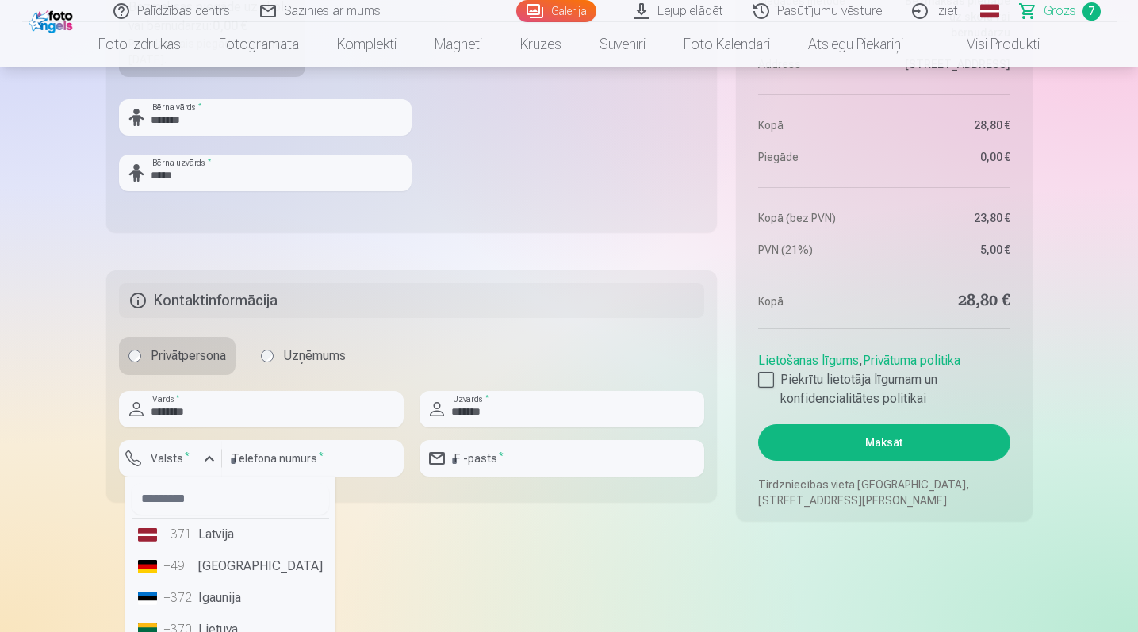
click at [210, 531] on li "+371 Latvija" at bounding box center [230, 535] width 197 height 32
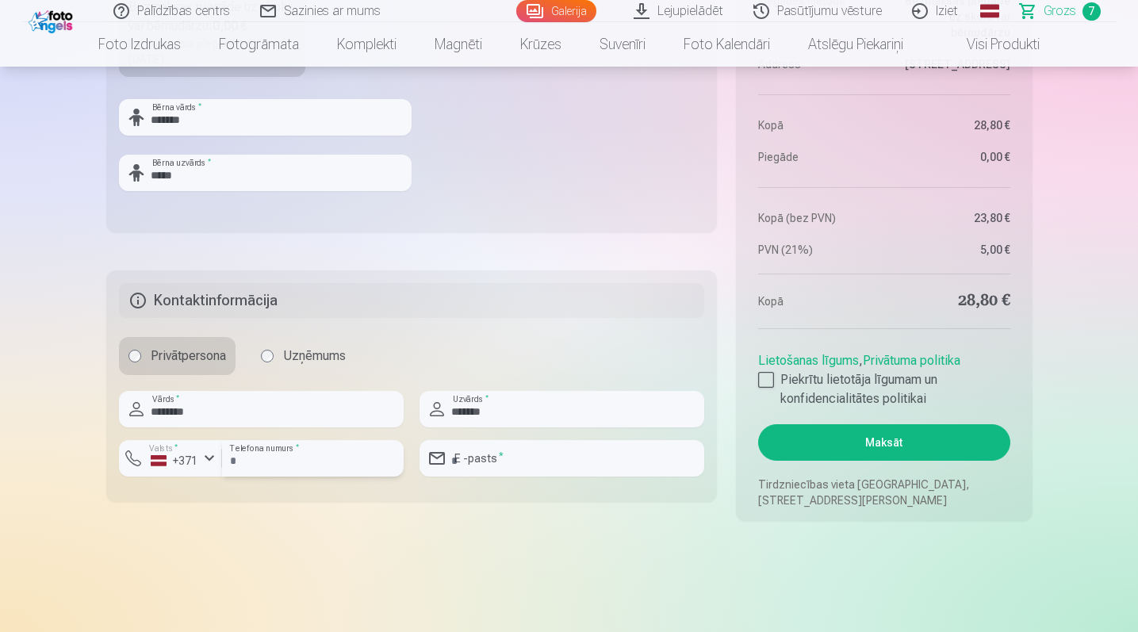
click at [253, 459] on input "number" at bounding box center [313, 458] width 182 height 36
type input "********"
type input "**********"
click at [769, 377] on div at bounding box center [766, 380] width 16 height 16
click at [825, 434] on button "Maksāt" at bounding box center [883, 442] width 251 height 36
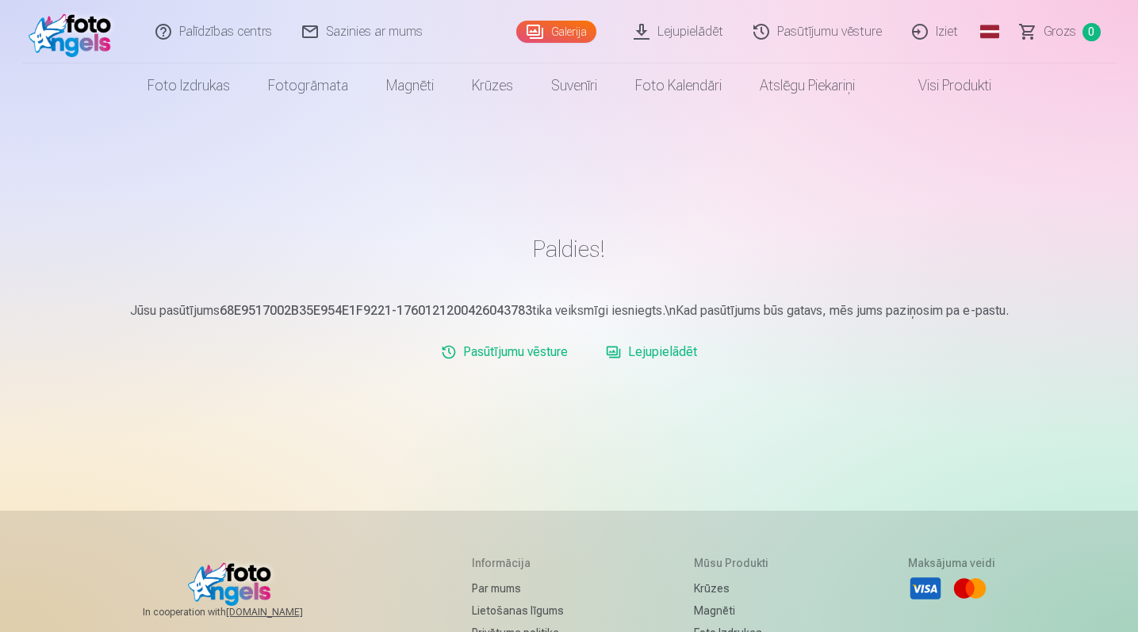
click at [557, 351] on link "Pasūtījumu vēsture" at bounding box center [504, 352] width 140 height 32
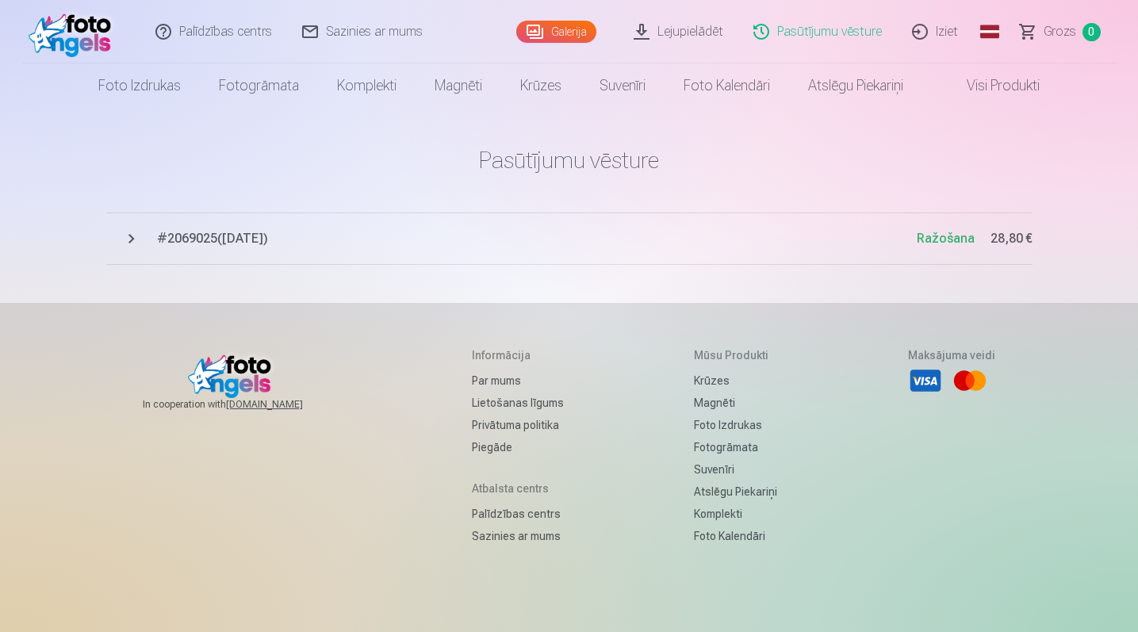
click at [942, 32] on link "Iziet" at bounding box center [935, 31] width 76 height 63
